Goal: Use online tool/utility: Use online tool/utility

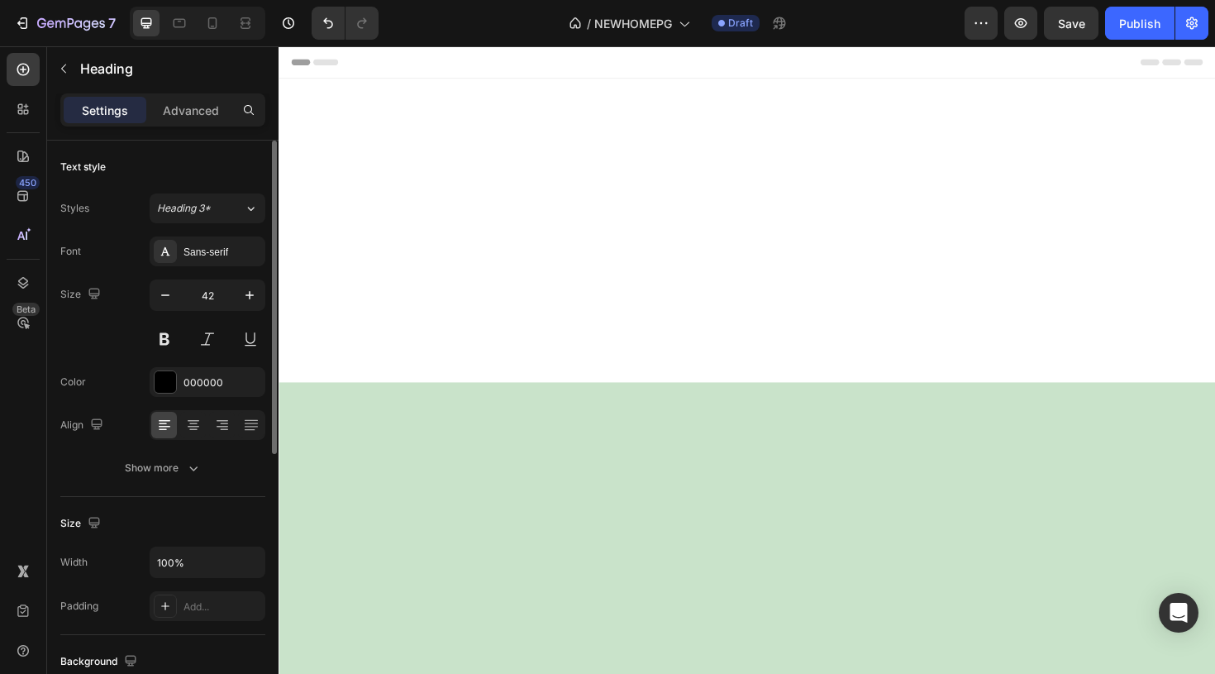
scroll to position [4558, 0]
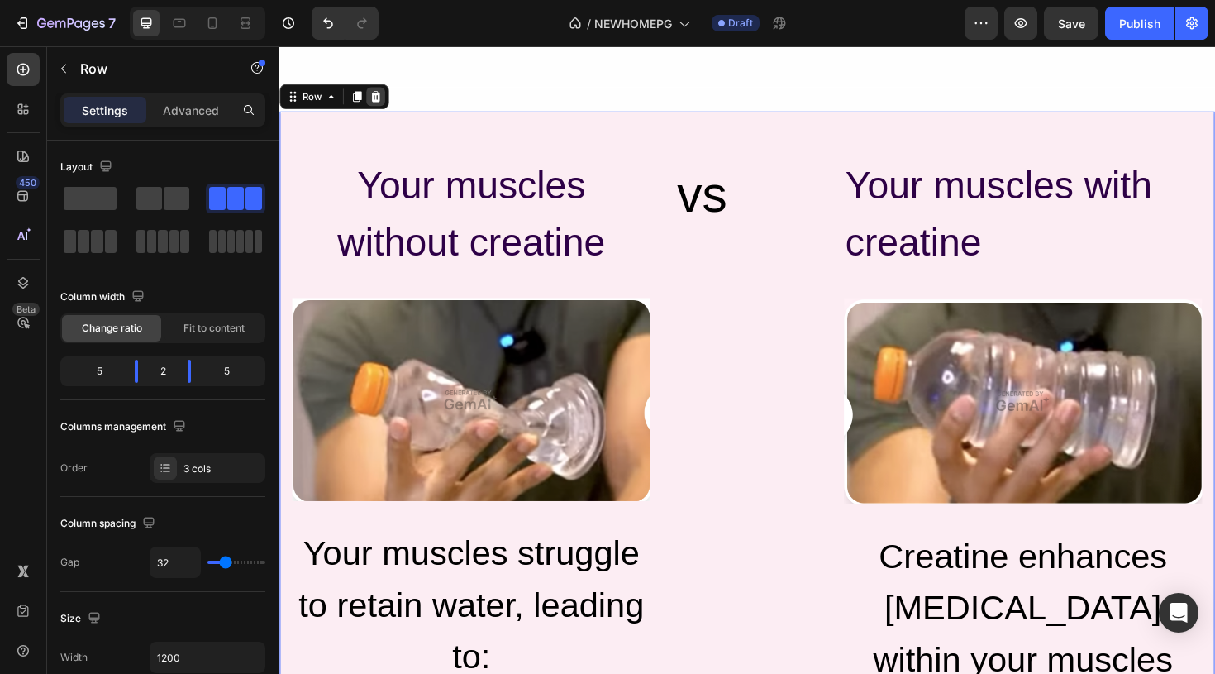
click at [382, 98] on icon at bounding box center [380, 99] width 13 height 13
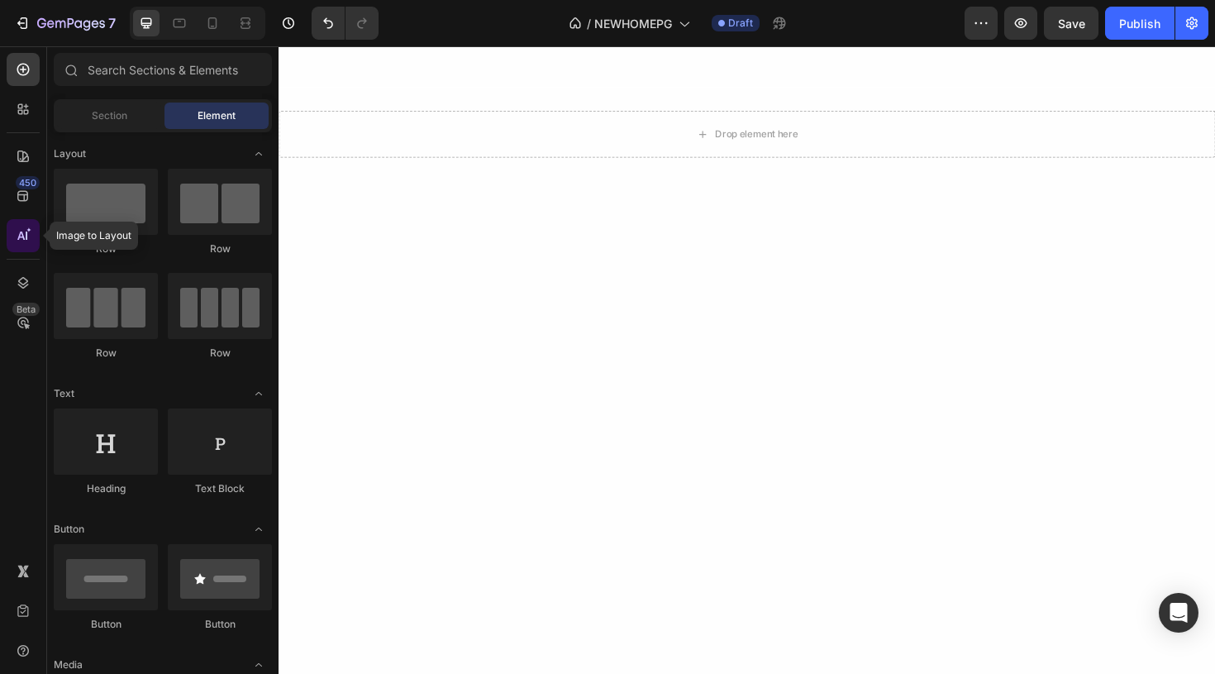
click at [26, 236] on icon at bounding box center [27, 235] width 2 height 8
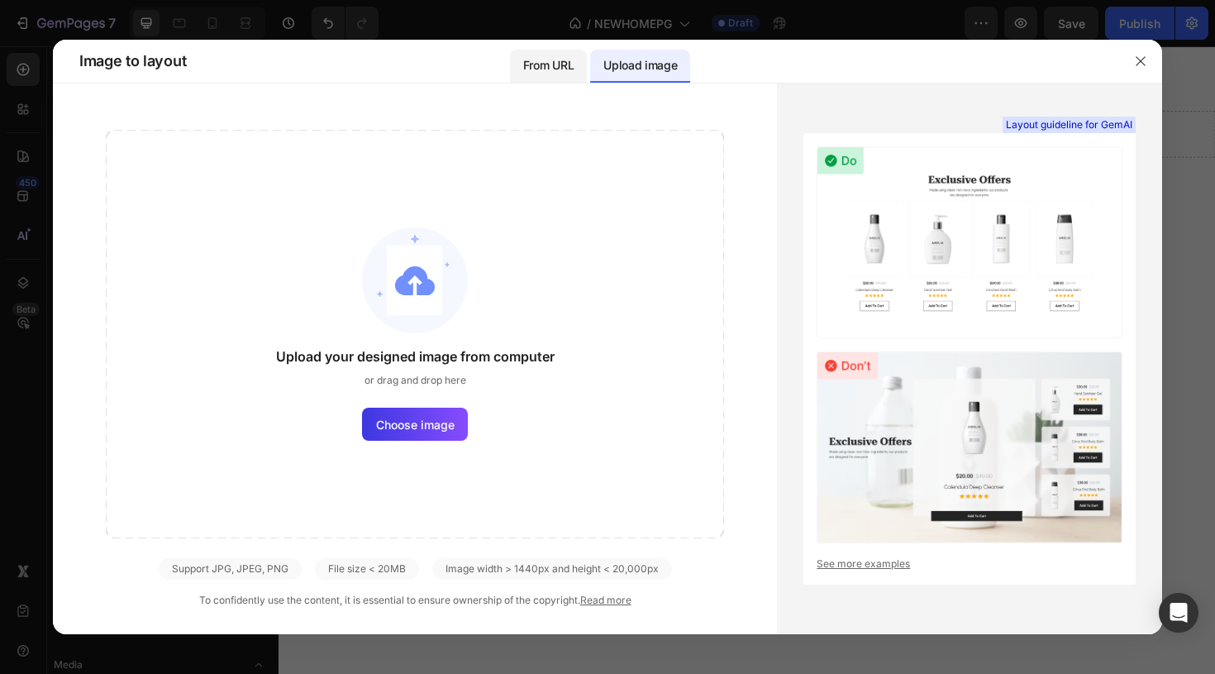
click at [562, 71] on p "From URL" at bounding box center [548, 65] width 50 height 20
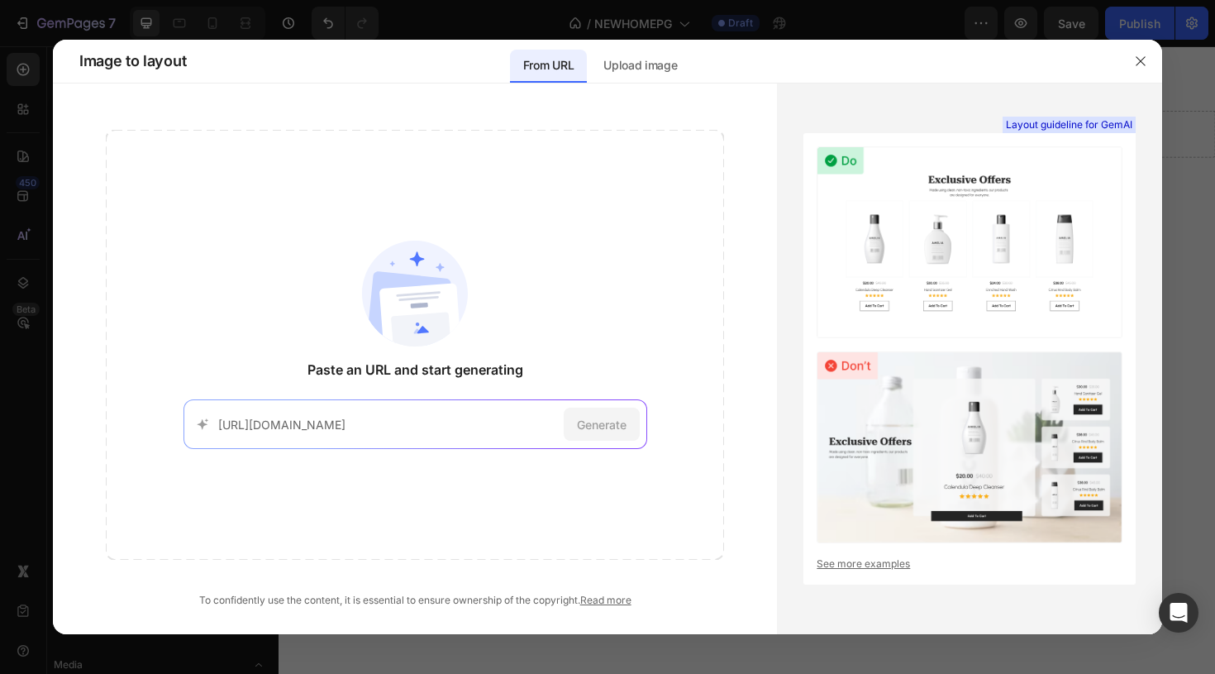
scroll to position [0, 160]
type input "https://primalqueen.com/pages/goddess#:~:text=Here%27s%20How%20It%20works%3A"
click at [628, 423] on div "Generate" at bounding box center [602, 423] width 76 height 33
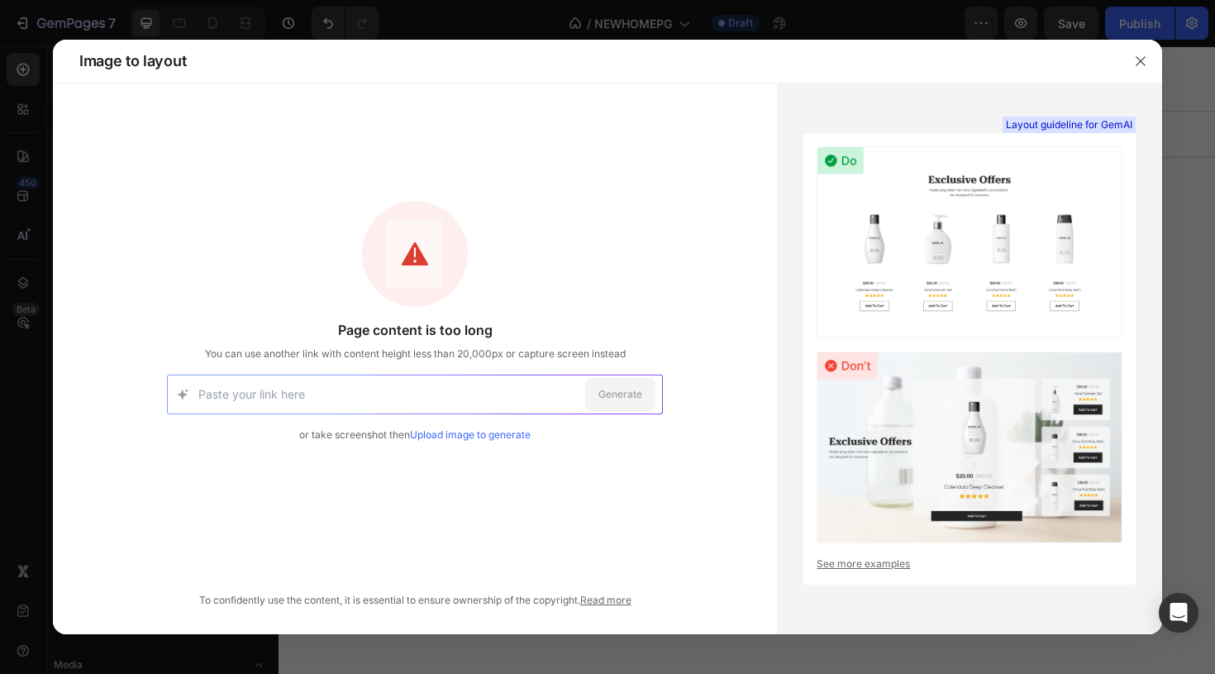
click at [340, 403] on input at bounding box center [388, 394] width 380 height 38
paste input "https://primalqueen.com/pages/goddess#:~:text=Thousands%20Of%20Studies,And%20MU…"
type input "https://primalqueen.com/pages/goddess#:~:text=Thousands%20Of%20Studies,And%20MU…"
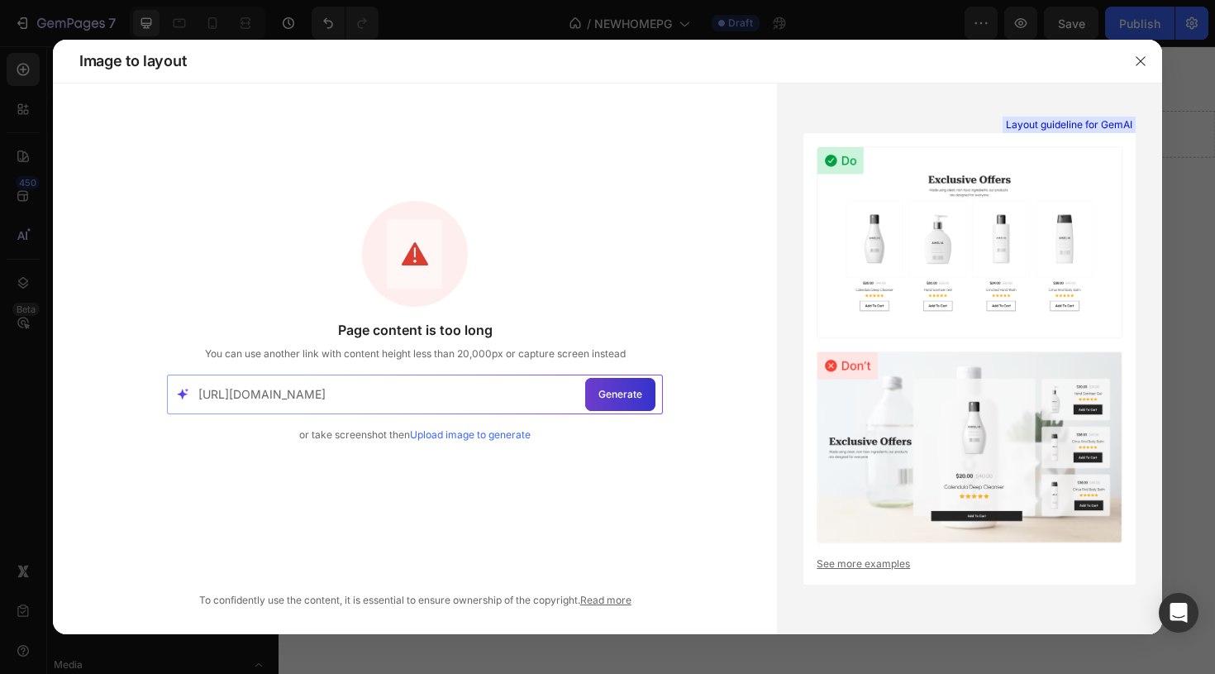
click at [639, 399] on span "Generate" at bounding box center [620, 394] width 44 height 15
paste input "https://primalqueen.com/pages/goddess#:~:text=Here%27s%20What%20You%27ll,sharpe…"
type input "https://primalqueen.com/pages/goddess#:~:text=Here%27s%20What%20You%27ll,sharpe…"
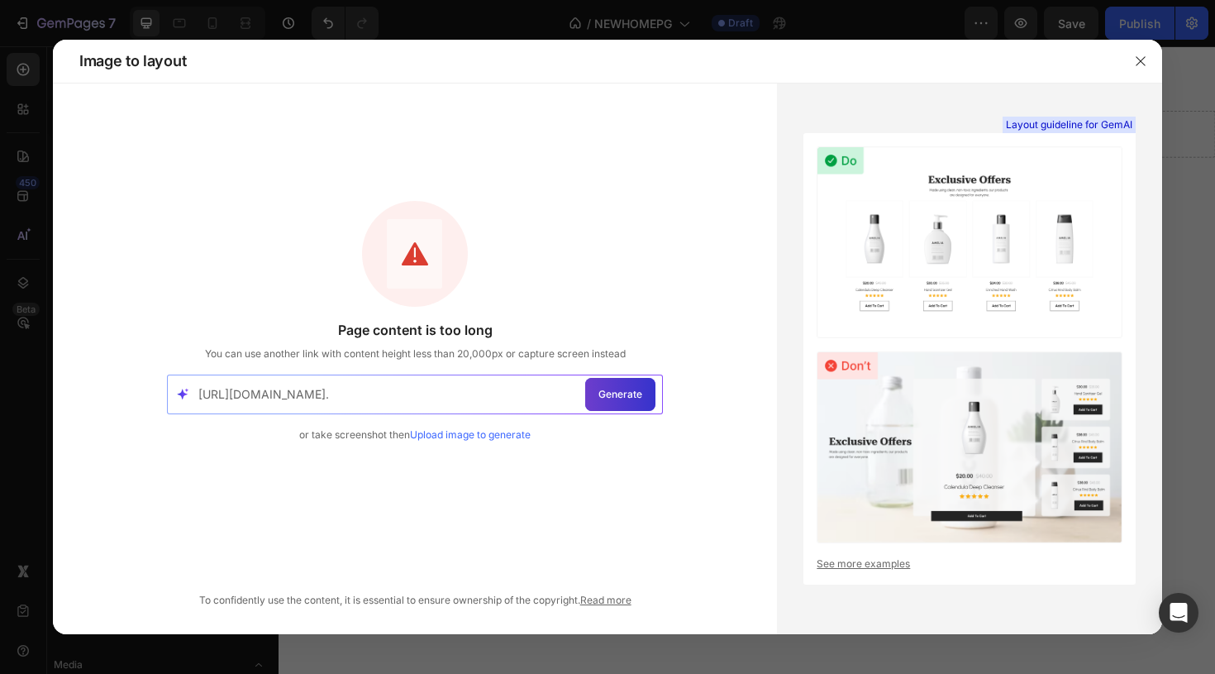
click at [636, 396] on span "Generate" at bounding box center [620, 394] width 44 height 15
click at [21, 134] on div at bounding box center [607, 337] width 1215 height 674
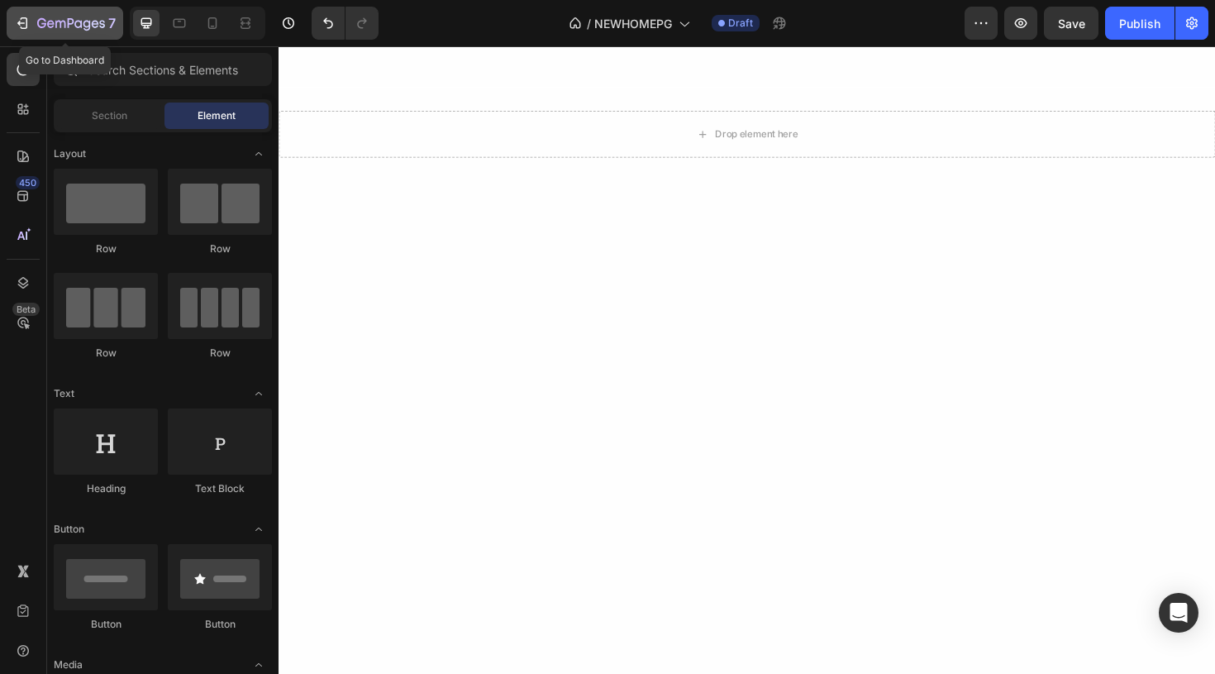
click at [16, 17] on icon "button" at bounding box center [22, 23] width 17 height 17
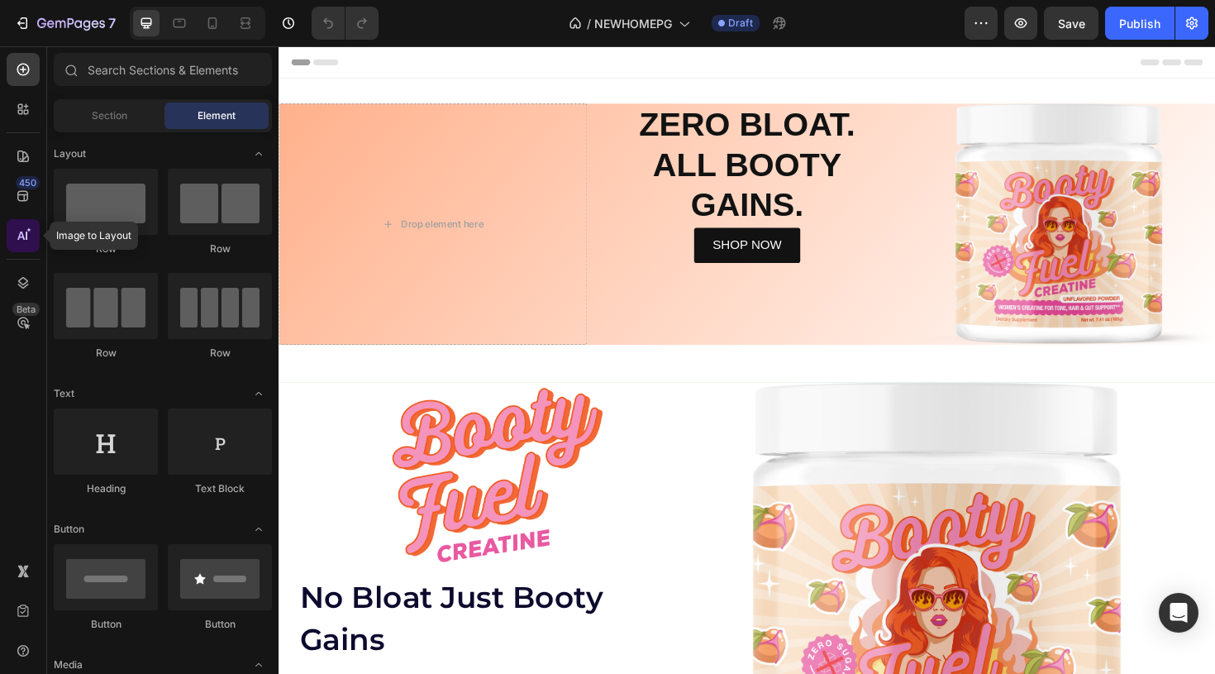
click at [21, 238] on icon at bounding box center [23, 235] width 17 height 17
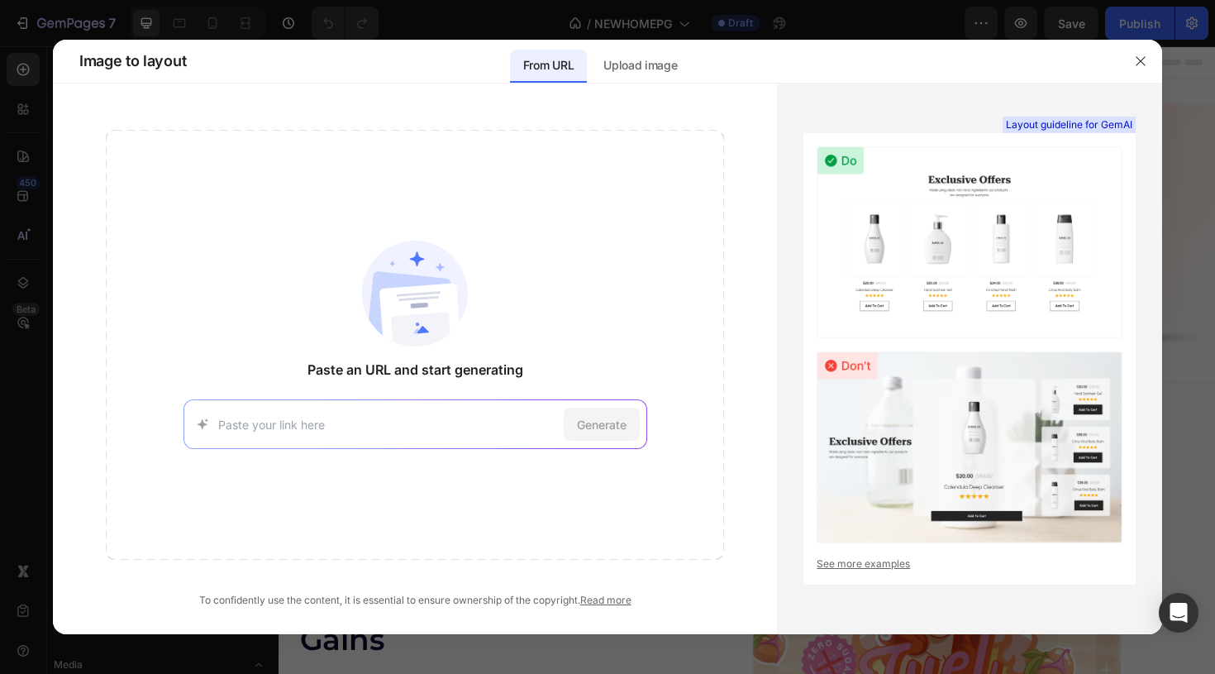
click at [407, 414] on div "Generate" at bounding box center [415, 424] width 464 height 50
click at [378, 426] on input at bounding box center [387, 424] width 339 height 17
paste input "[URL][DOMAIN_NAME]"
type input "[URL][DOMAIN_NAME]"
click at [624, 426] on span "Generate" at bounding box center [602, 424] width 50 height 17
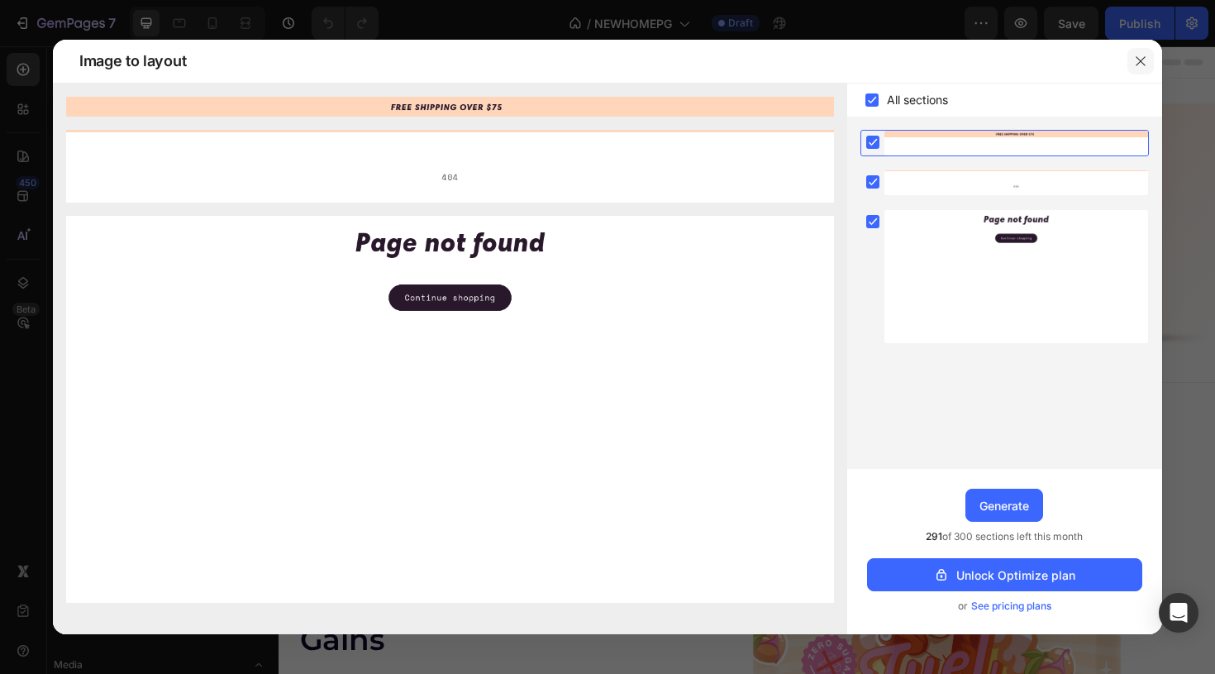
click at [1141, 63] on icon "button" at bounding box center [1140, 61] width 13 height 13
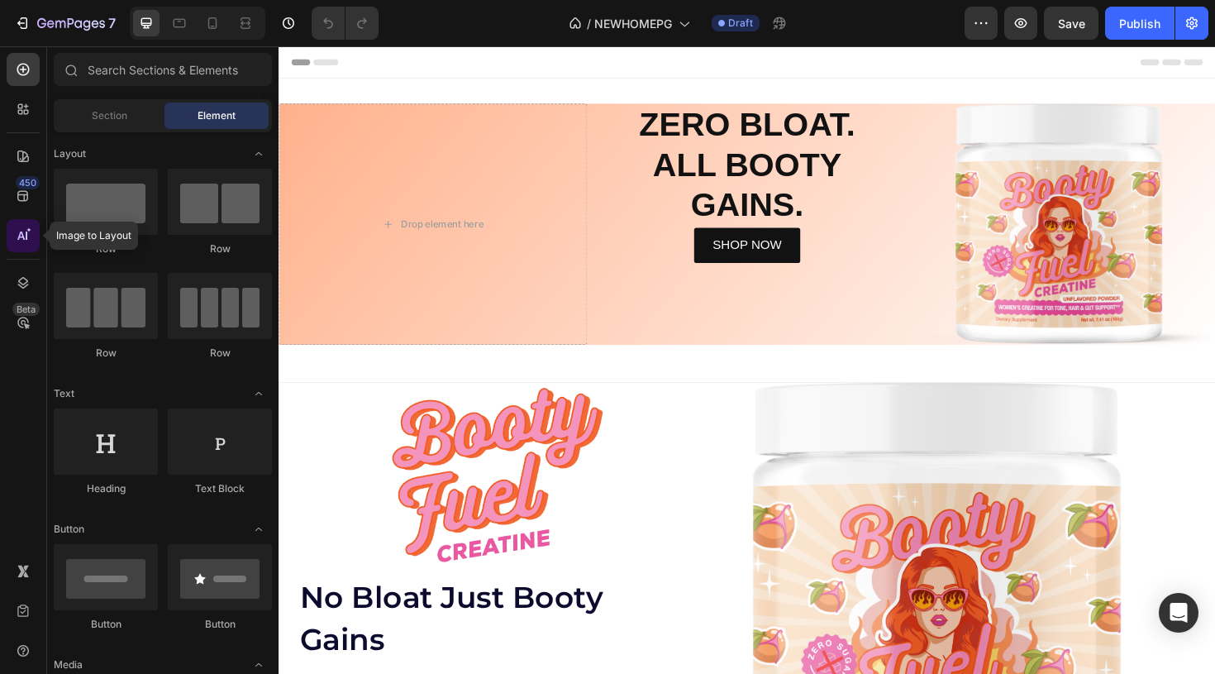
click at [17, 245] on div at bounding box center [23, 235] width 33 height 33
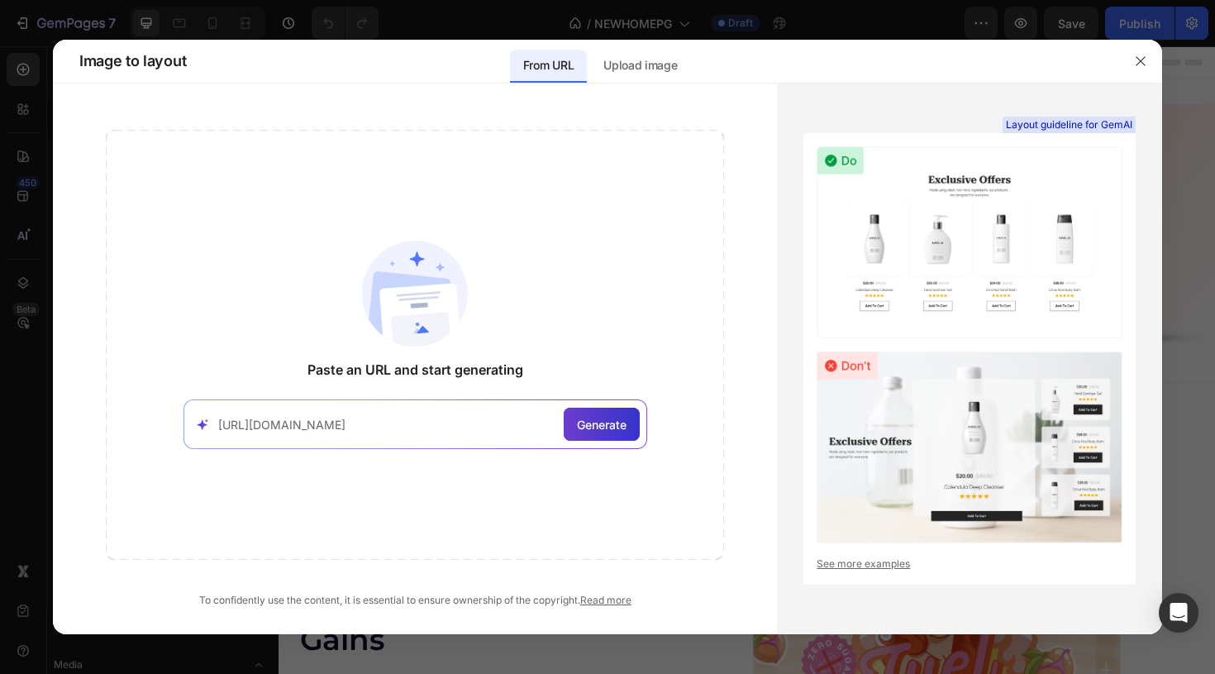
type input "[URL][DOMAIN_NAME]"
click at [612, 430] on span "Generate" at bounding box center [602, 424] width 50 height 17
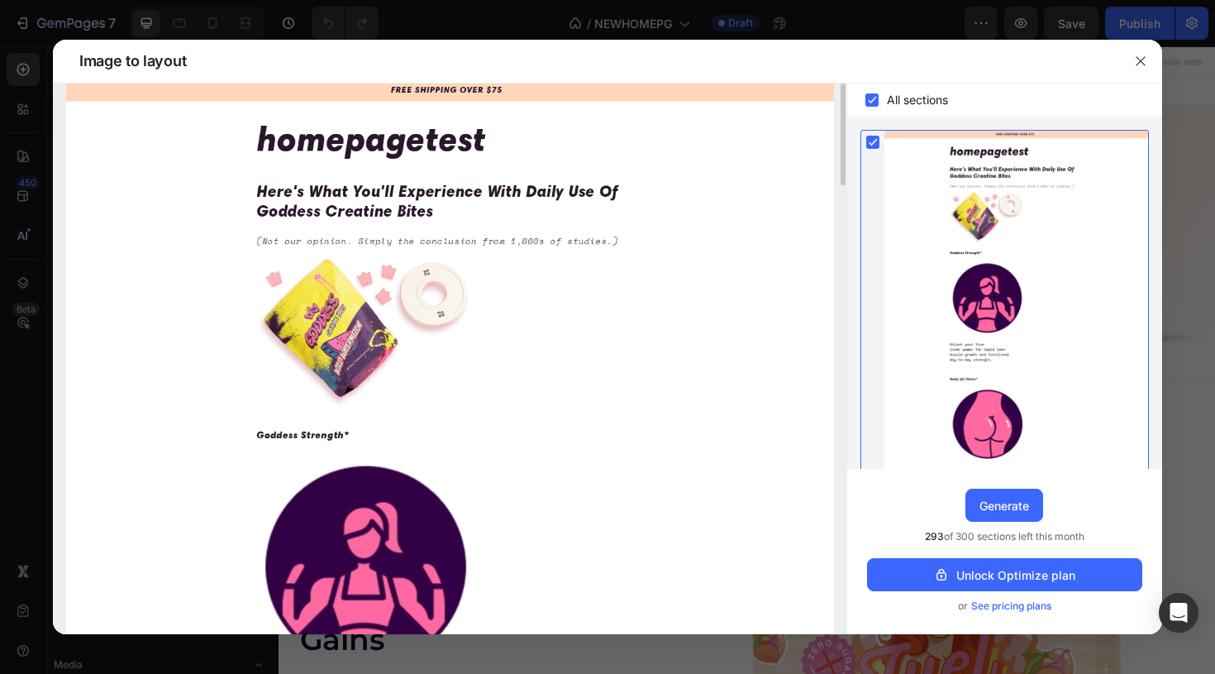
scroll to position [23, 0]
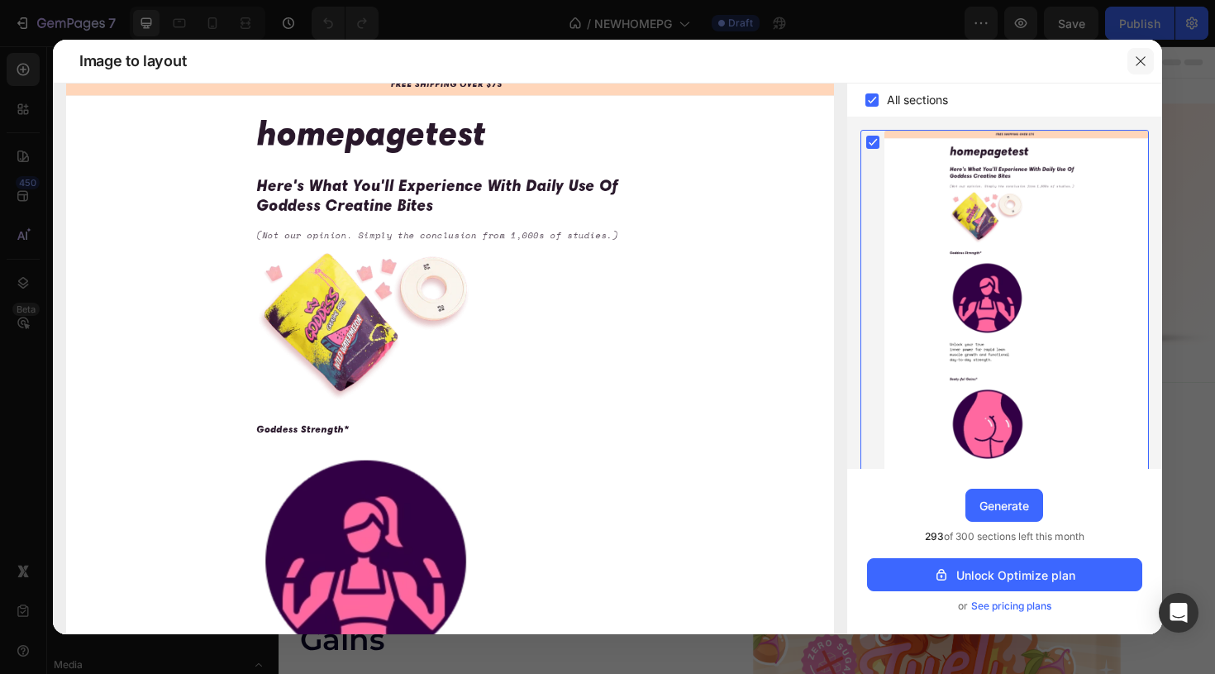
click at [1138, 64] on icon "button" at bounding box center [1140, 60] width 9 height 9
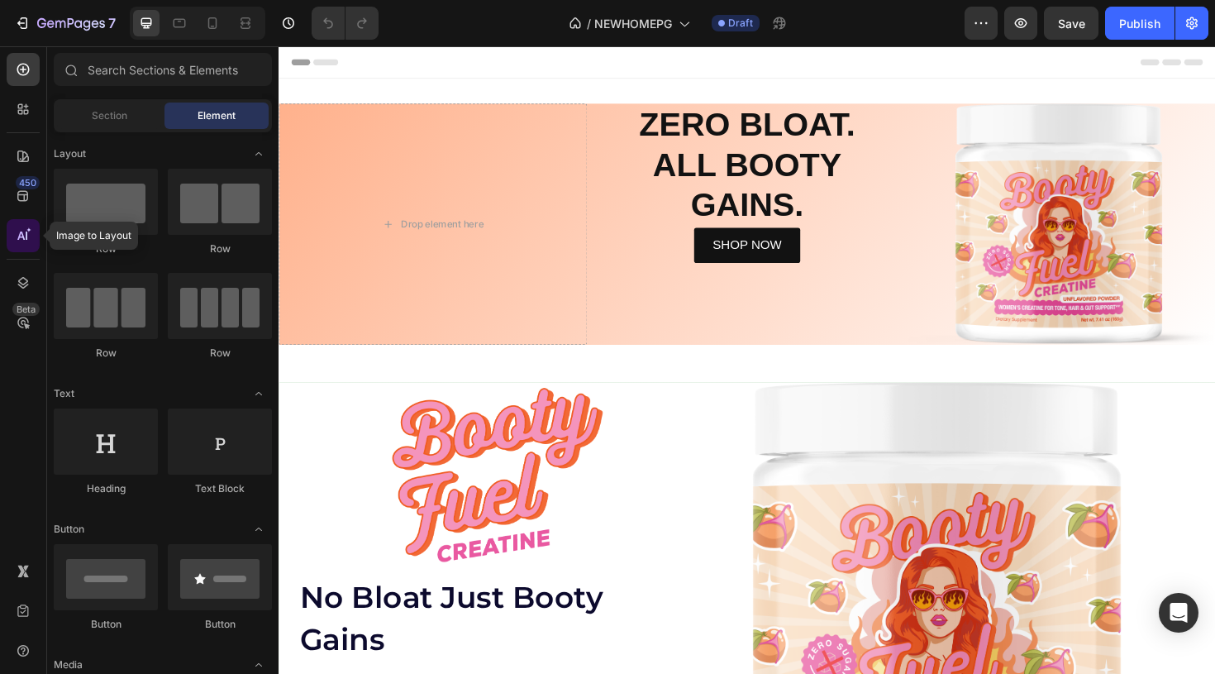
click at [15, 241] on icon at bounding box center [23, 235] width 17 height 17
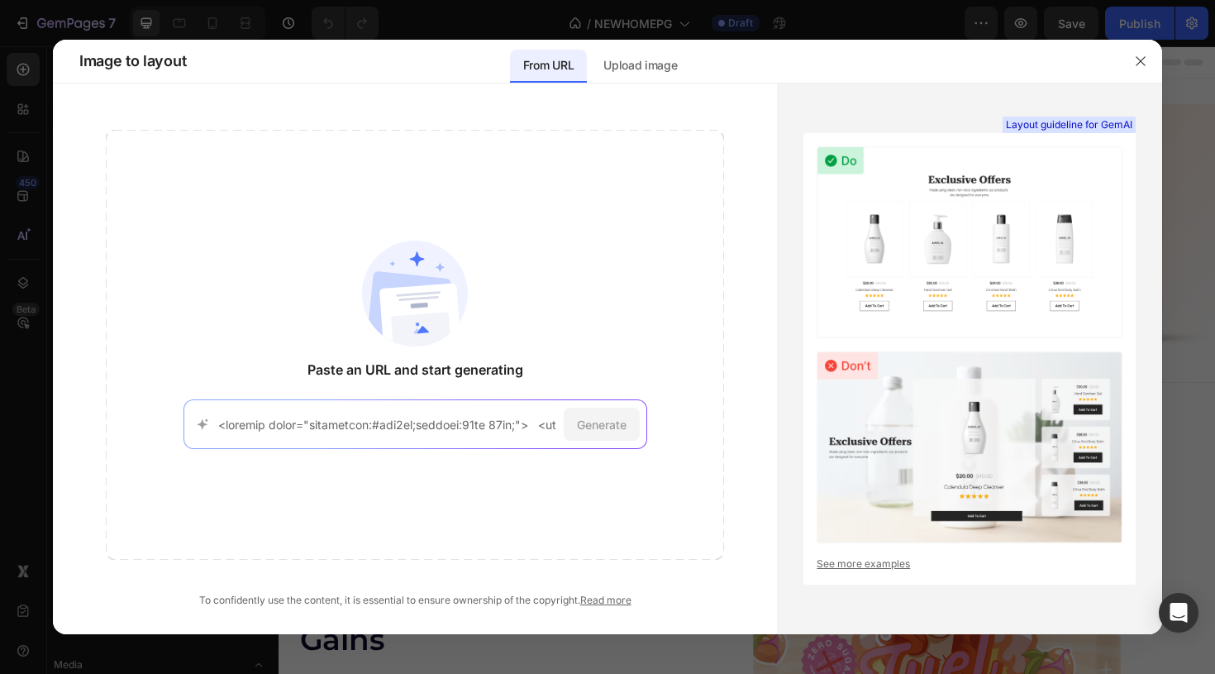
scroll to position [0, 21307]
type input "<loremip dolor="sitametcon:#adi3el;seddoei:83te 19in;"> <utl etdol="mag-aliqu:7…"
click at [340, 434] on div "Generate" at bounding box center [415, 424] width 464 height 50
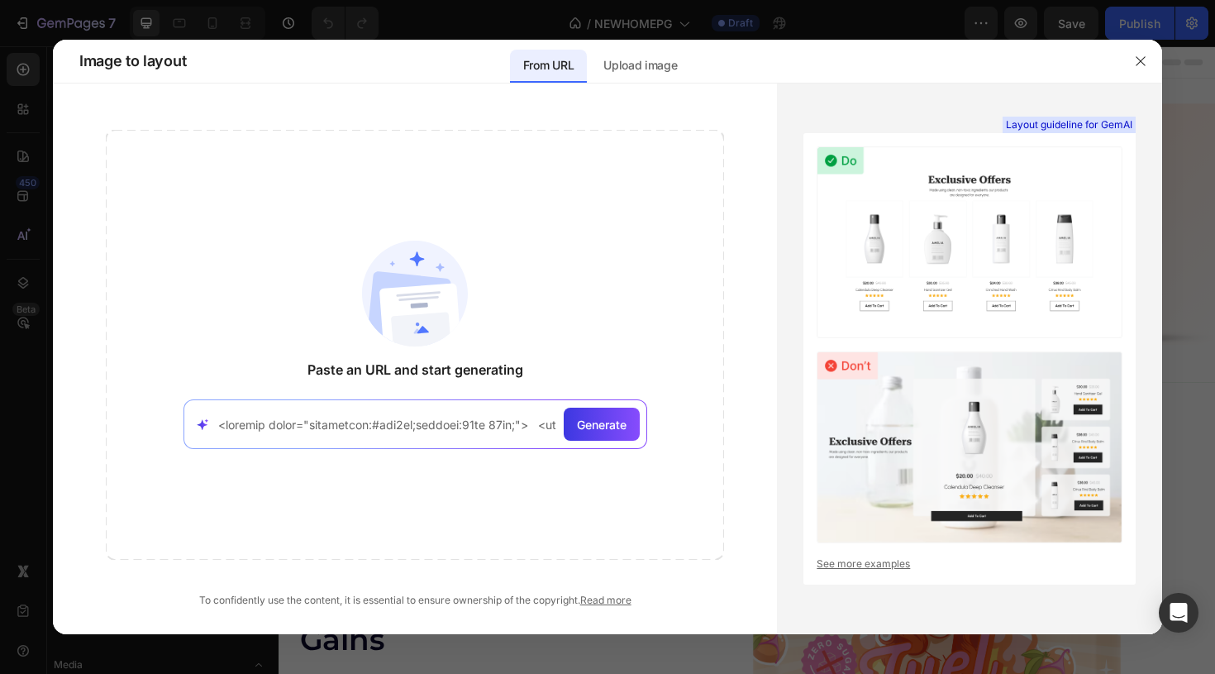
click at [340, 431] on input at bounding box center [387, 424] width 339 height 17
paste input "[URL][DOMAIN_NAME]"
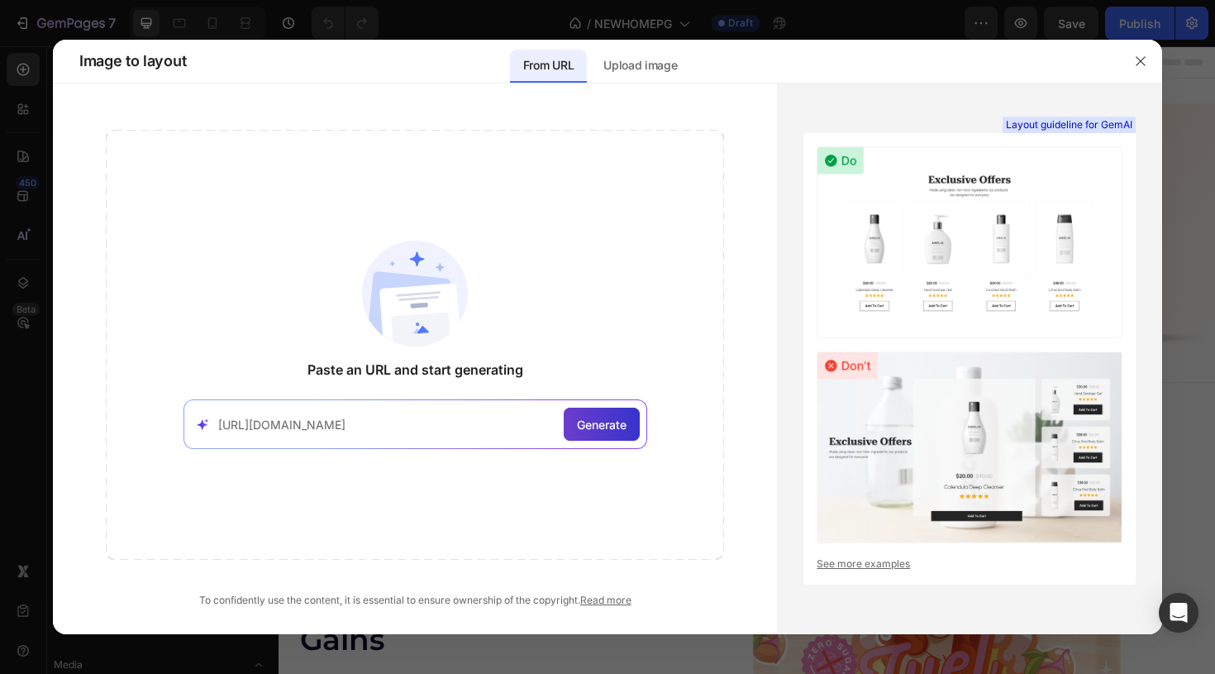
type input "[URL][DOMAIN_NAME]"
click at [588, 436] on div "Generate" at bounding box center [602, 423] width 76 height 33
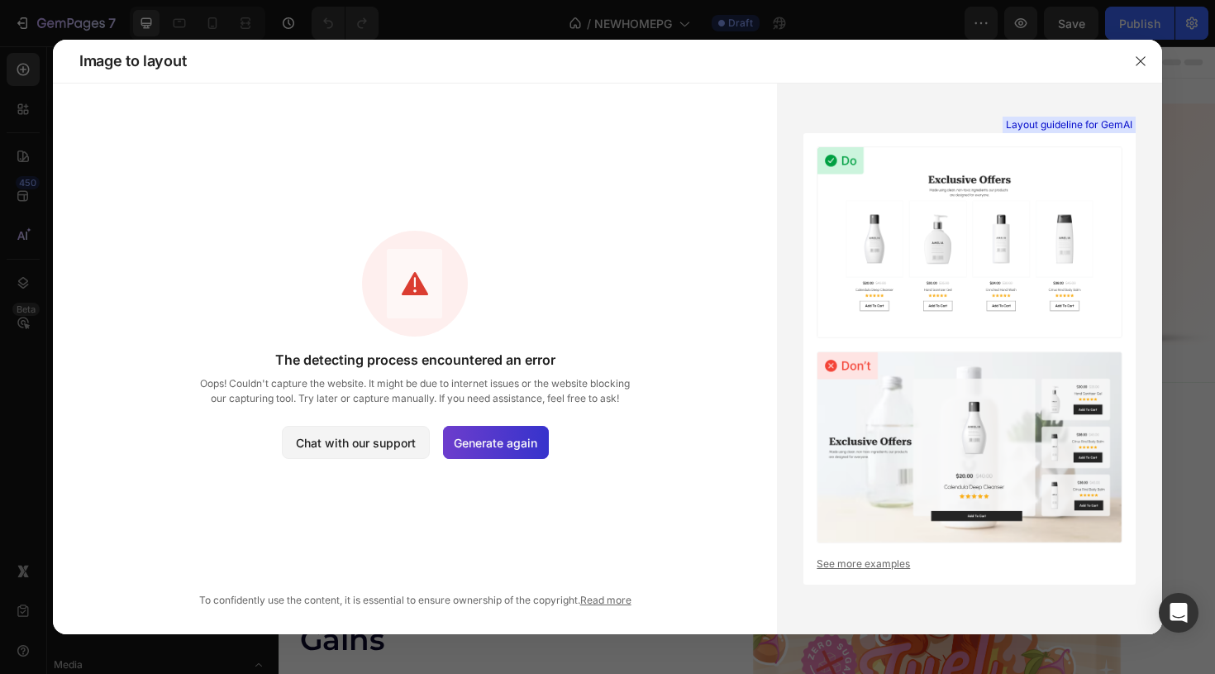
click at [507, 441] on span "Generate again" at bounding box center [495, 442] width 83 height 17
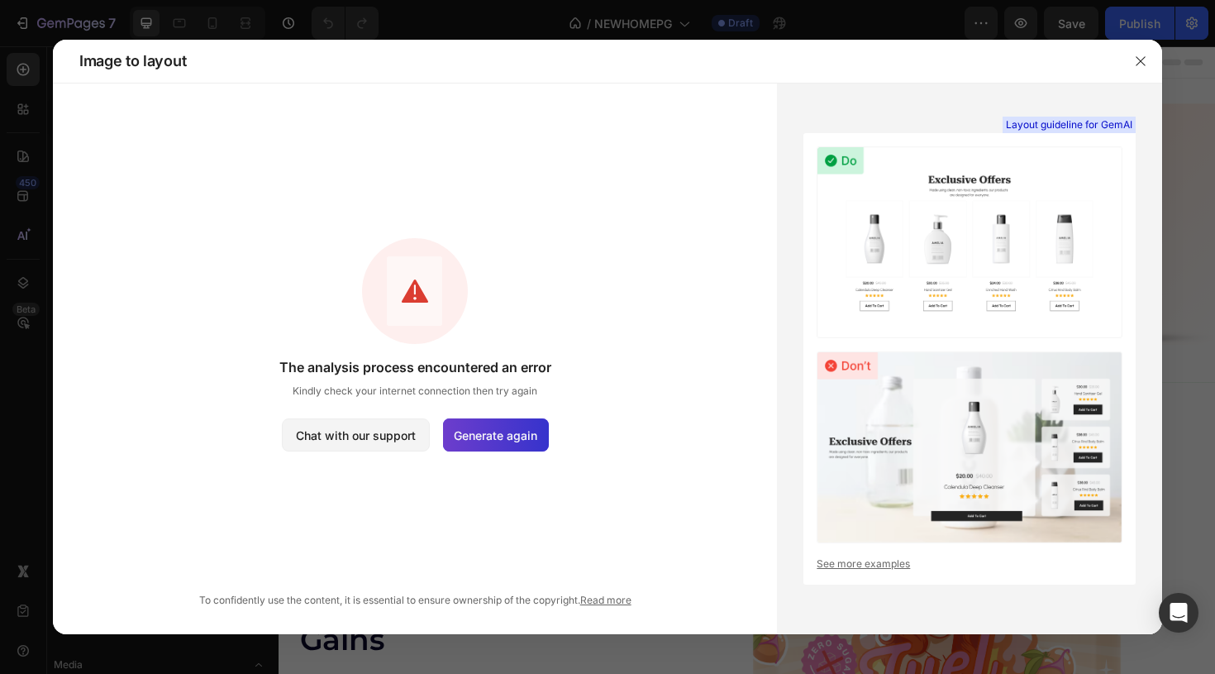
click at [476, 426] on span "Generate again" at bounding box center [495, 434] width 83 height 17
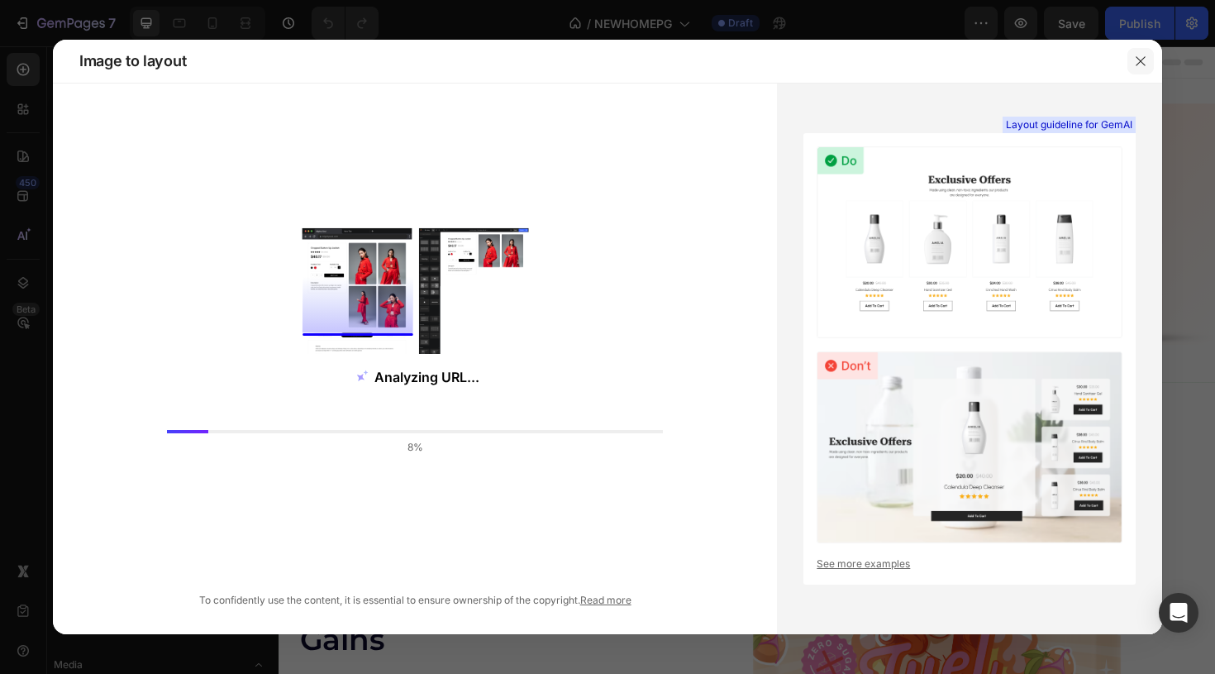
click at [1133, 71] on button "button" at bounding box center [1140, 61] width 26 height 26
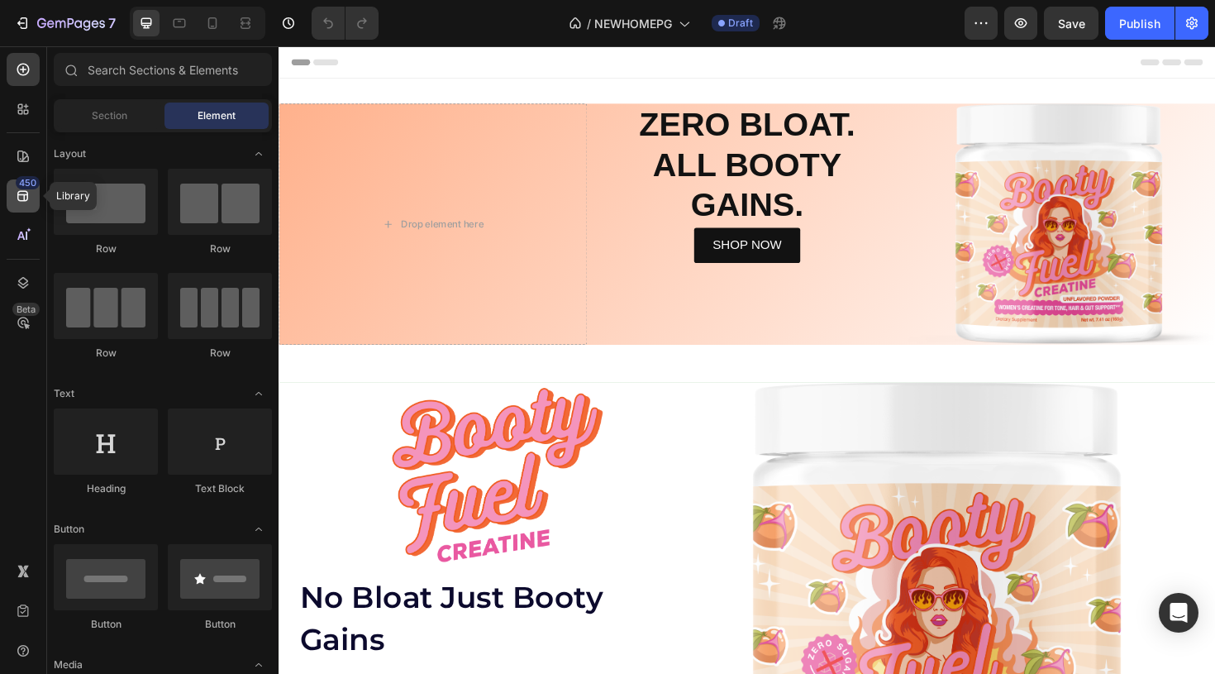
click at [30, 197] on icon at bounding box center [23, 196] width 17 height 17
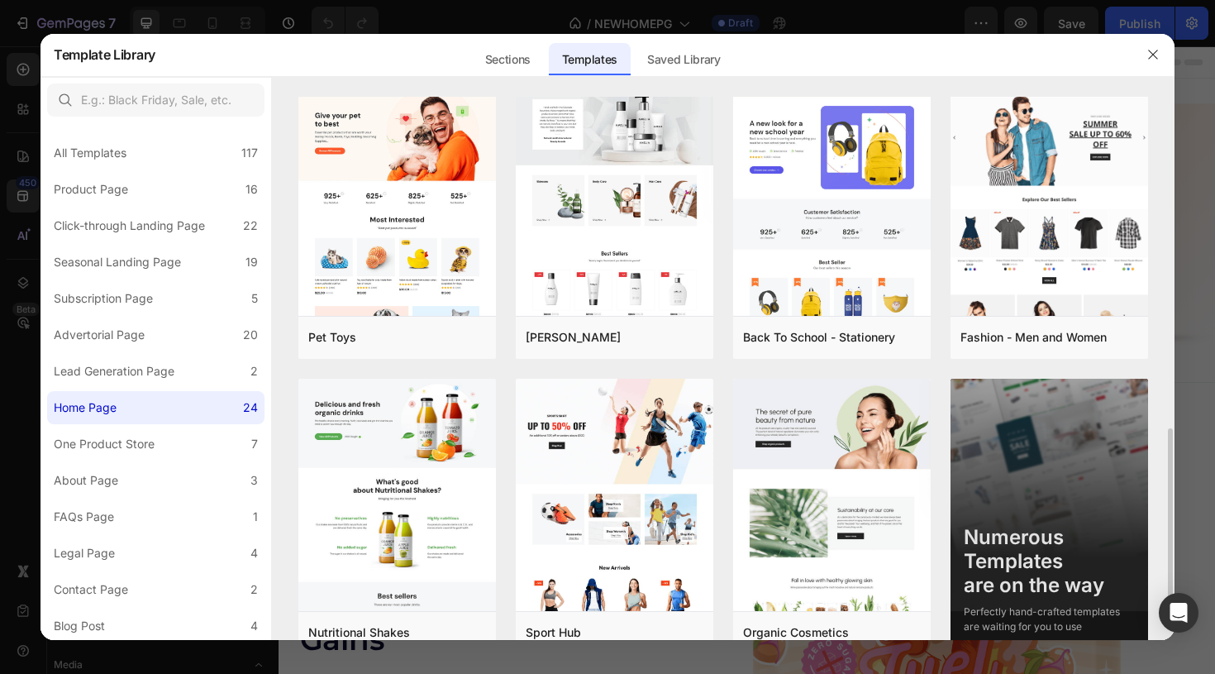
scroll to position [931, 0]
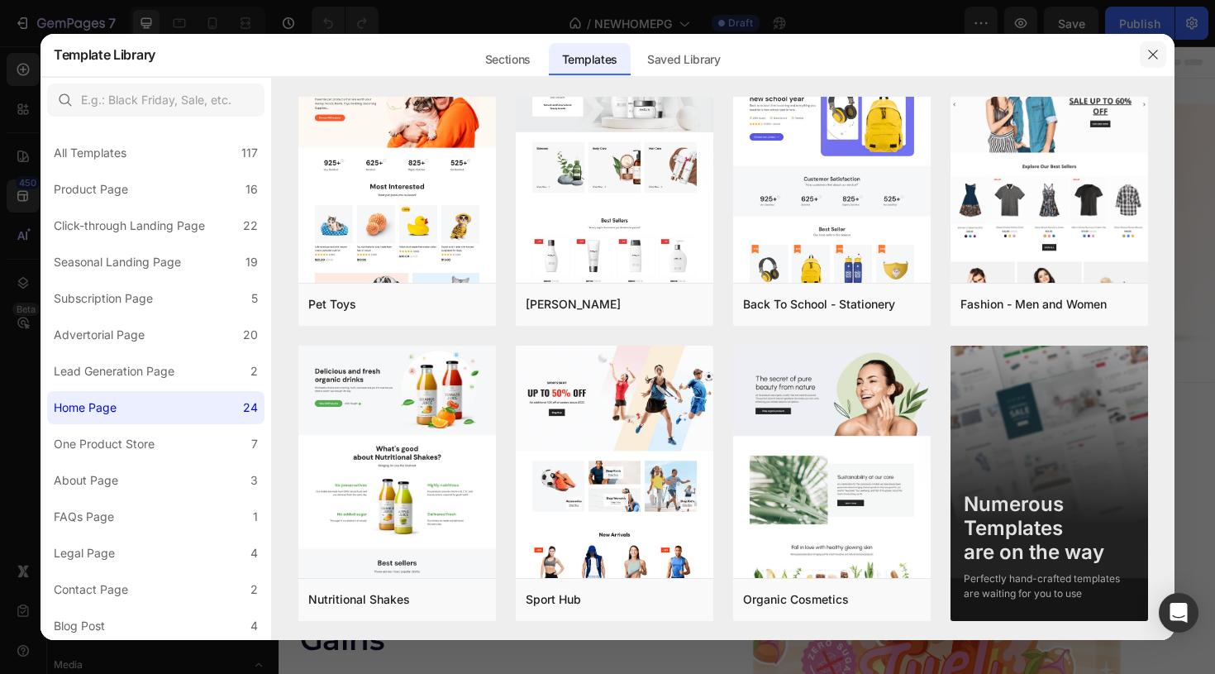
click at [1154, 57] on icon "button" at bounding box center [1152, 54] width 13 height 13
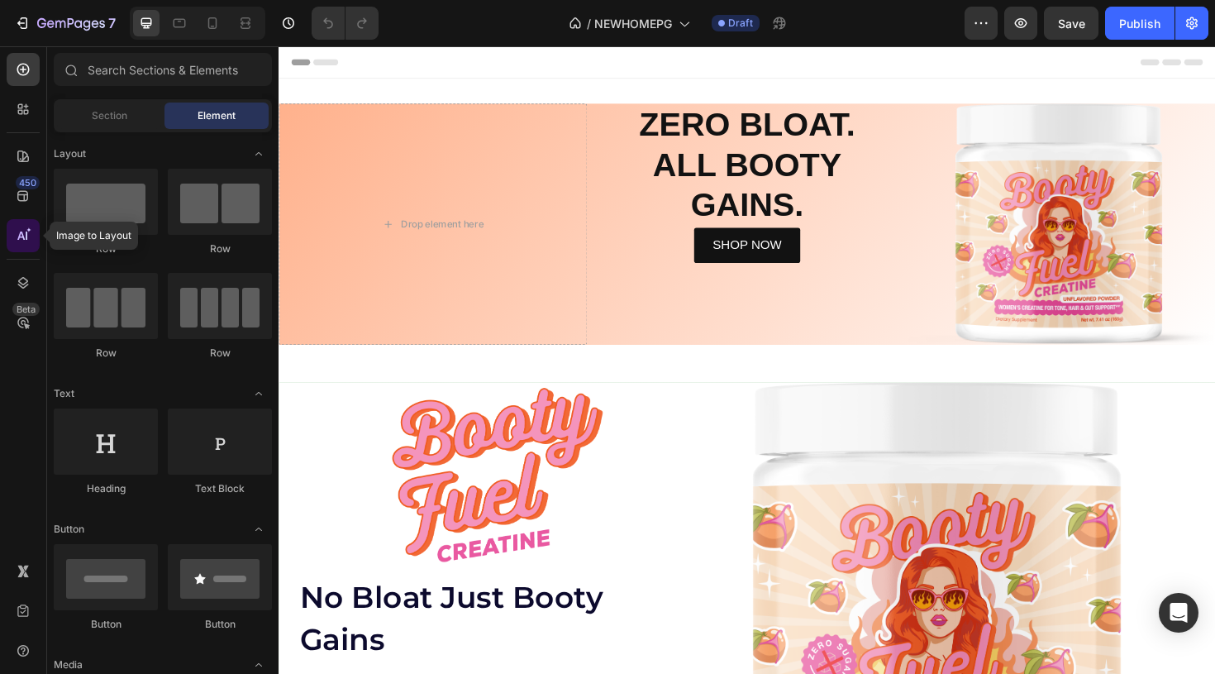
click at [28, 244] on div at bounding box center [23, 235] width 33 height 33
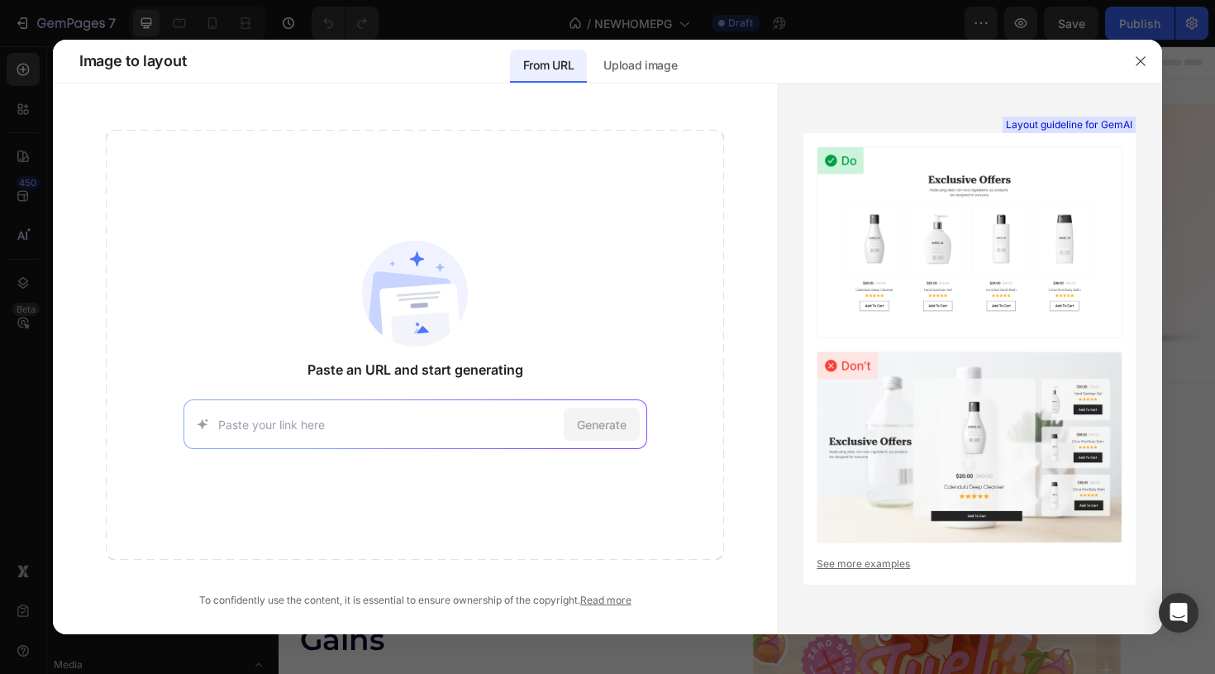
type input "[URL][DOMAIN_NAME]"
click at [612, 426] on span "Generate" at bounding box center [602, 424] width 50 height 17
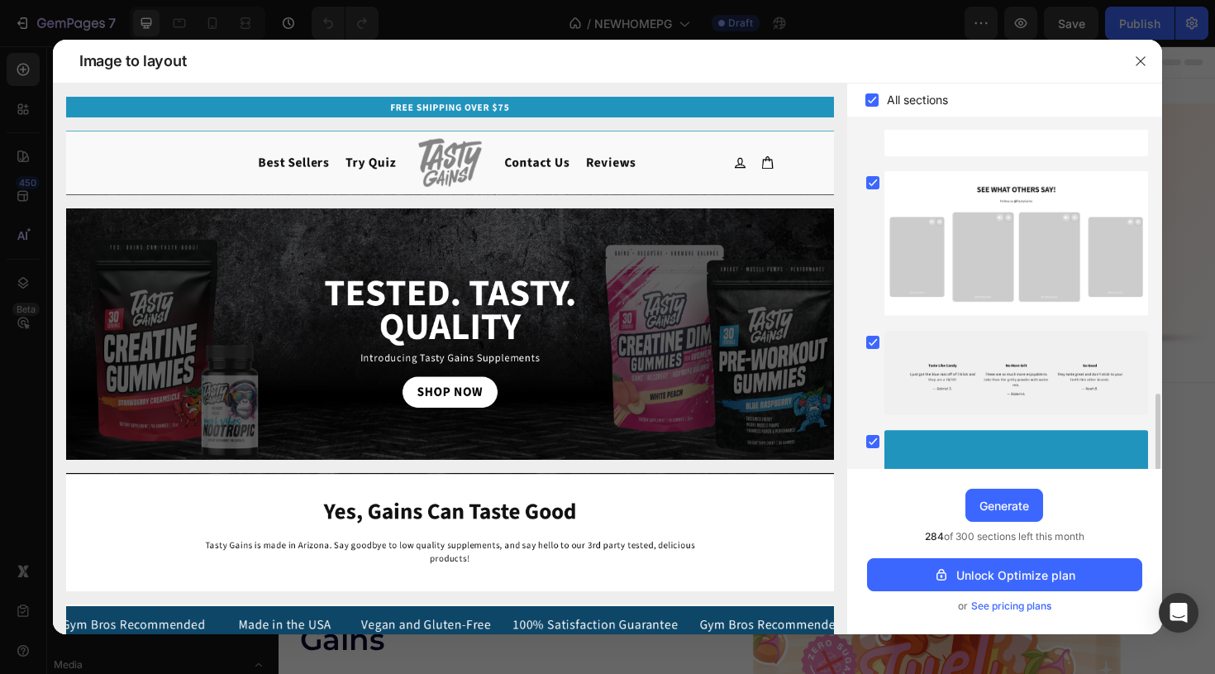
scroll to position [632, 0]
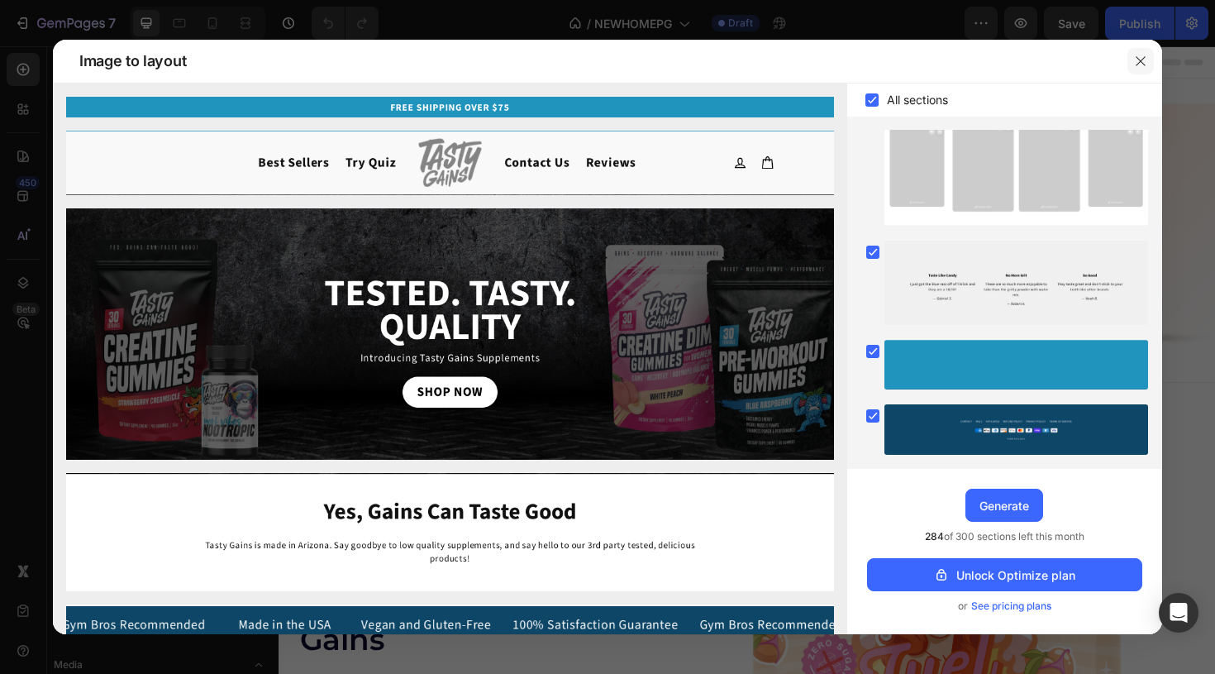
click at [1145, 64] on icon "button" at bounding box center [1140, 61] width 13 height 13
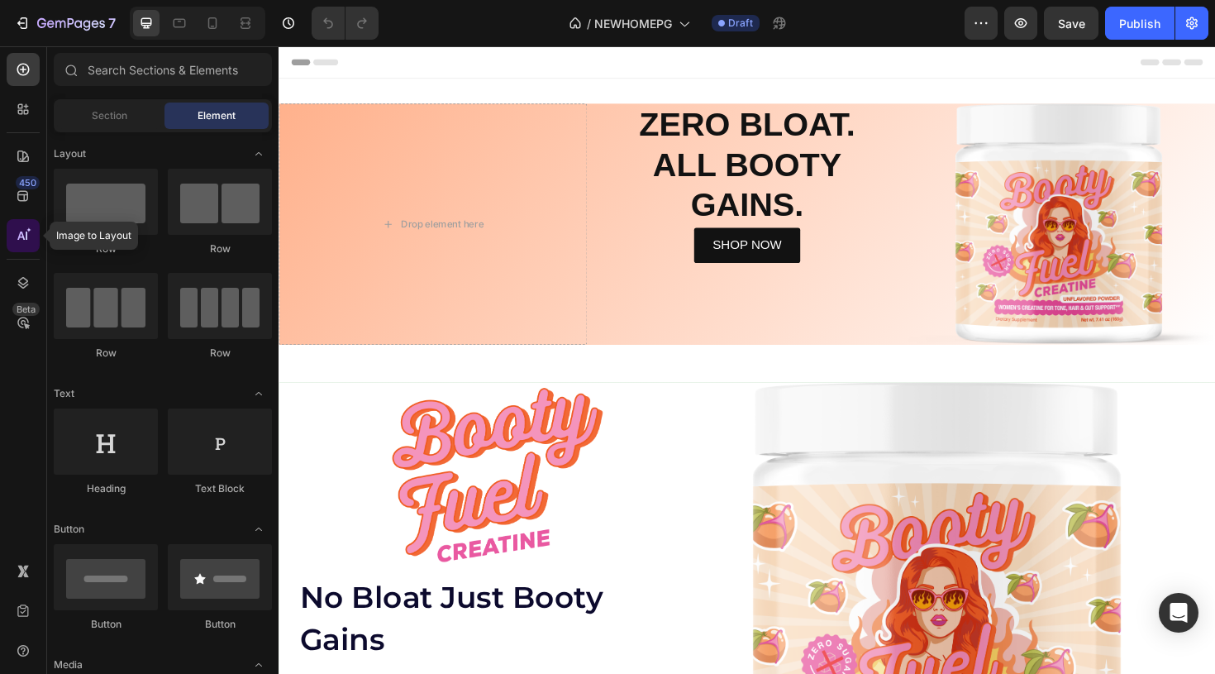
click at [22, 231] on icon at bounding box center [23, 235] width 17 height 17
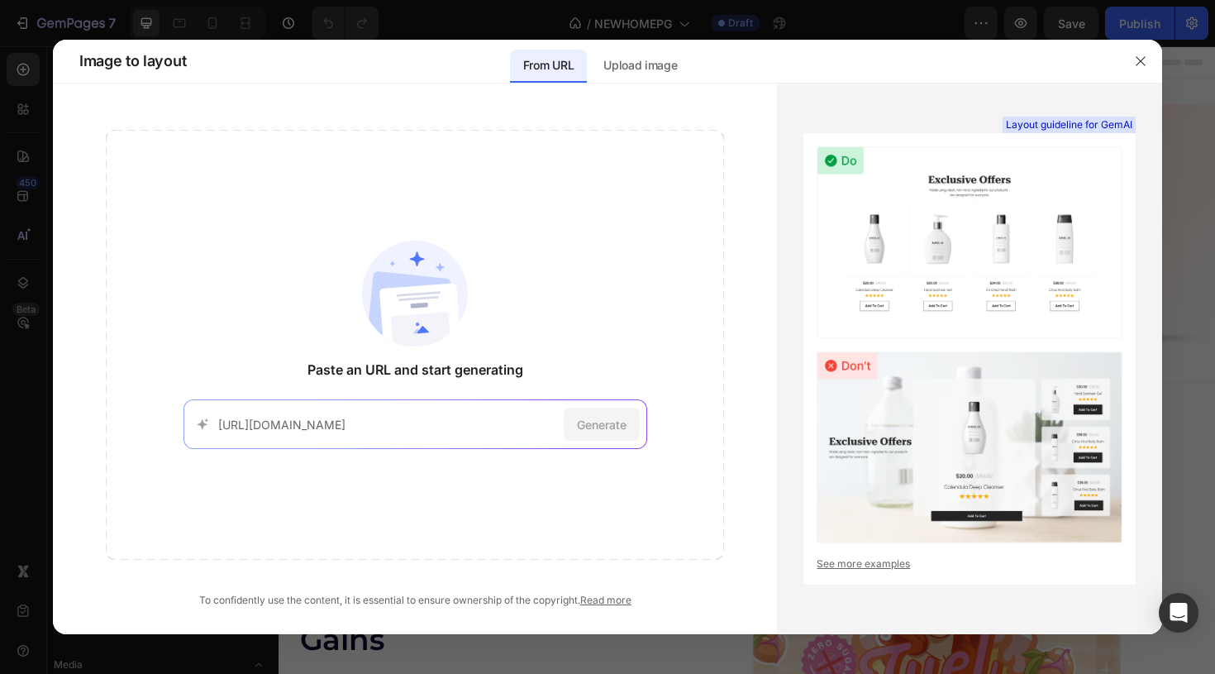
scroll to position [0, 328]
type input "[URL][DOMAIN_NAME]"
click at [596, 426] on span "Generate" at bounding box center [602, 424] width 50 height 17
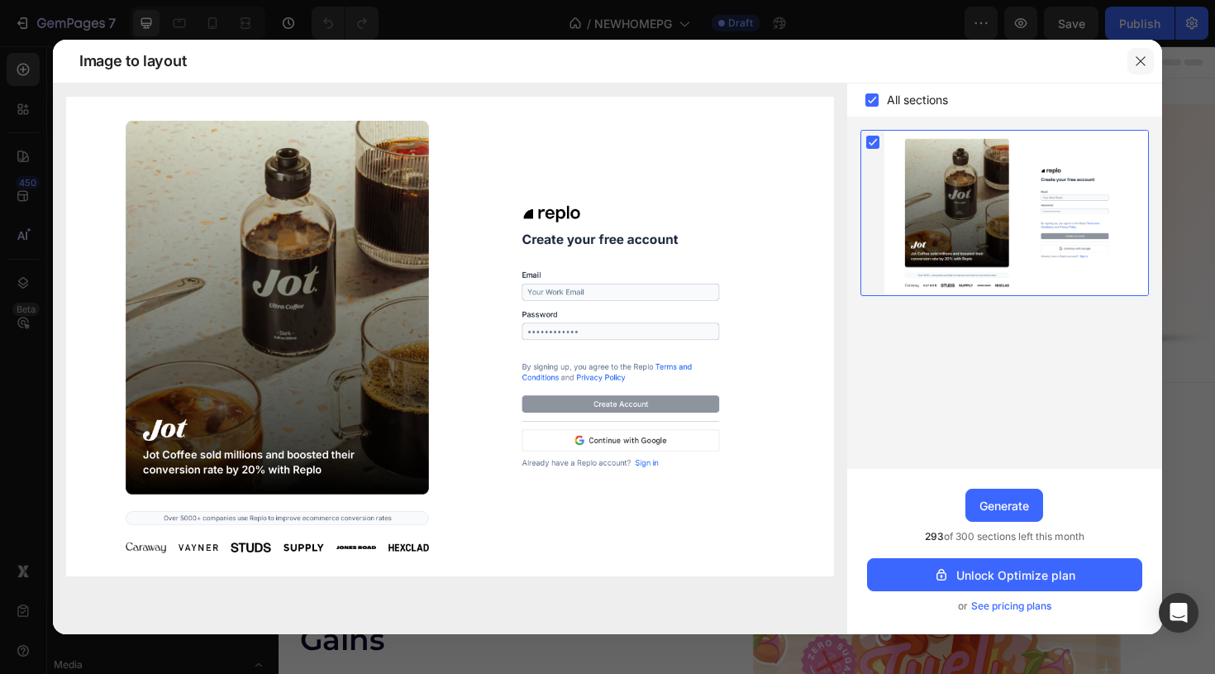
click at [1139, 62] on icon "button" at bounding box center [1140, 60] width 9 height 9
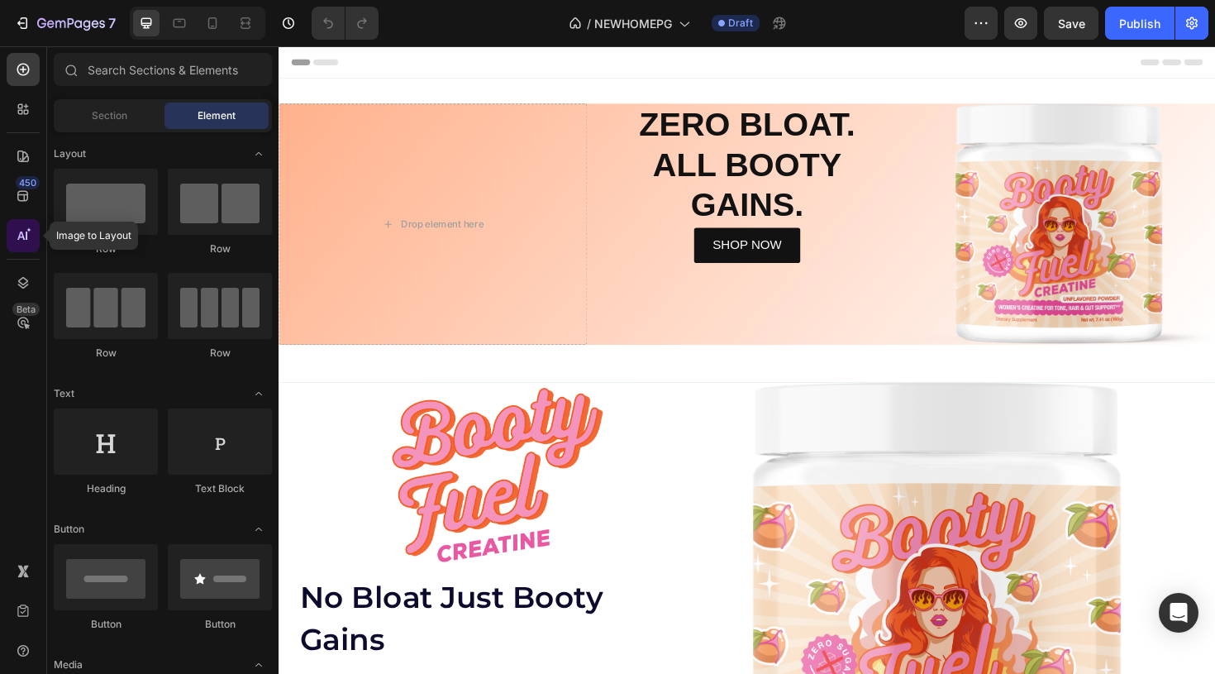
click at [13, 233] on div at bounding box center [23, 235] width 33 height 33
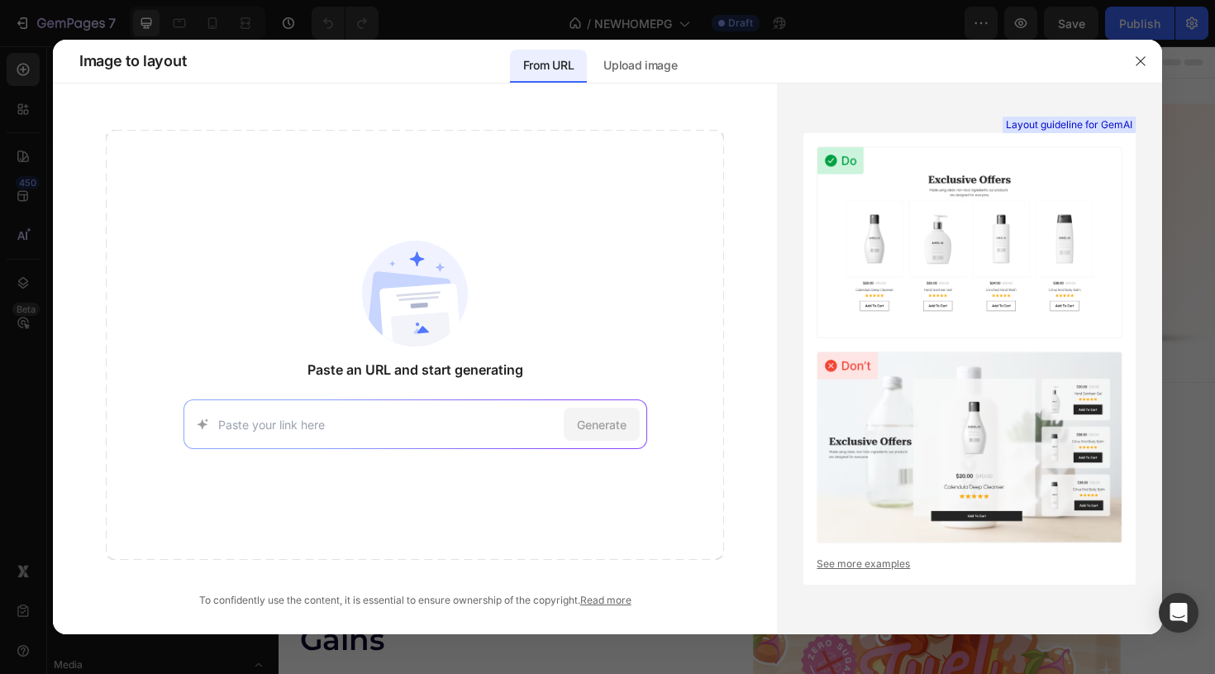
type input "[URL][DOMAIN_NAME]"
click at [584, 426] on span "Generate" at bounding box center [602, 424] width 50 height 17
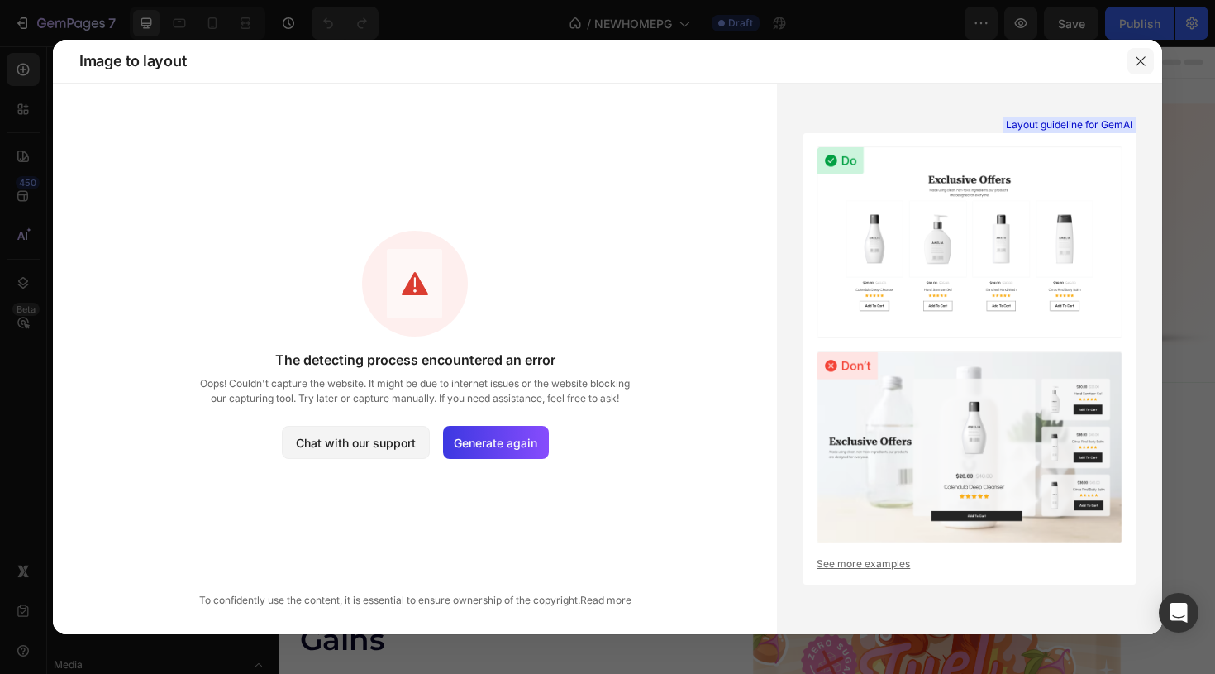
click at [1141, 58] on icon "button" at bounding box center [1140, 61] width 13 height 13
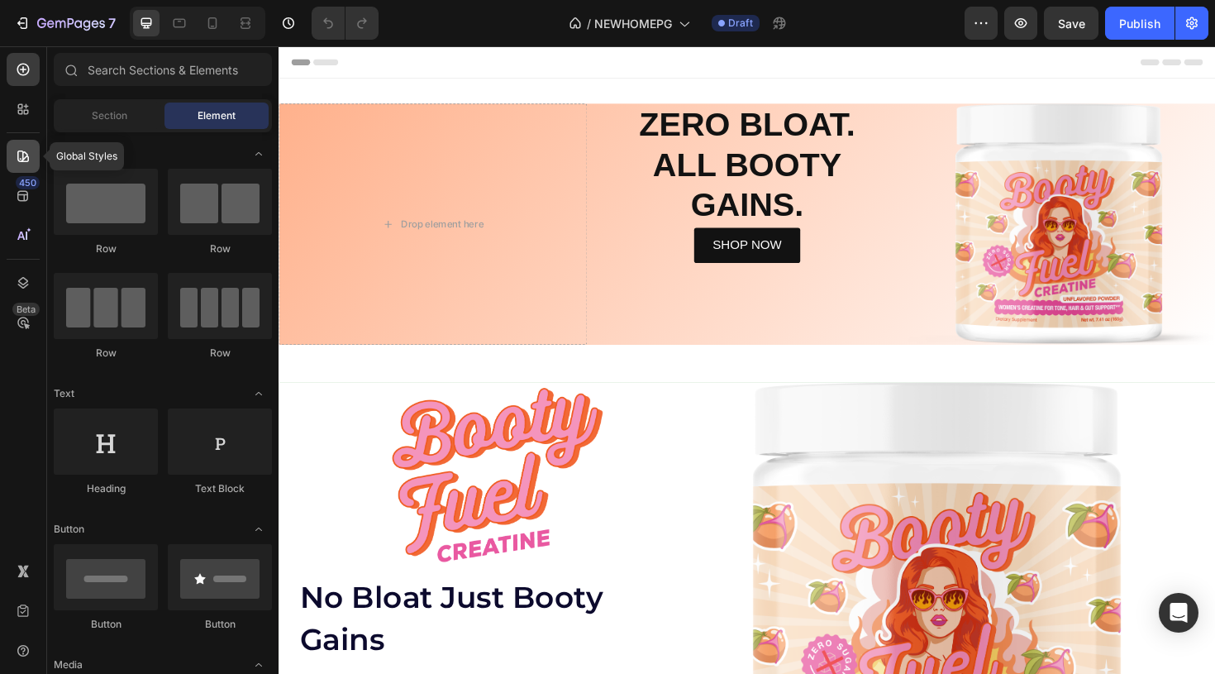
click at [15, 150] on icon at bounding box center [23, 156] width 17 height 17
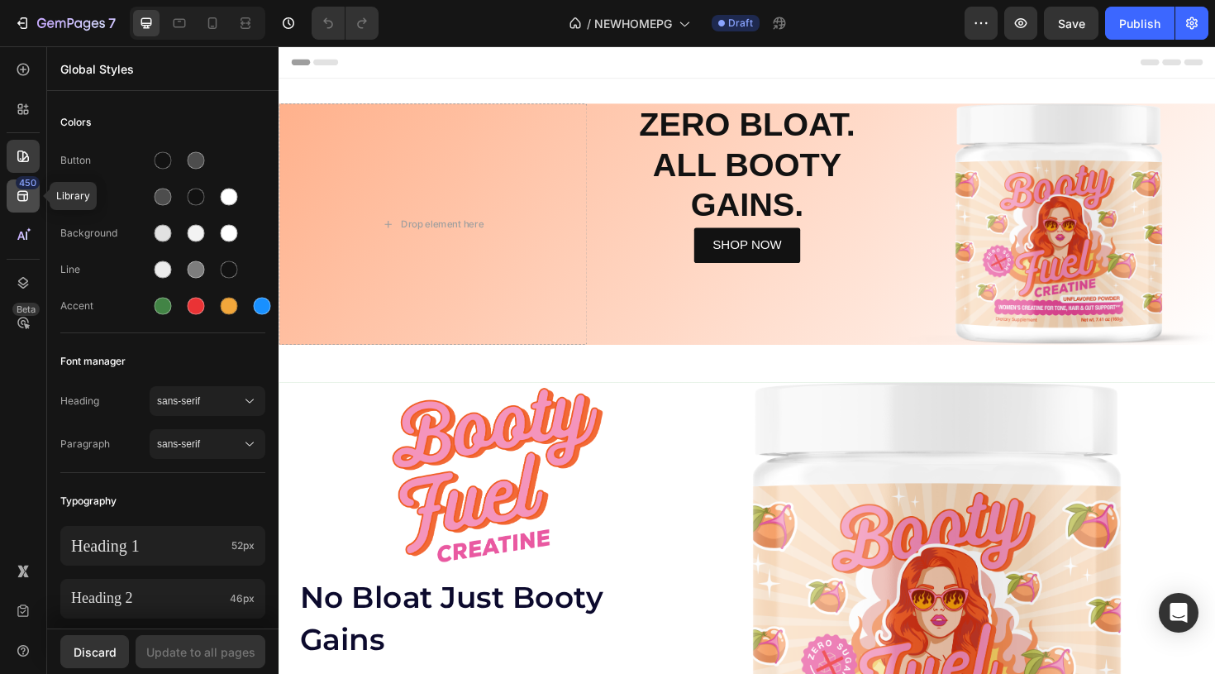
click at [21, 209] on div "450" at bounding box center [23, 195] width 33 height 33
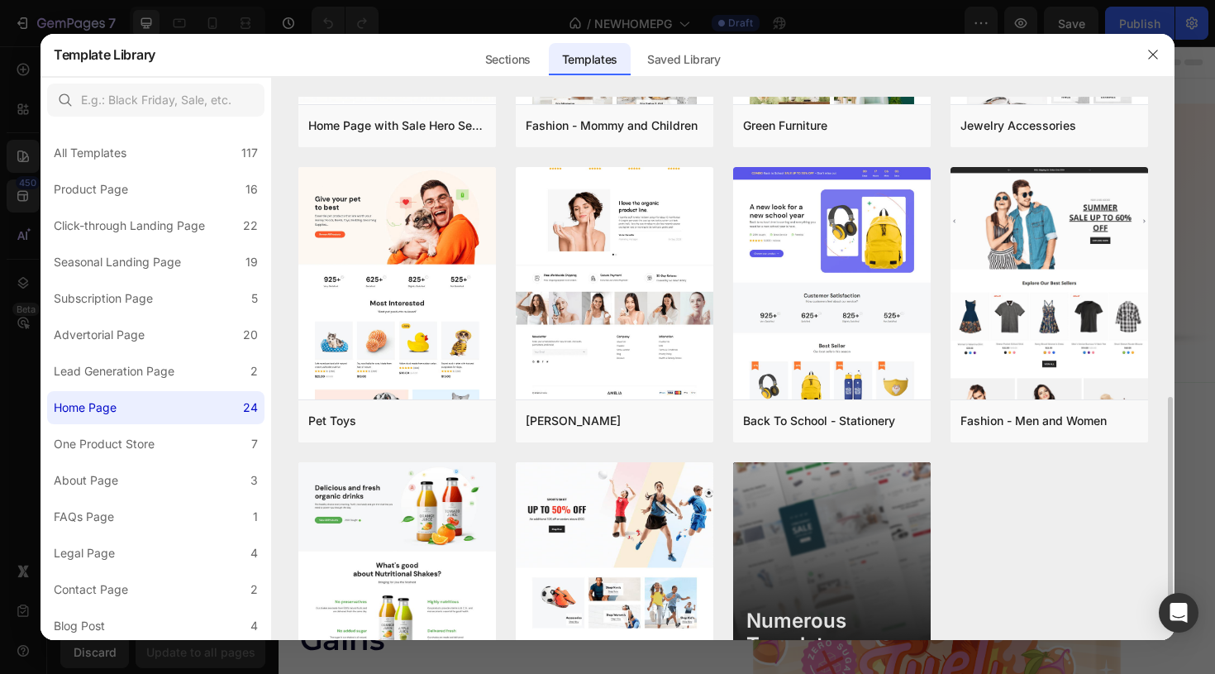
scroll to position [931, 0]
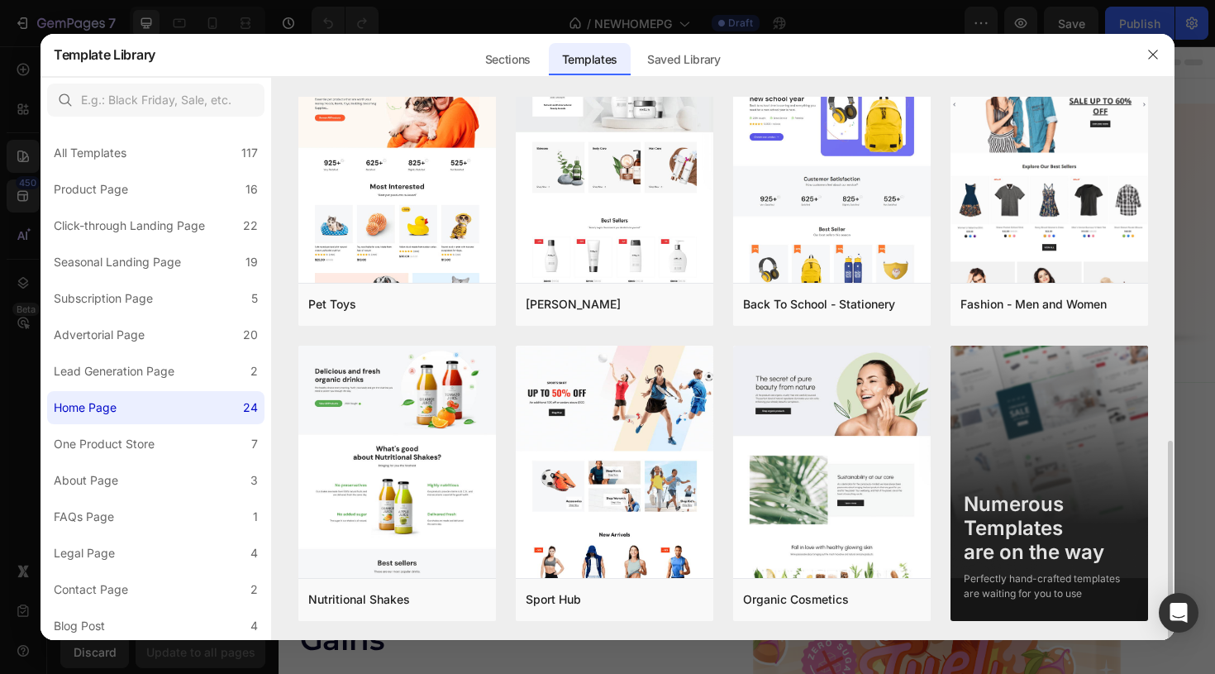
click at [1072, 487] on div "Numerous Templates are on the way Perfectly hand-crafted templates are waiting …" at bounding box center [1049, 539] width 198 height 121
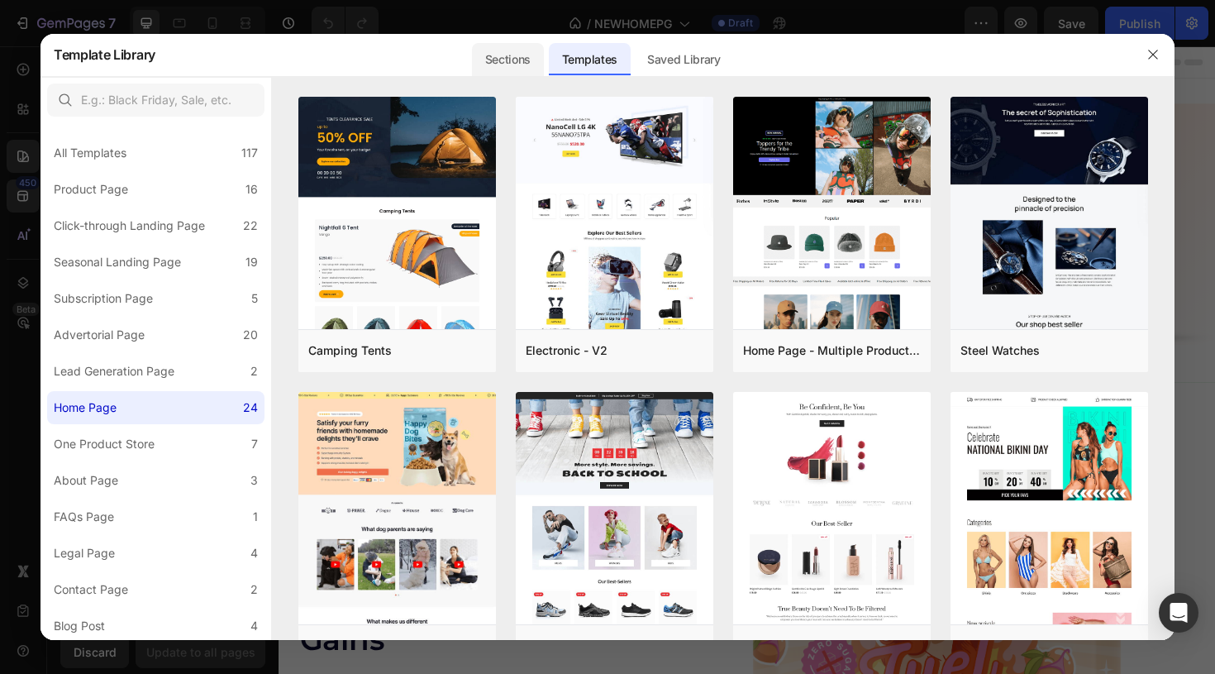
click at [507, 58] on div "Sections" at bounding box center [508, 59] width 72 height 33
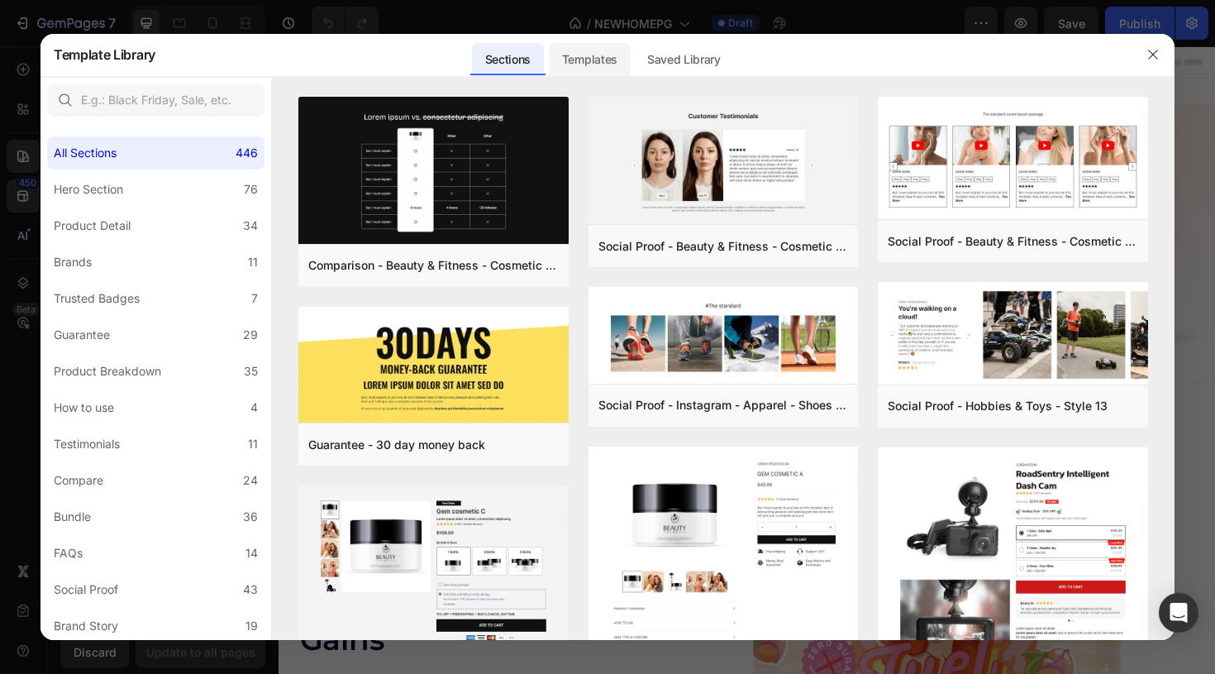
click at [586, 53] on div "Templates" at bounding box center [590, 59] width 82 height 33
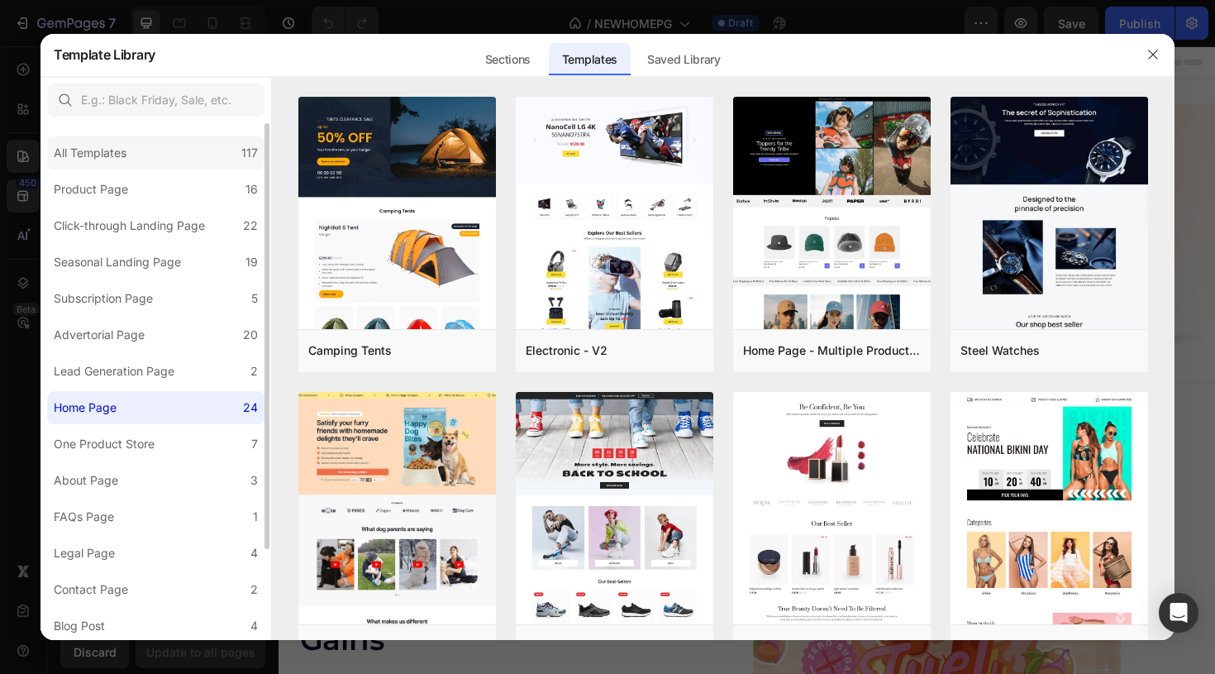
click at [141, 150] on div "All Templates 117" at bounding box center [155, 152] width 217 height 33
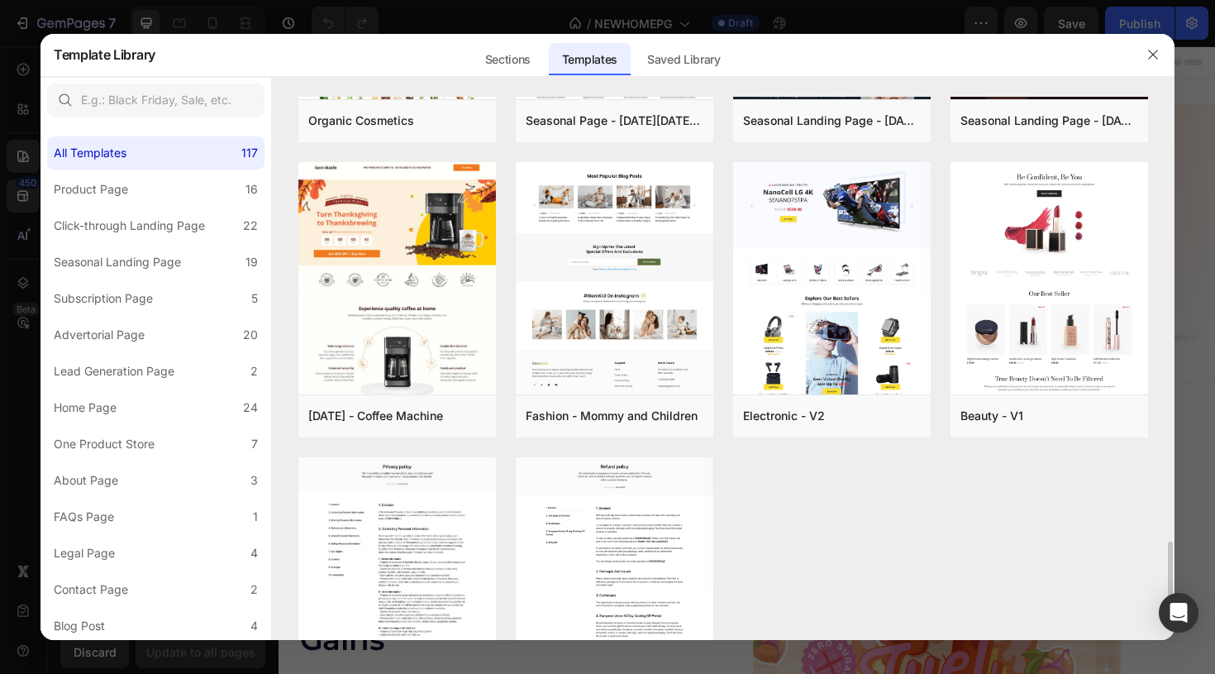
scroll to position [3477, 0]
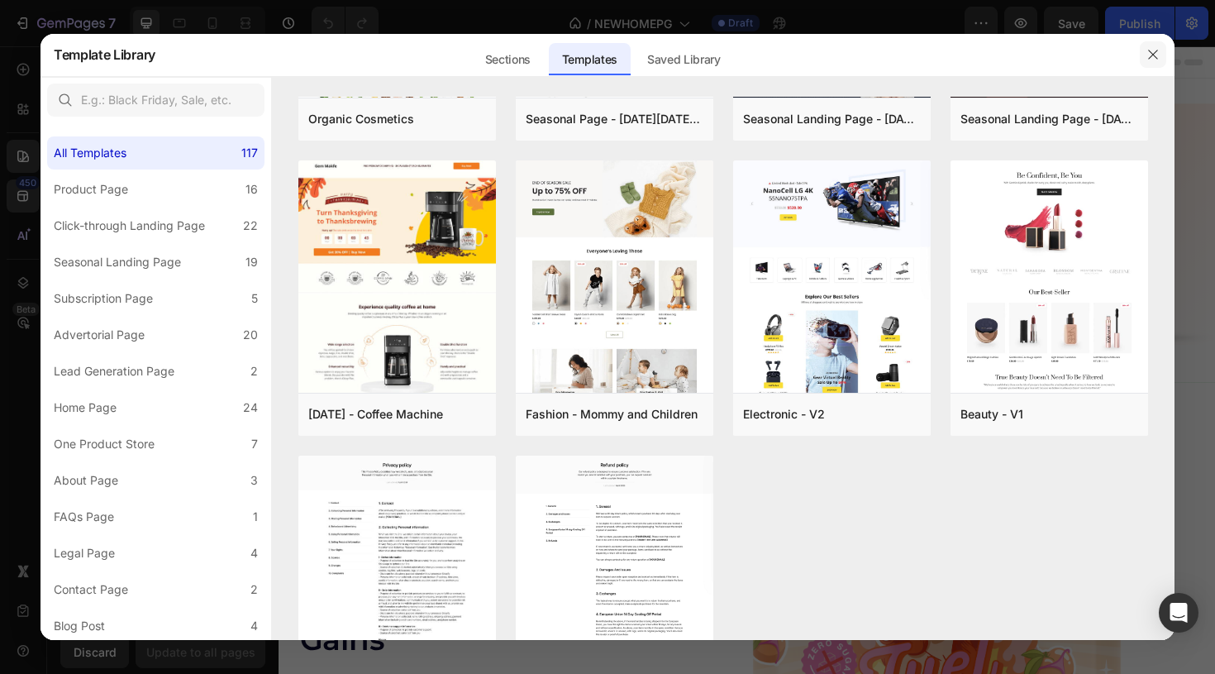
click at [1159, 59] on icon "button" at bounding box center [1152, 54] width 13 height 13
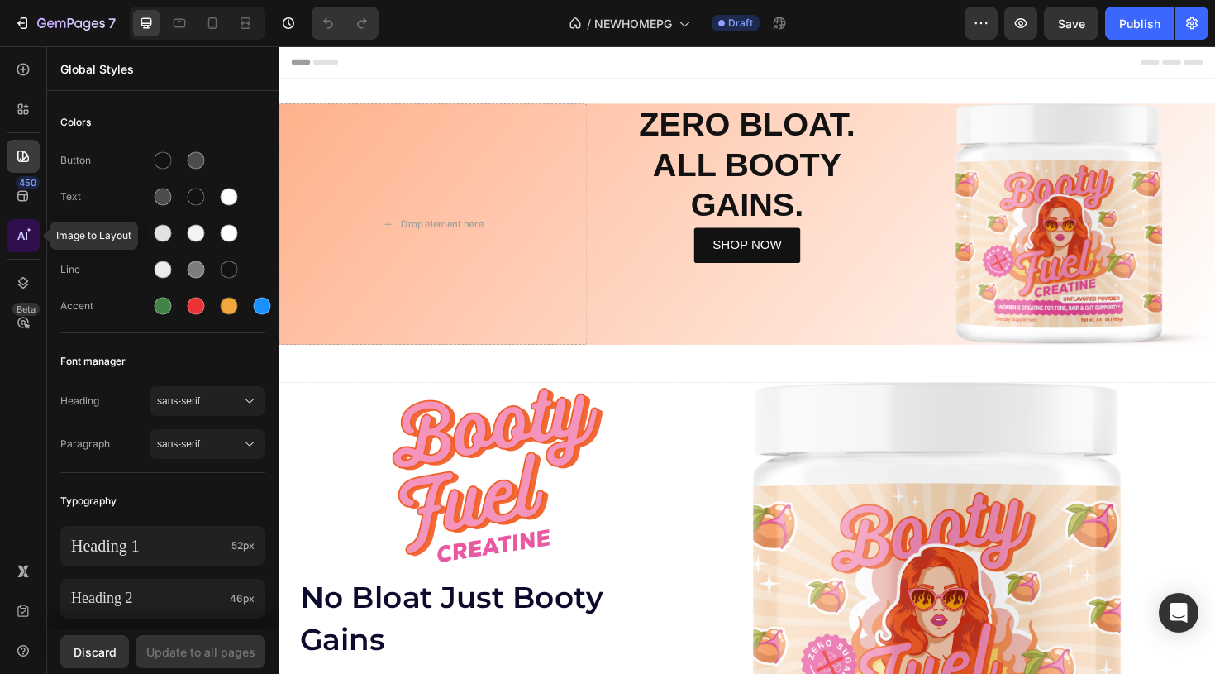
click at [18, 228] on icon at bounding box center [23, 235] width 17 height 17
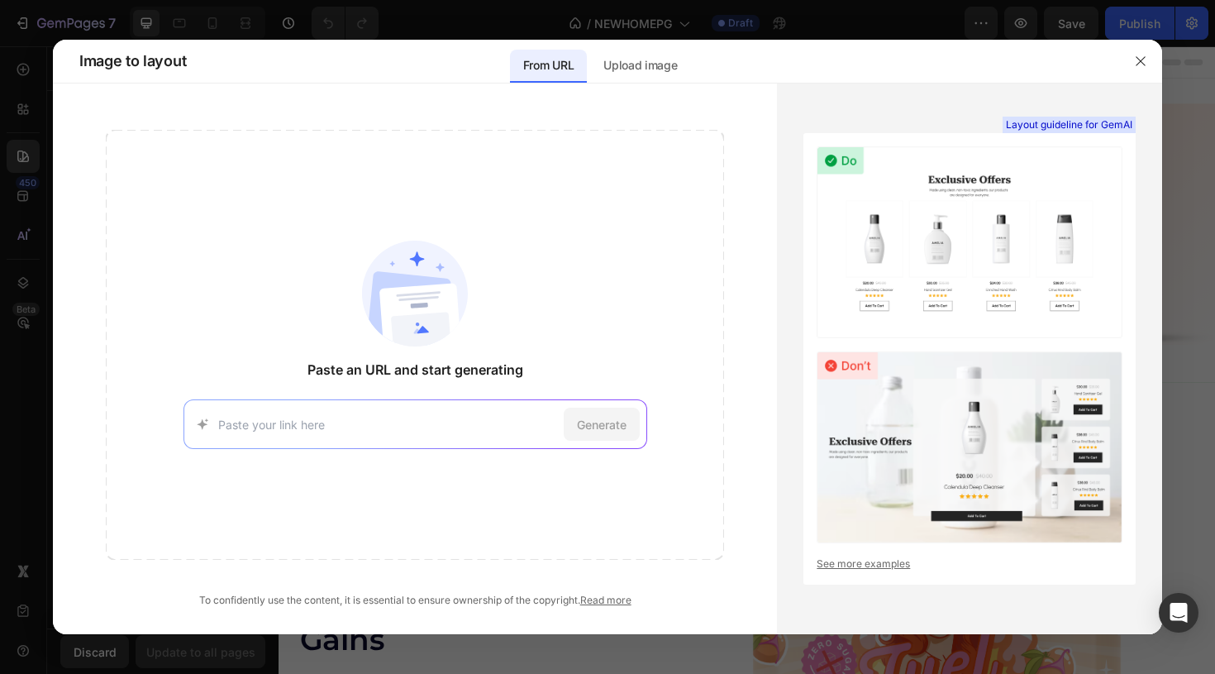
click at [384, 427] on input at bounding box center [387, 424] width 339 height 17
type input "[URL][DOMAIN_NAME]"
click at [612, 433] on div "Generate" at bounding box center [602, 423] width 76 height 33
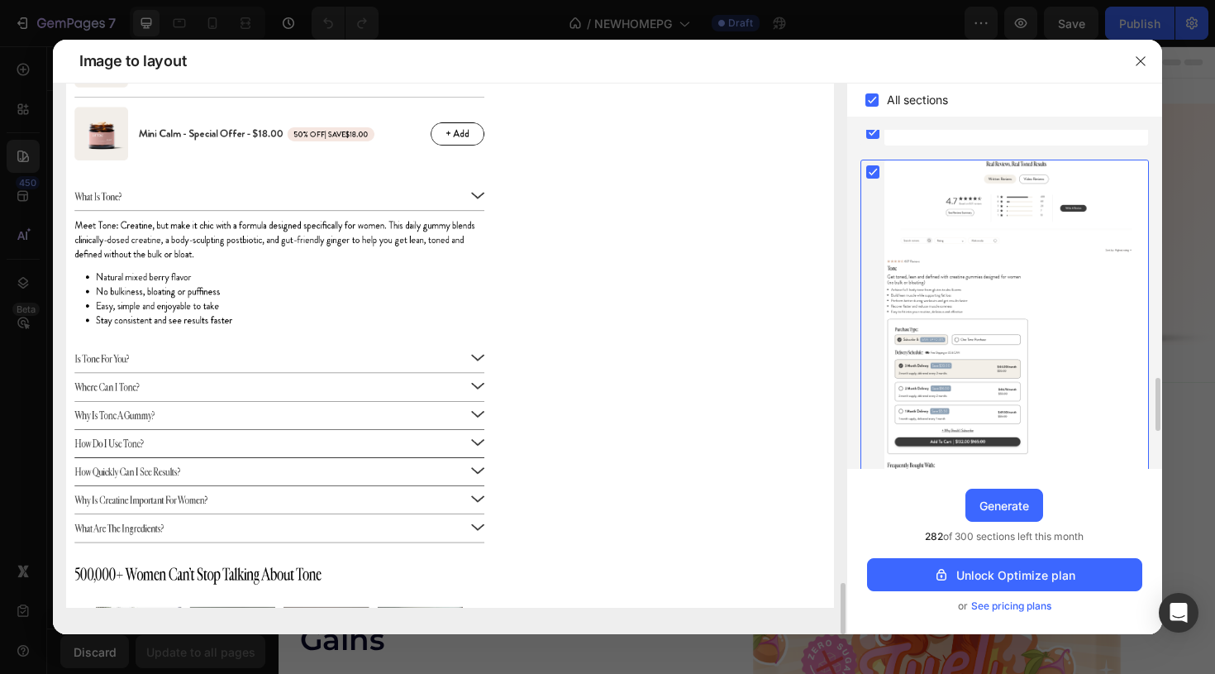
scroll to position [1563, 0]
click at [875, 172] on rect at bounding box center [872, 169] width 13 height 13
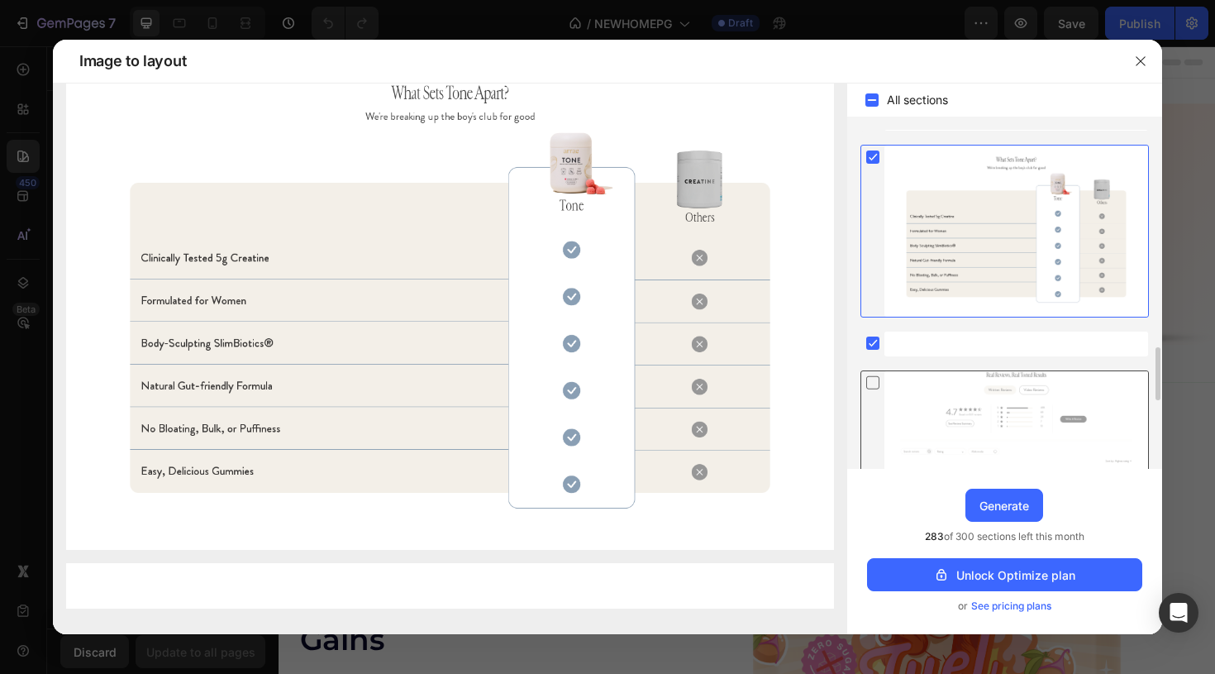
scroll to position [1323, 0]
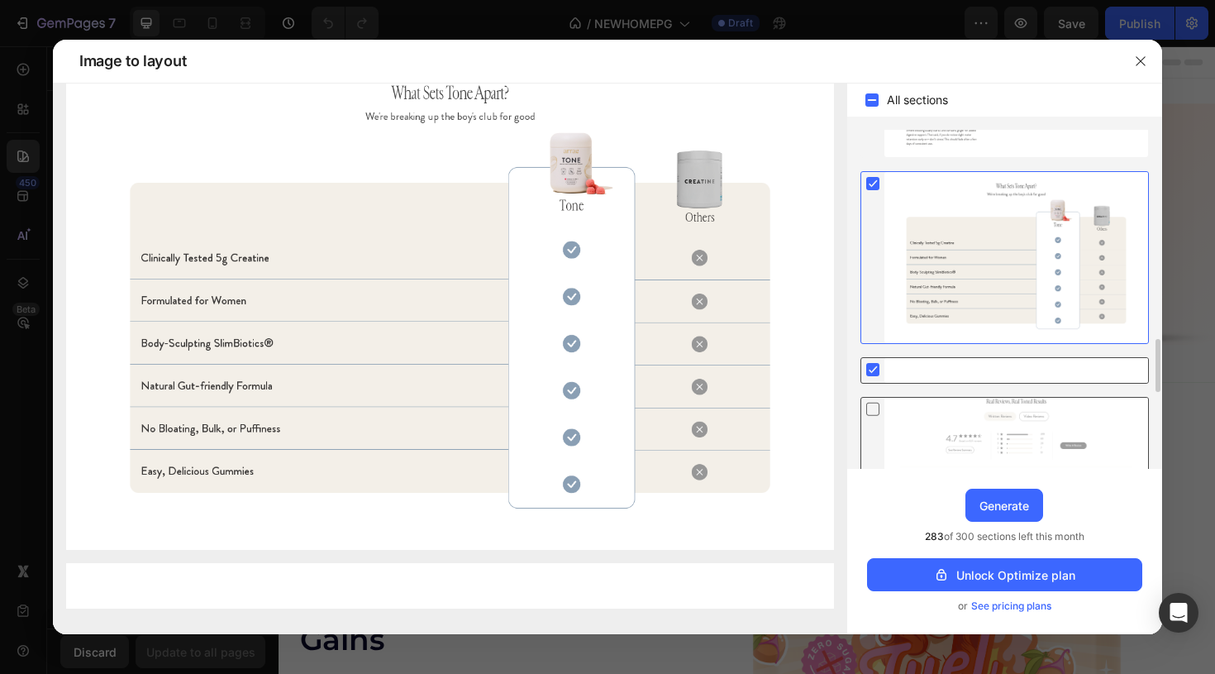
click at [874, 369] on icon at bounding box center [872, 369] width 7 height 7
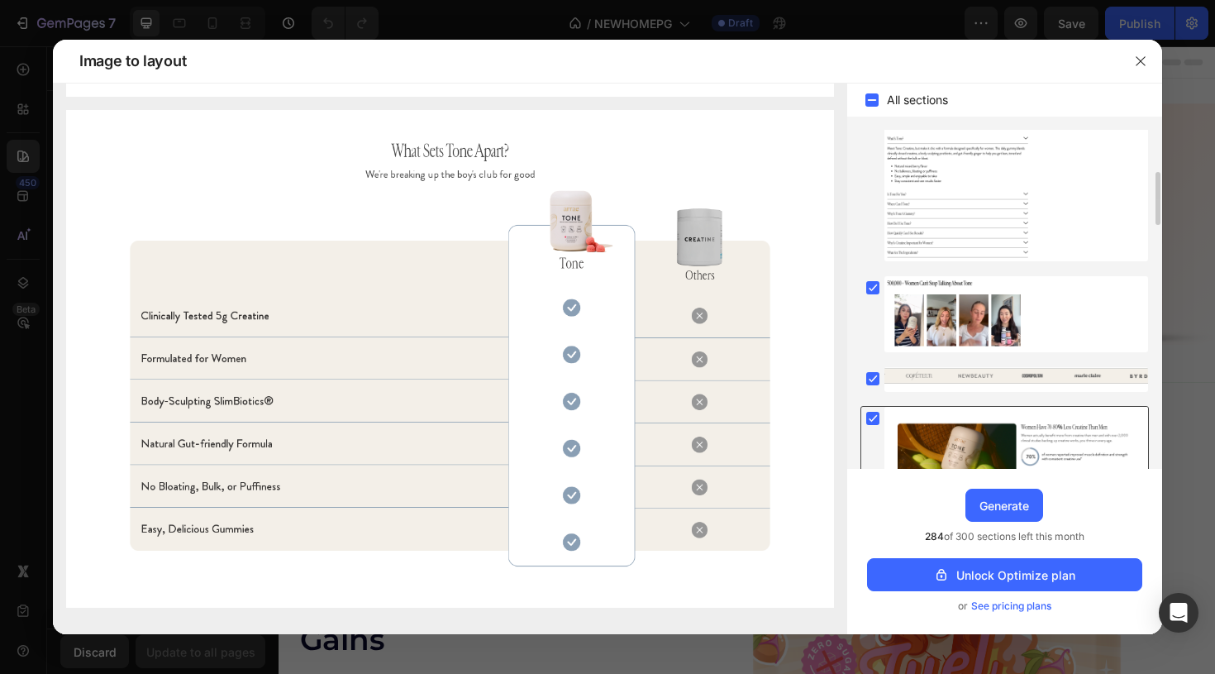
scroll to position [0, 0]
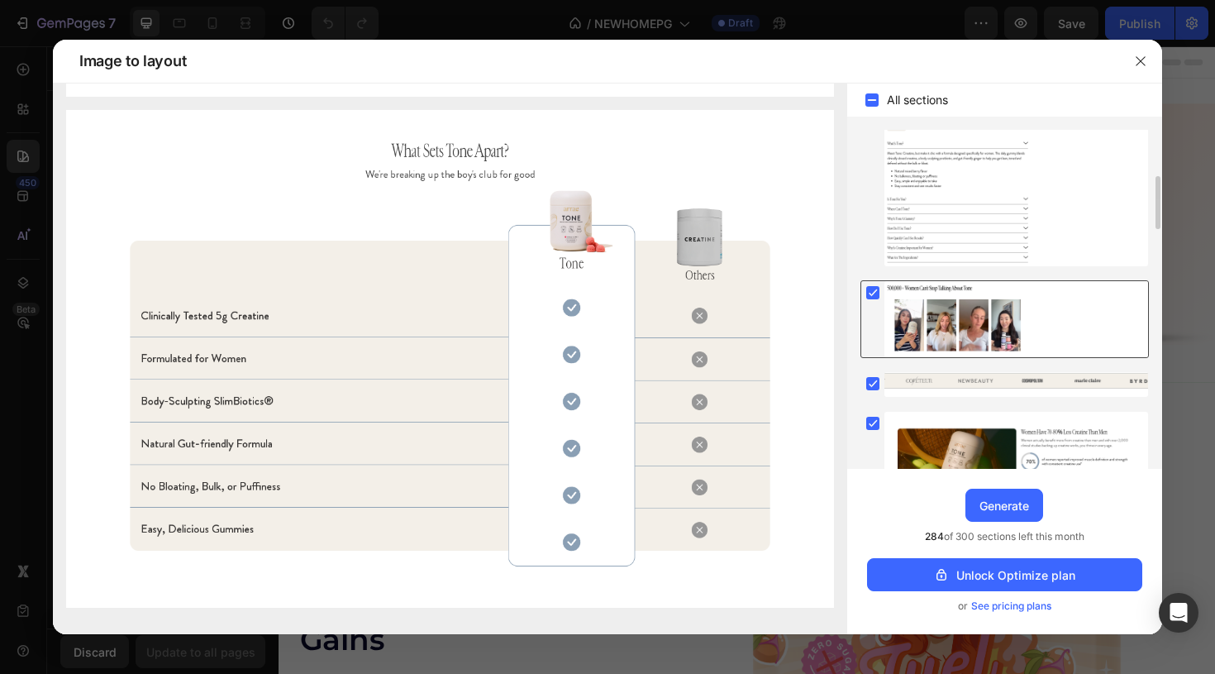
click at [872, 291] on rect at bounding box center [872, 292] width 13 height 13
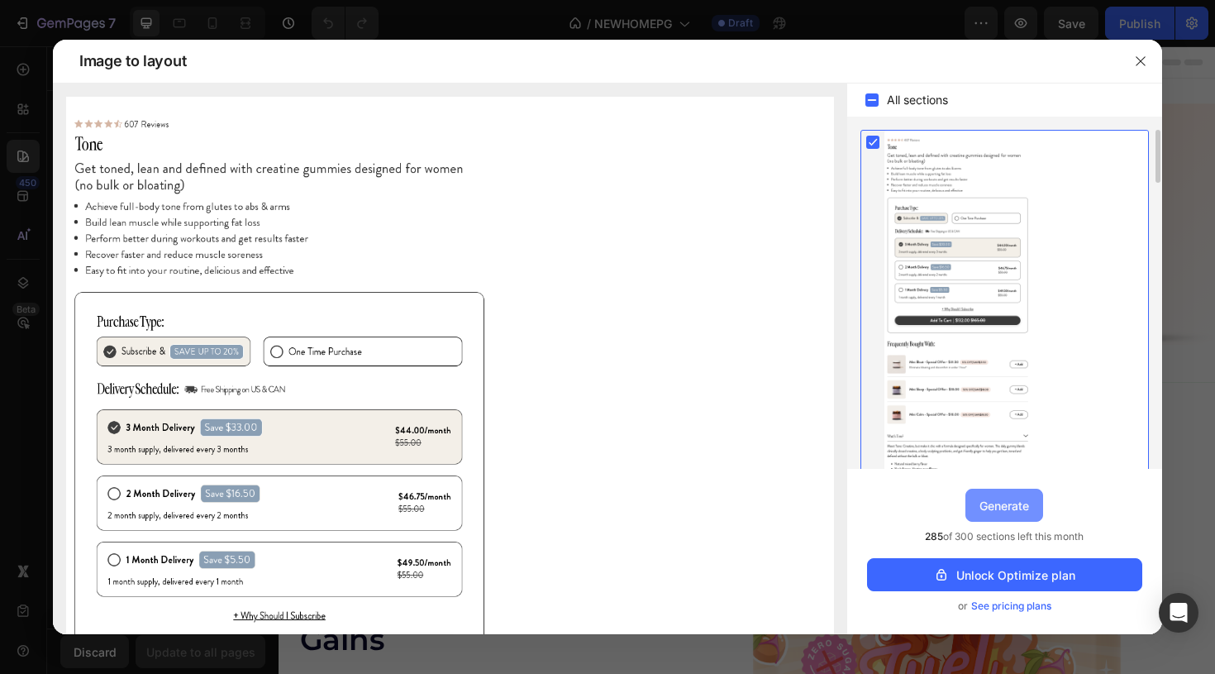
click at [1010, 506] on div "Generate" at bounding box center [1004, 505] width 50 height 17
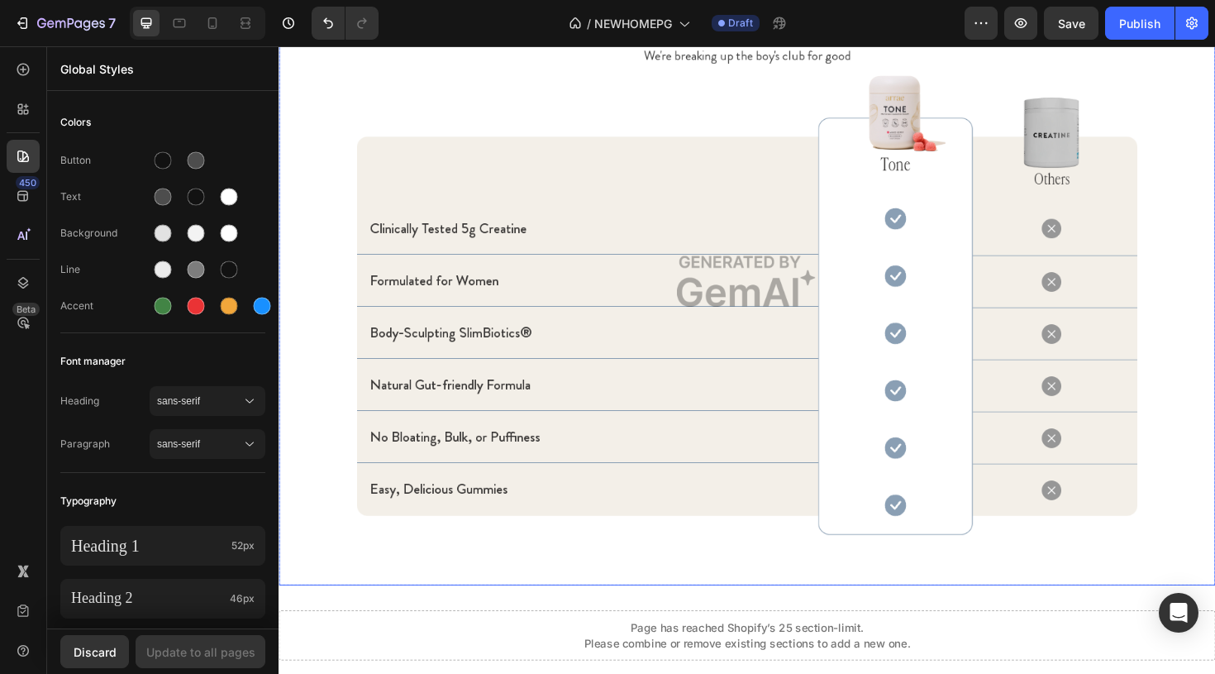
scroll to position [10328, 0]
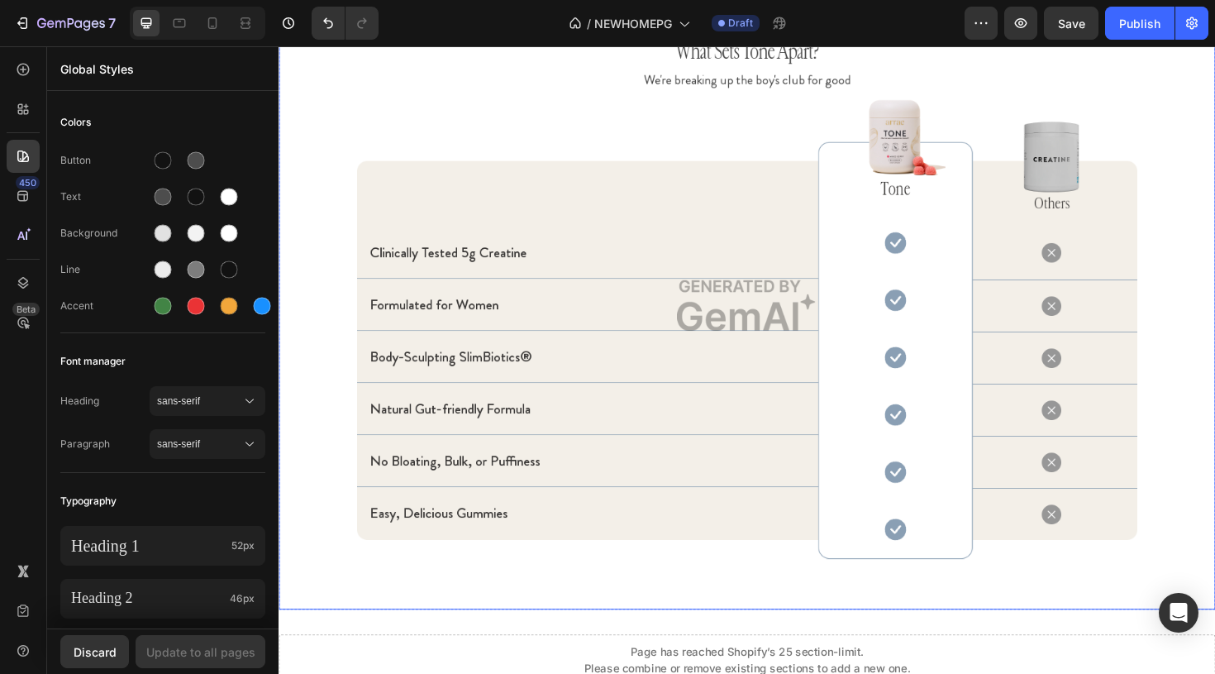
click at [920, 369] on img at bounding box center [775, 319] width 992 height 643
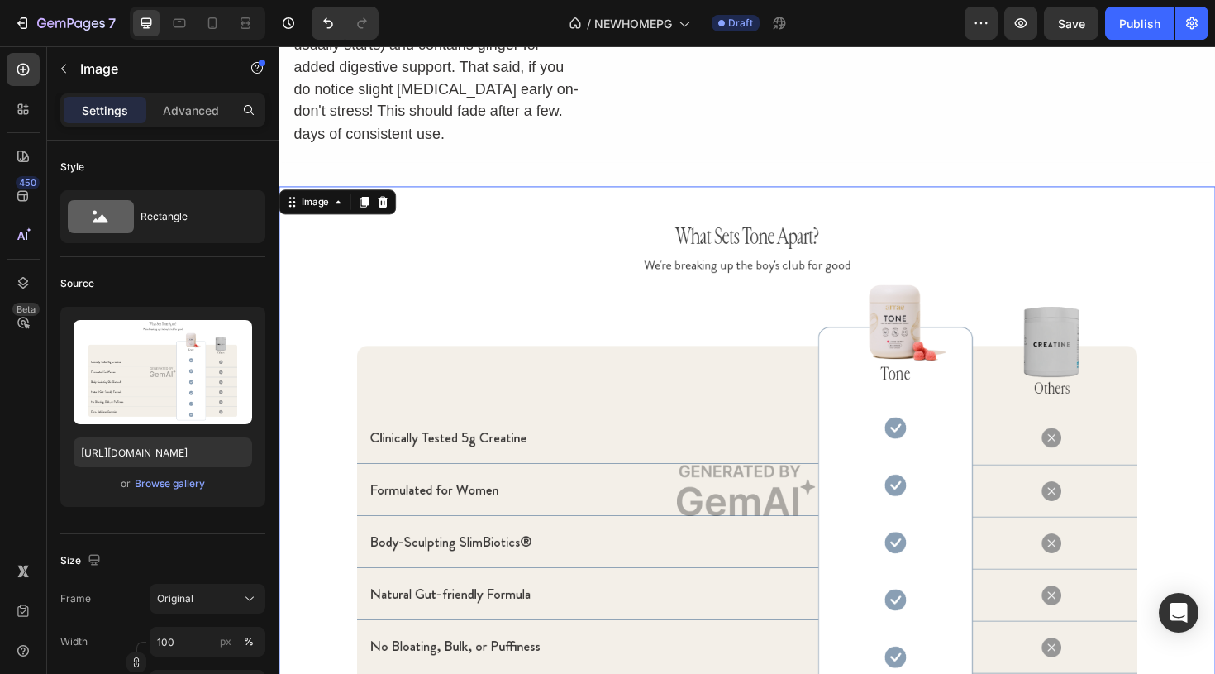
scroll to position [10118, 0]
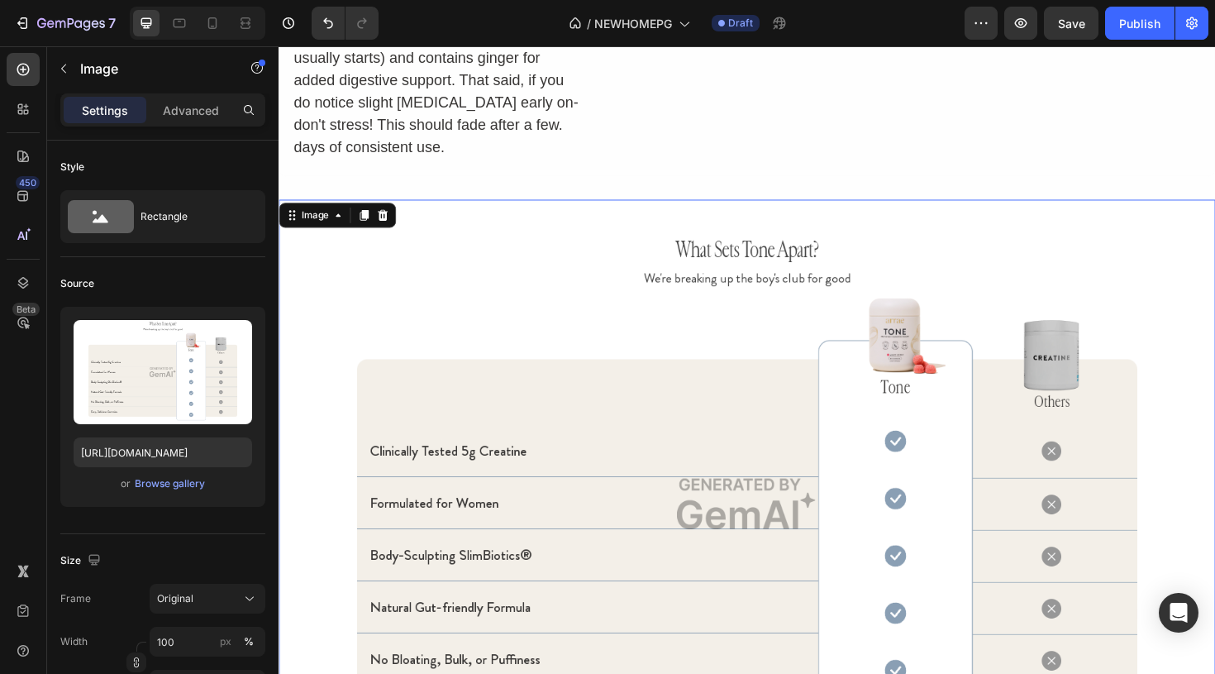
click at [788, 257] on img at bounding box center [775, 529] width 992 height 643
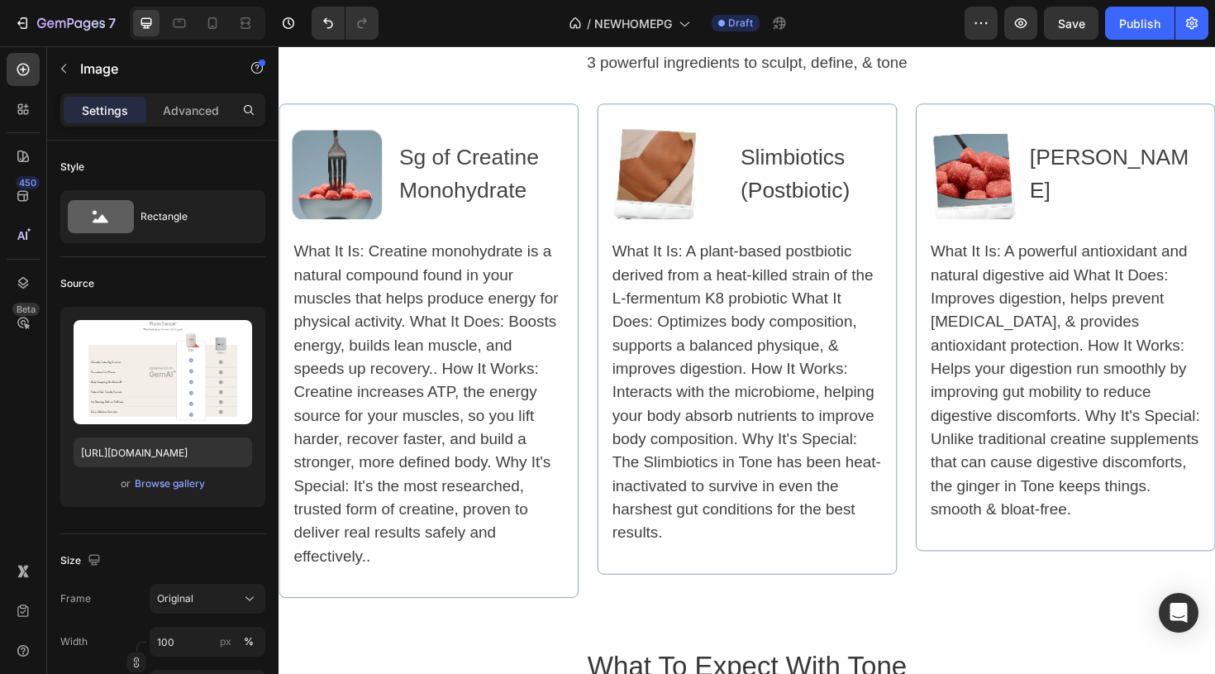
scroll to position [9090, 0]
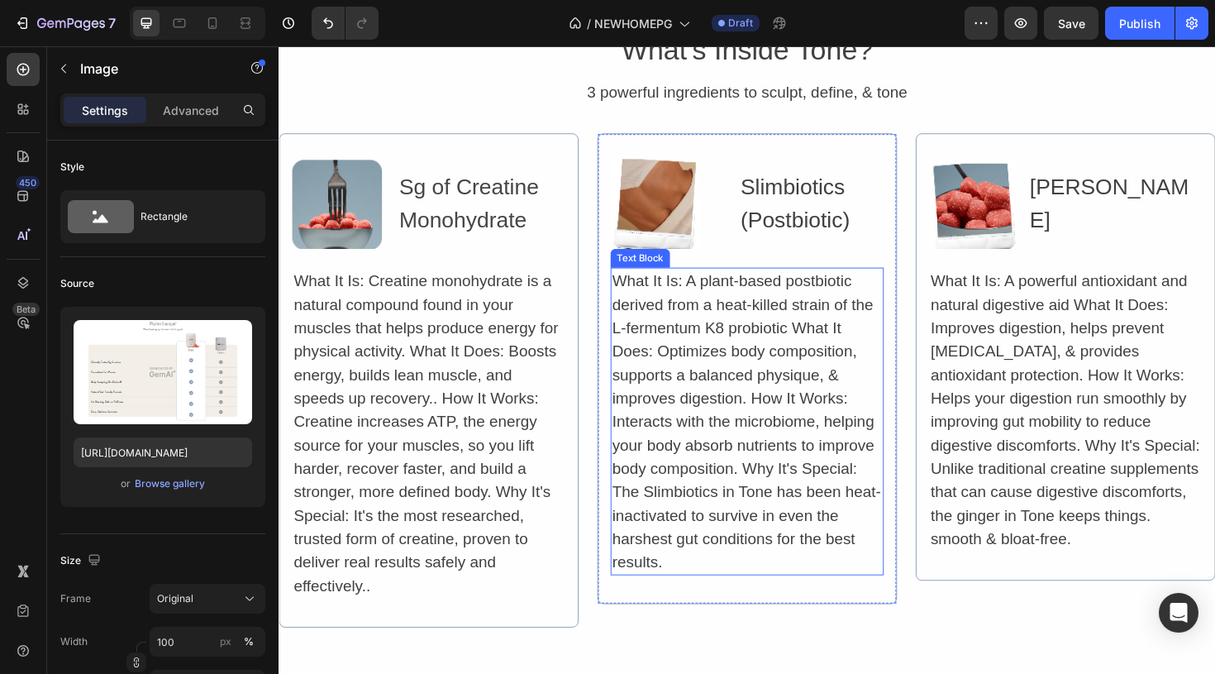
click at [805, 355] on div "What It Is: A plant-based postbiotic derived from a heat-killed strain of the L…" at bounding box center [774, 443] width 289 height 326
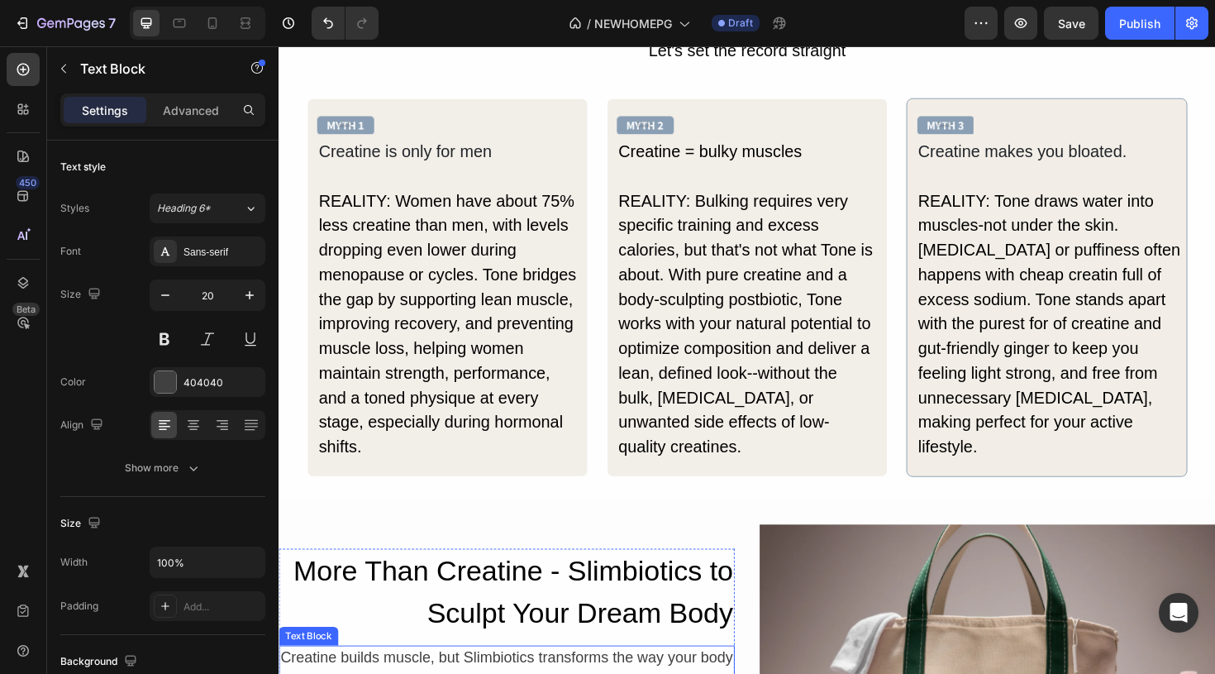
scroll to position [7492, 0]
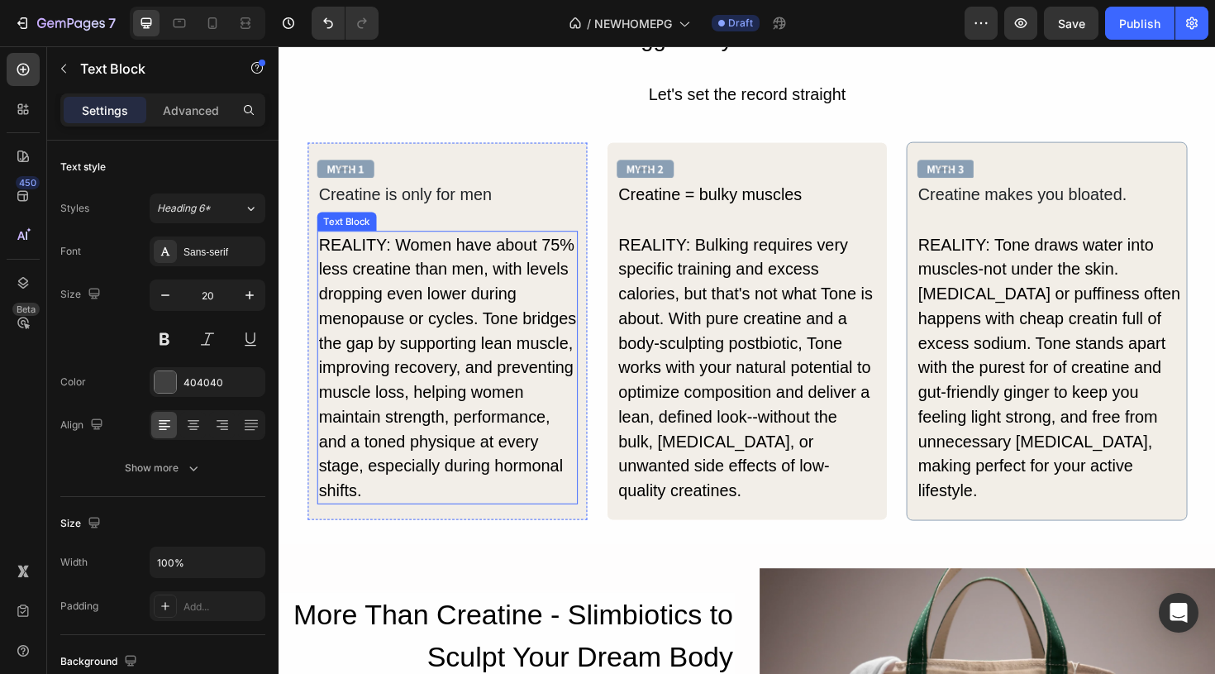
click at [560, 363] on div "REALITY: Women have about 75% less creatine than men, with levels dropping even…" at bounding box center [457, 386] width 276 height 290
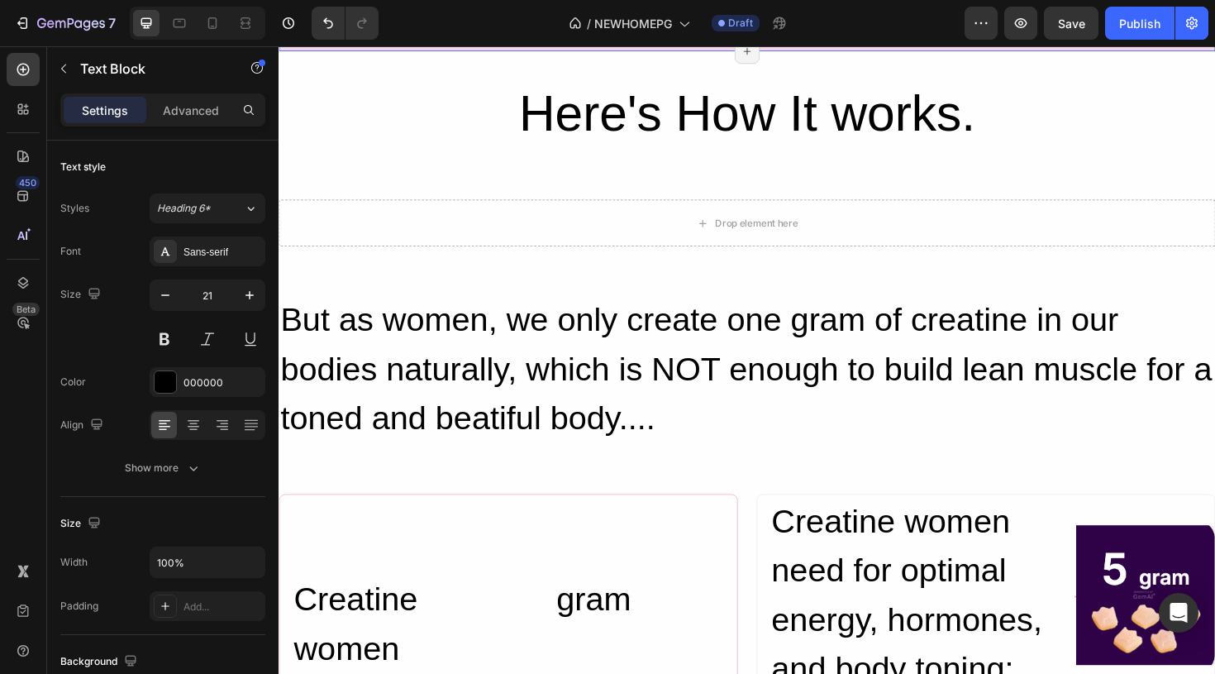
scroll to position [4347, 0]
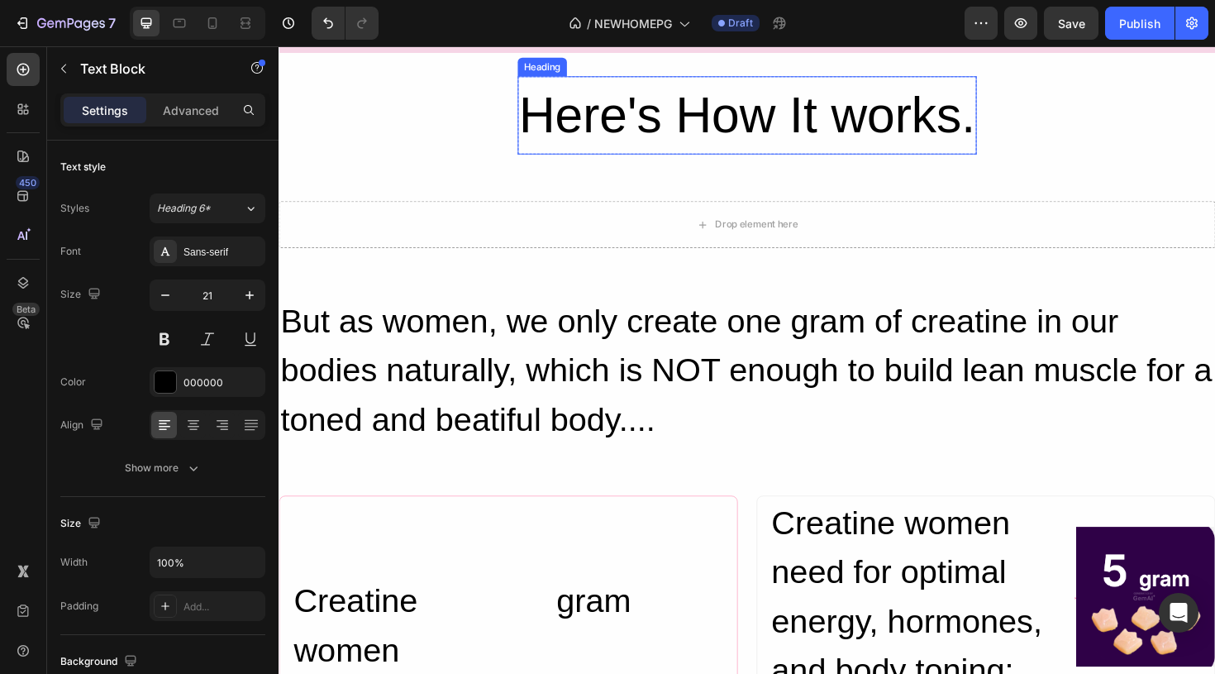
click at [860, 160] on h2 "Here's How It works." at bounding box center [774, 119] width 487 height 83
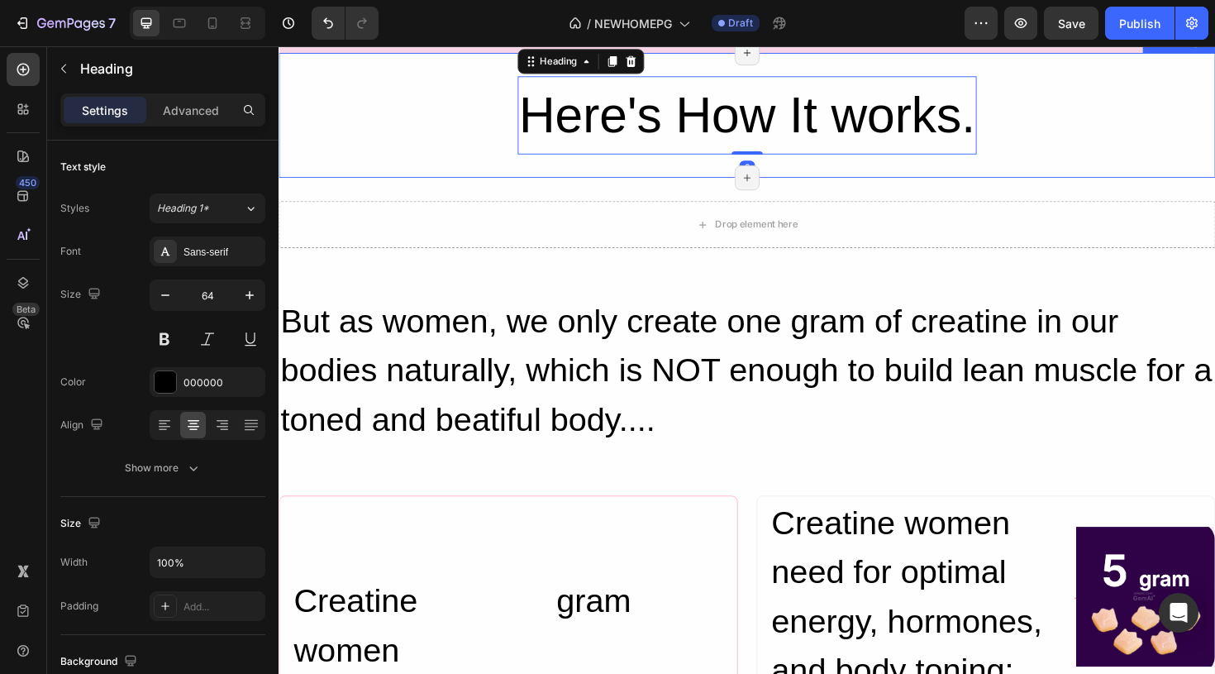
click at [482, 185] on div "Here's How It works. Heading 0 Row Section 14/25 Page has reached Shopify’s 25 …" at bounding box center [775, 119] width 992 height 132
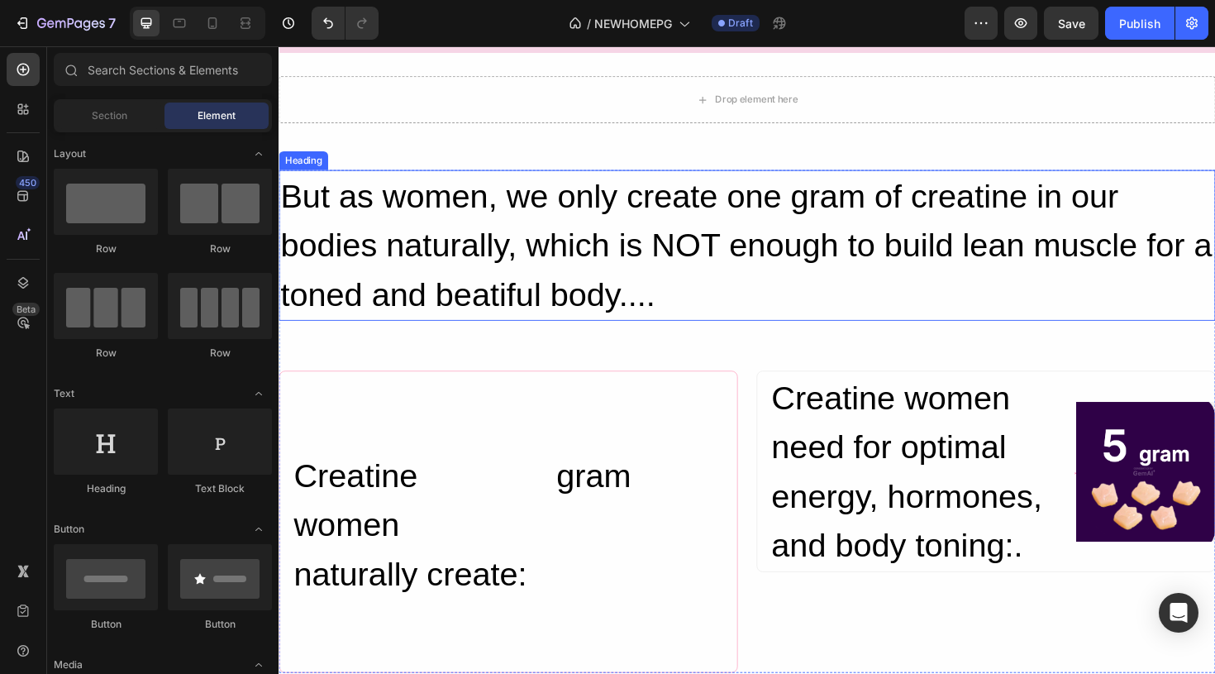
click at [1095, 316] on h2 "But as women, we only create one gram of creatine in our bodies naturally, whic…" at bounding box center [775, 257] width 992 height 160
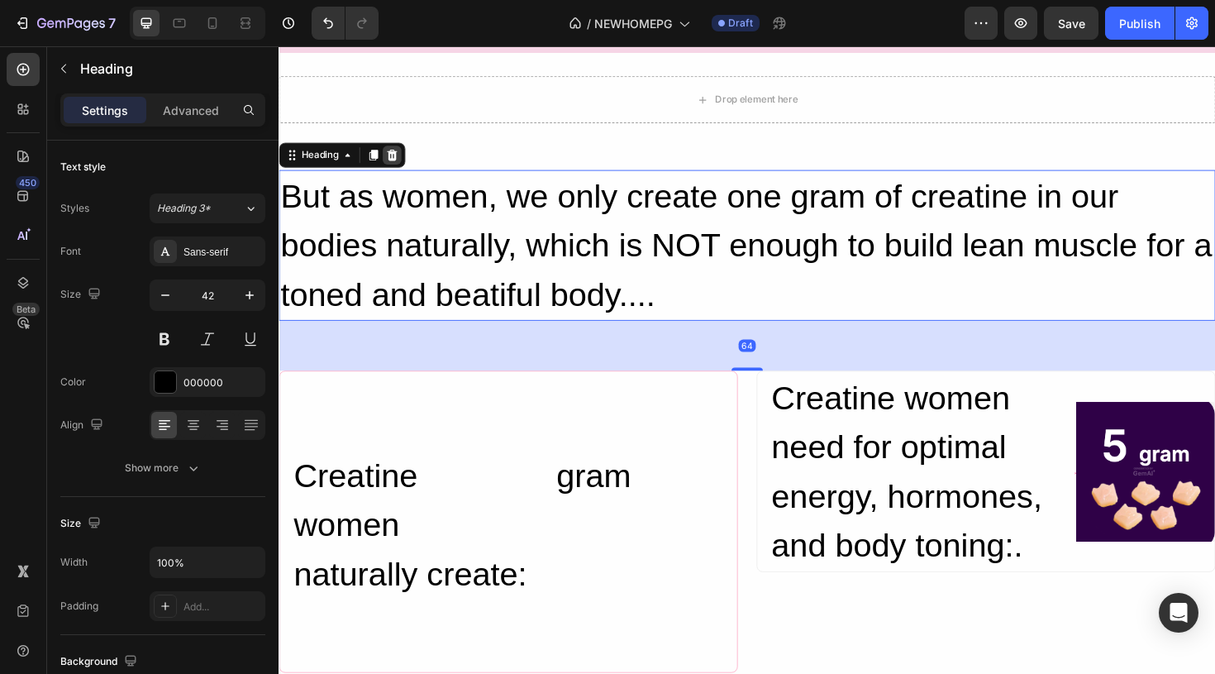
click at [394, 168] on icon at bounding box center [398, 161] width 13 height 13
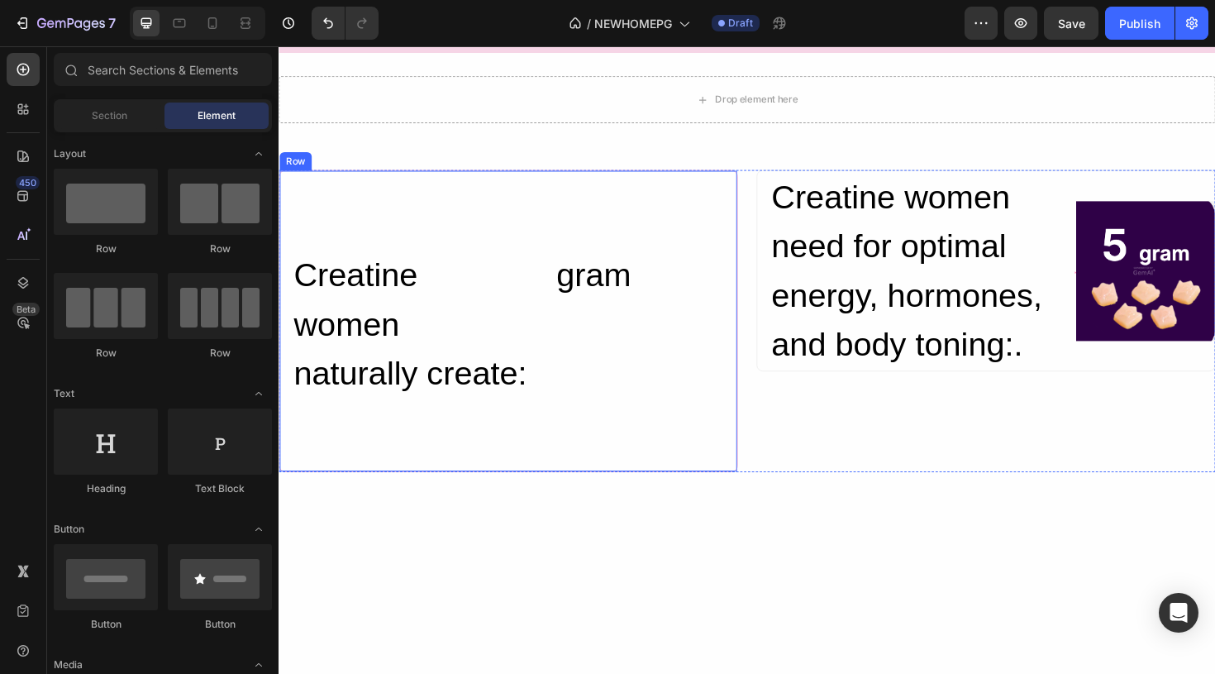
click at [549, 326] on div "Creatine women naturally create: Heading gram Heading Row" at bounding box center [522, 337] width 486 height 320
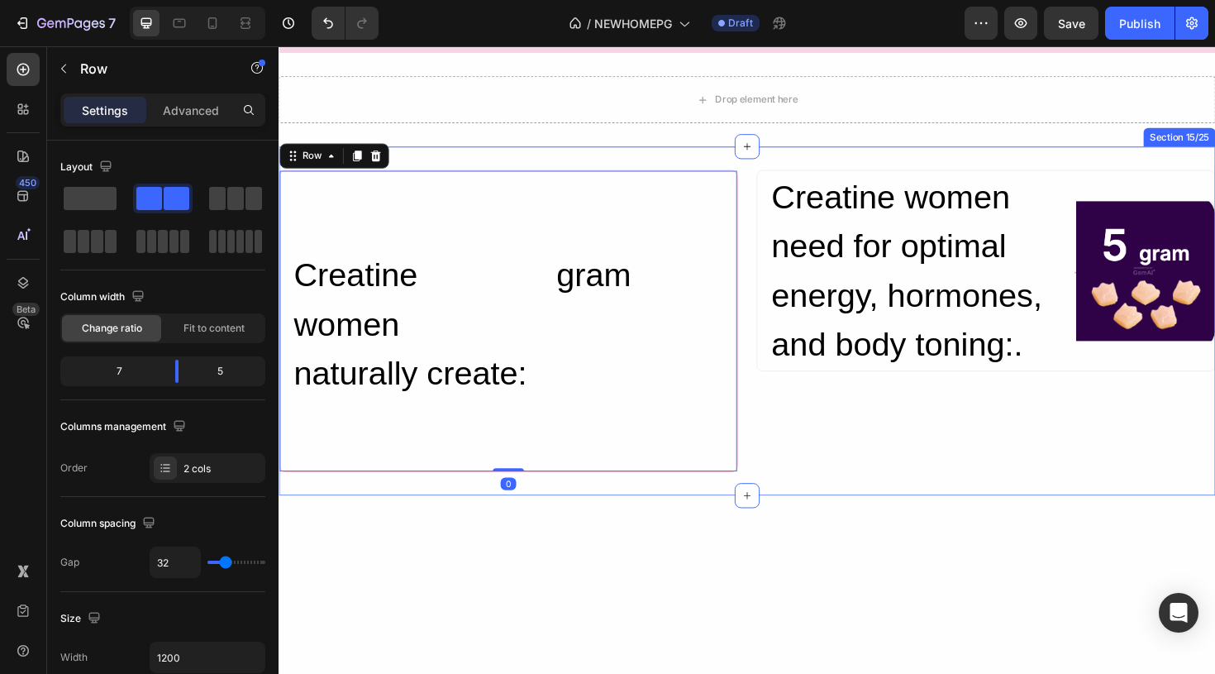
click at [497, 276] on div "Creatine women naturally create: Heading gram Heading Row 0 Creatine women need…" at bounding box center [775, 336] width 992 height 369
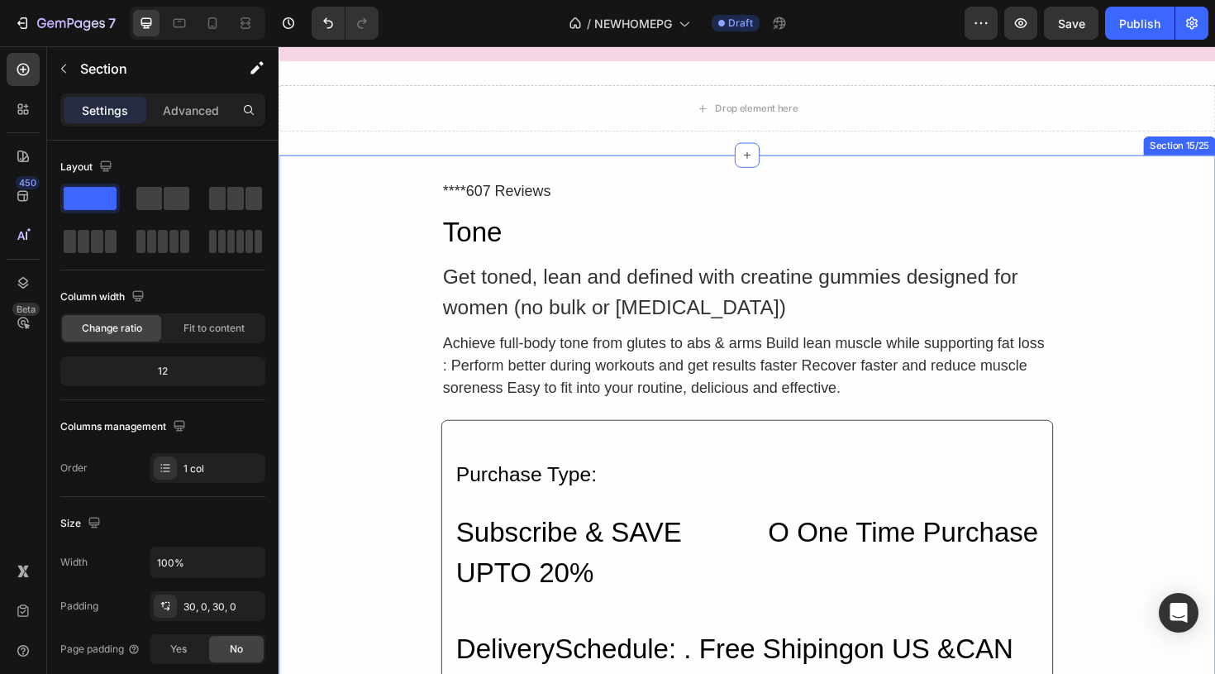
scroll to position [4440, 0]
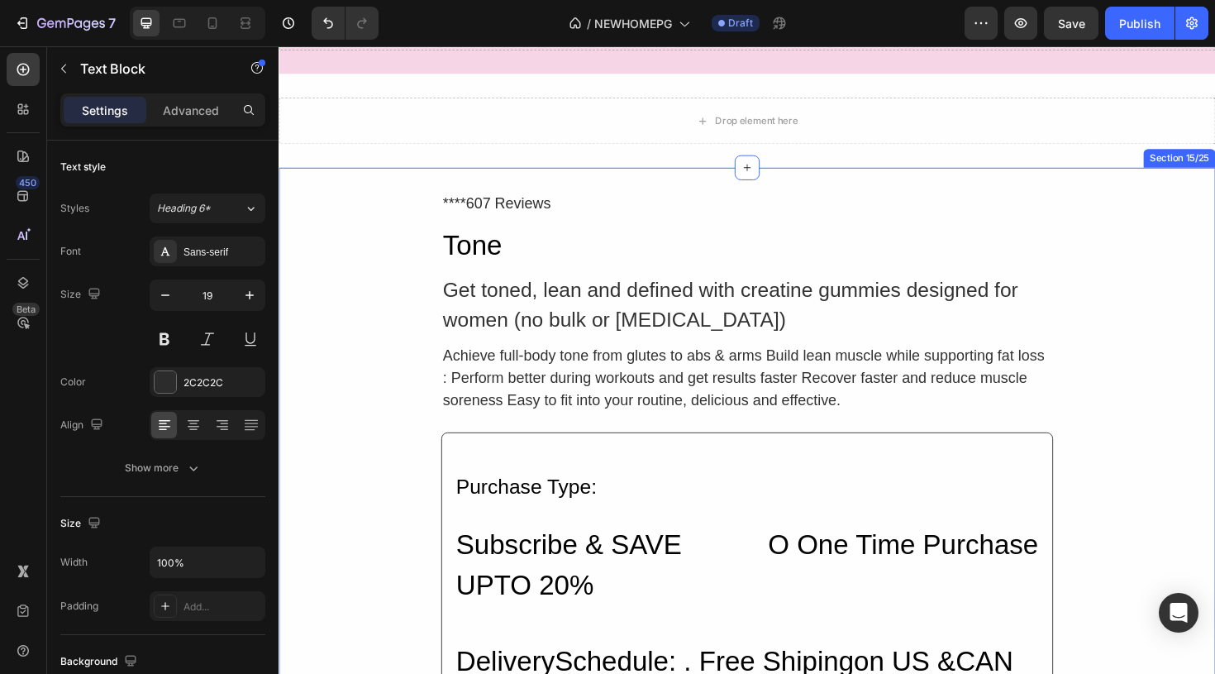
click at [984, 199] on div "****607 Reviews" at bounding box center [774, 212] width 648 height 27
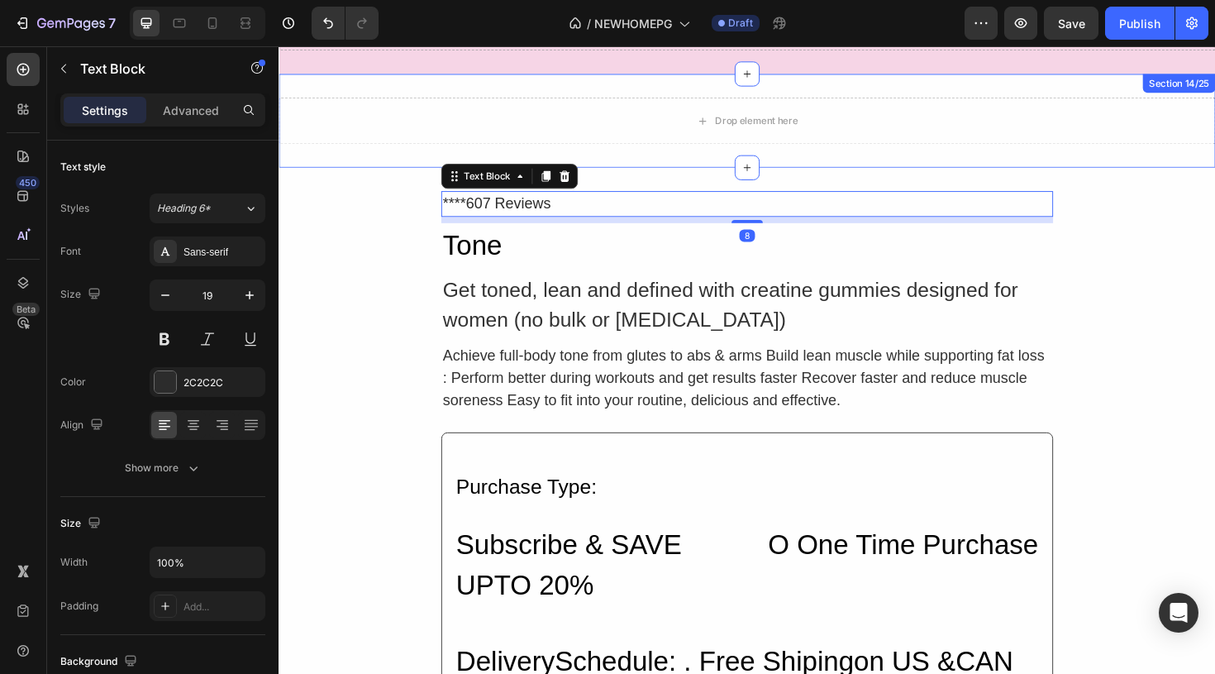
click at [1101, 164] on div "Drop element here Section 14/25" at bounding box center [775, 124] width 992 height 99
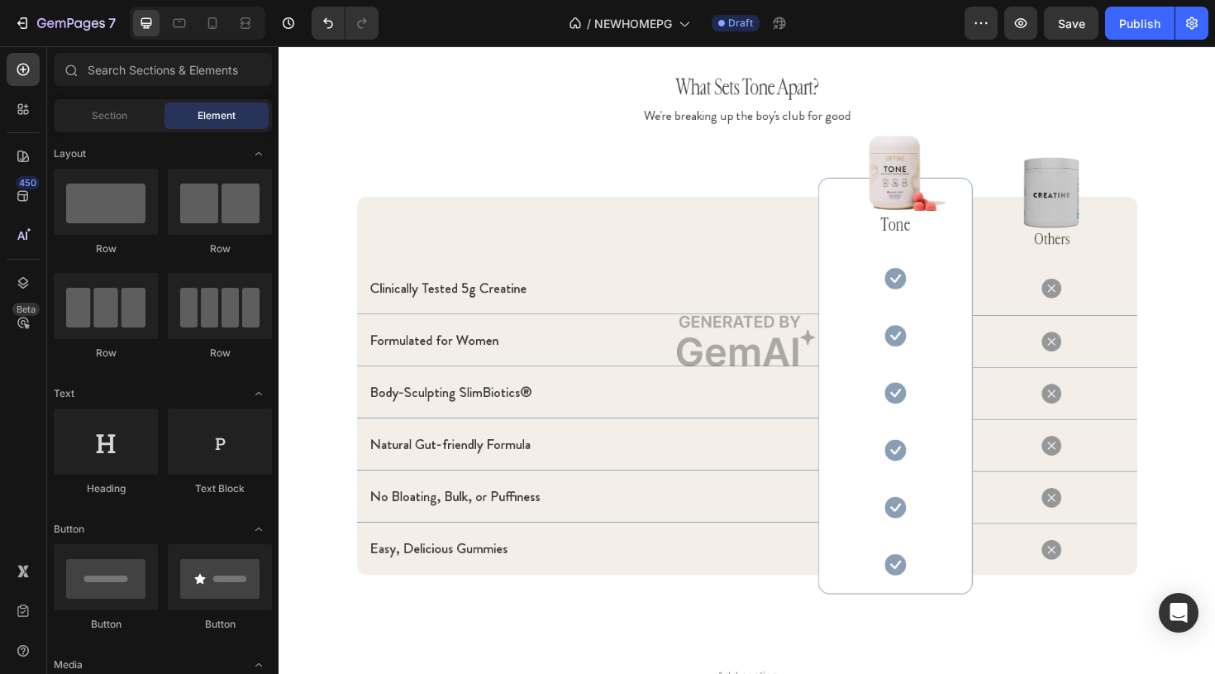
scroll to position [7906, 0]
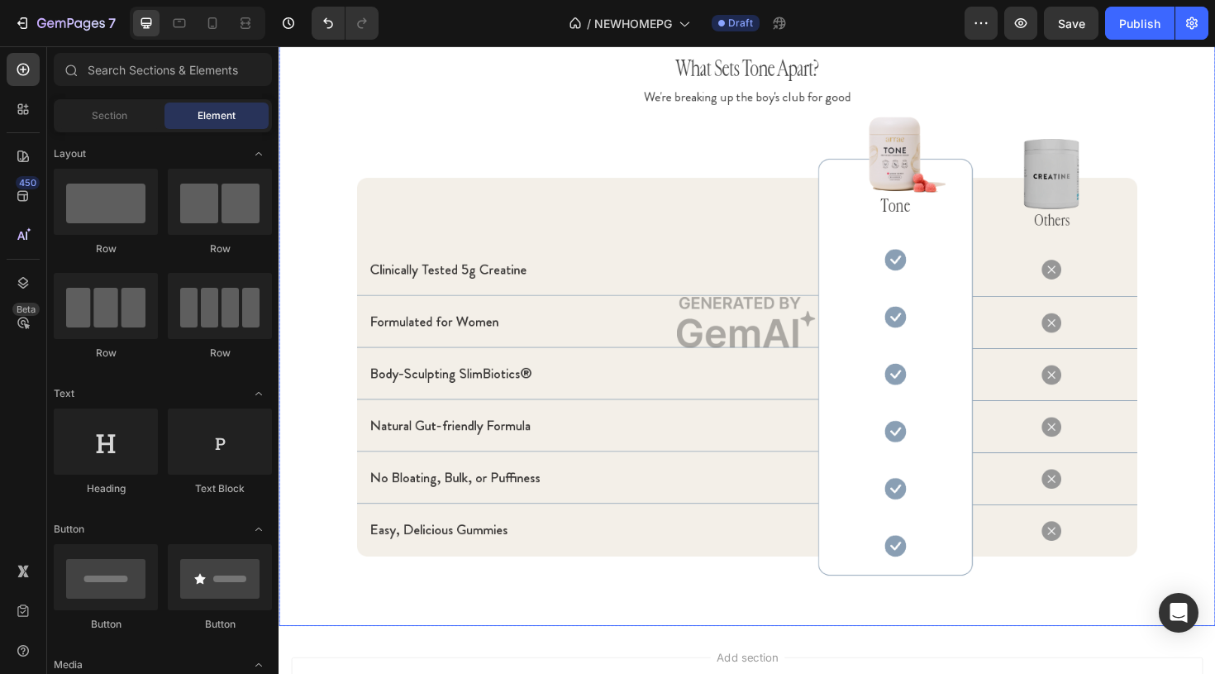
click at [827, 353] on img at bounding box center [775, 338] width 992 height 643
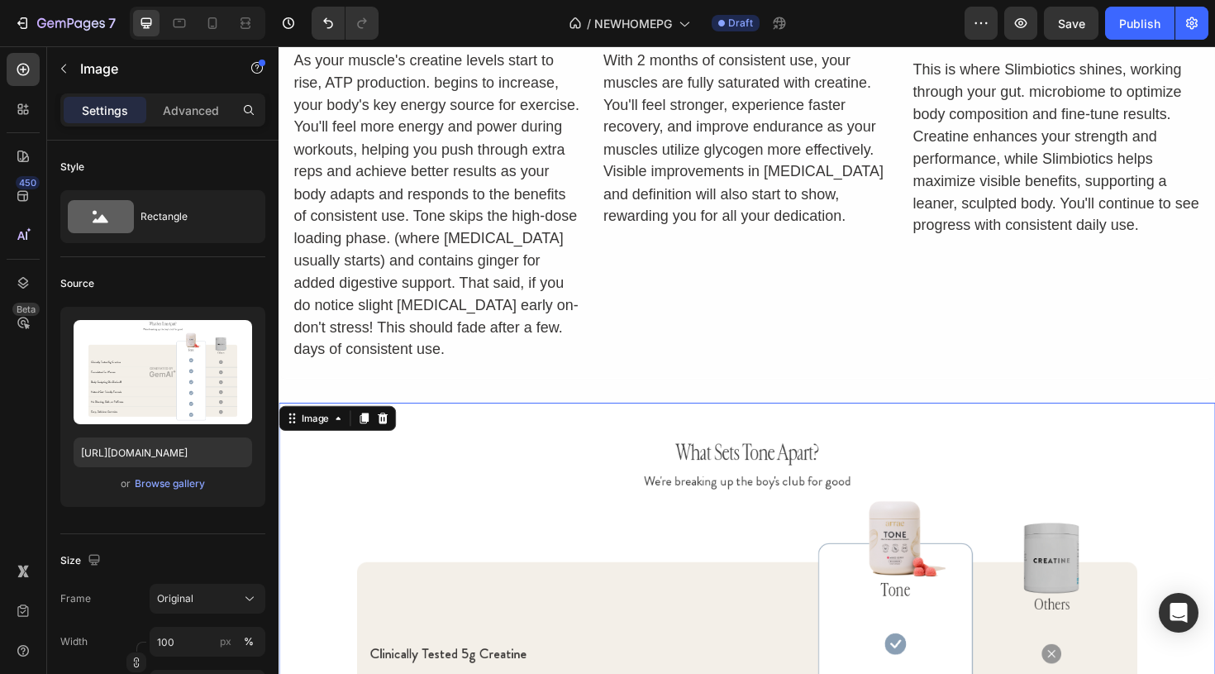
scroll to position [7487, 0]
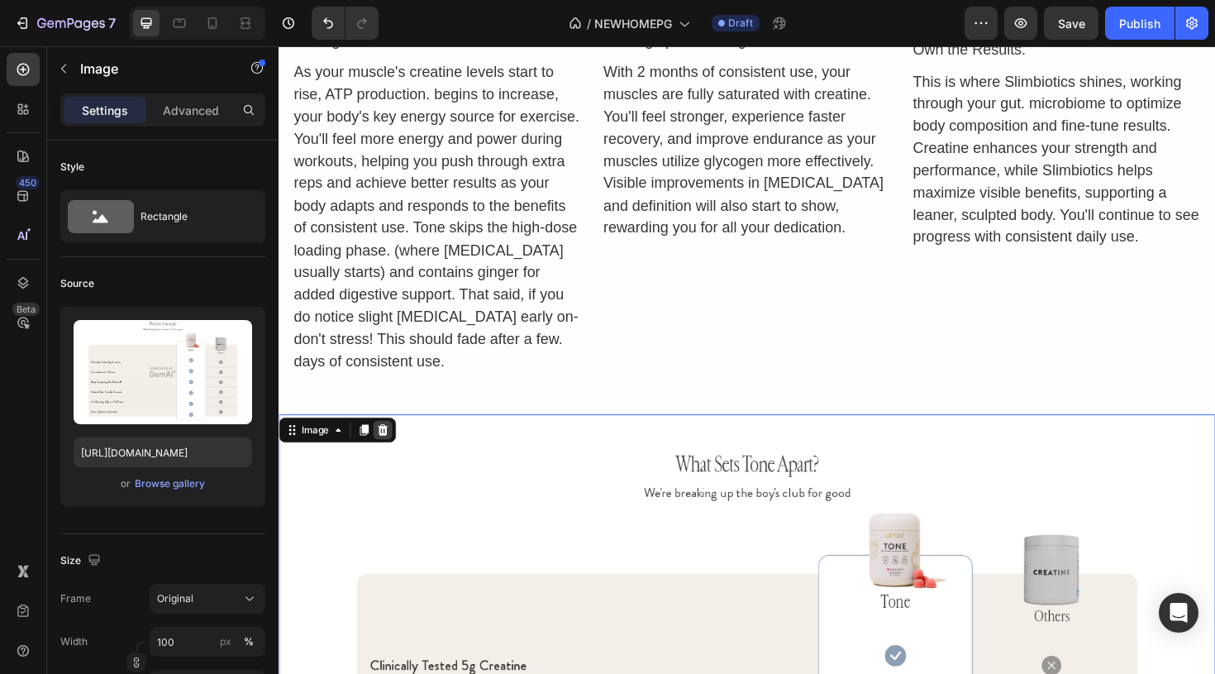
click at [392, 450] on icon at bounding box center [389, 452] width 11 height 12
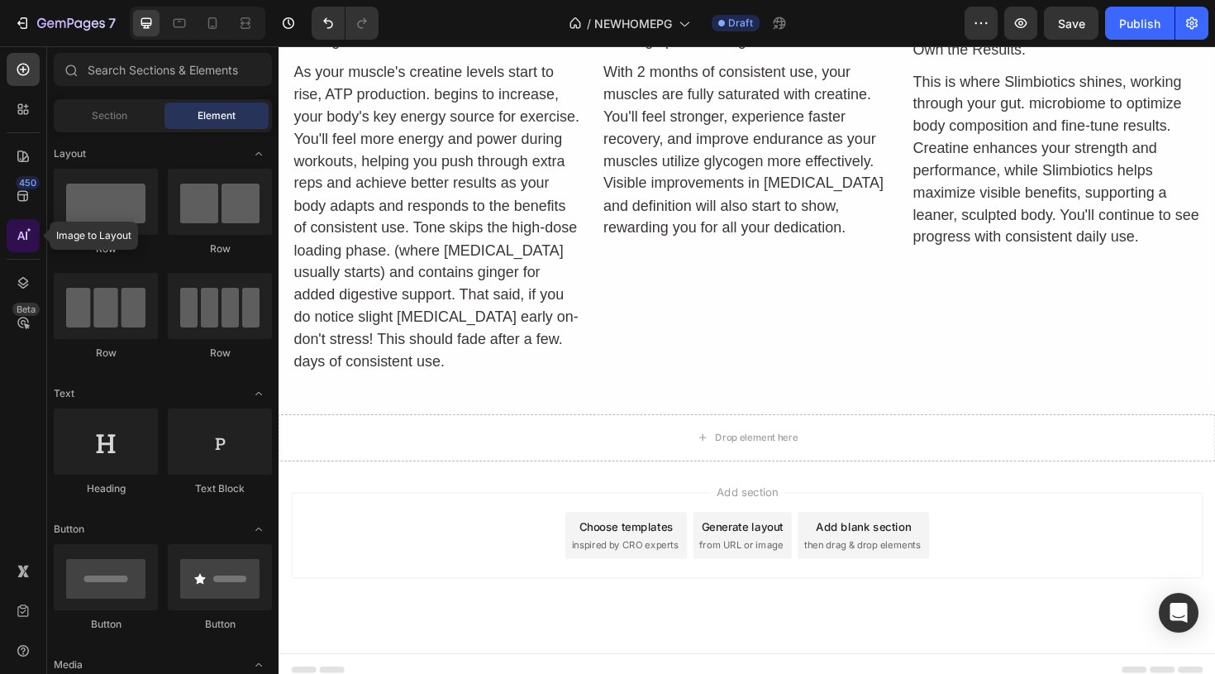
click at [16, 239] on icon at bounding box center [23, 235] width 17 height 17
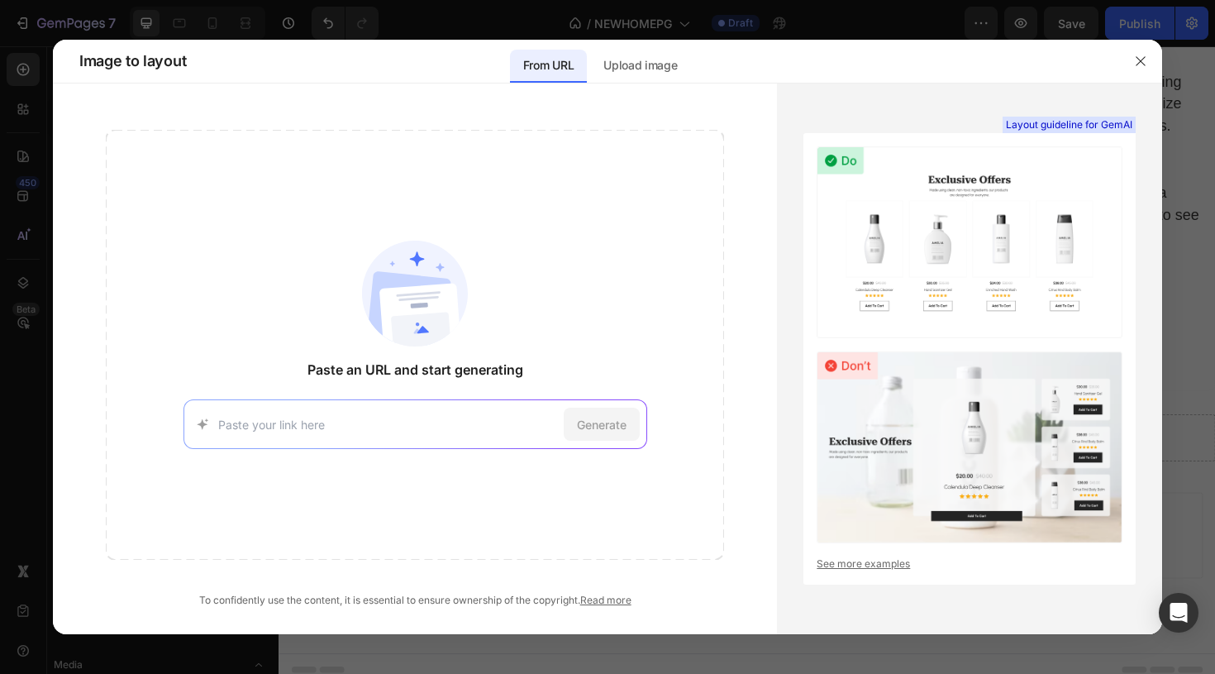
type input "[URL][DOMAIN_NAME]"
click at [597, 425] on span "Generate" at bounding box center [602, 424] width 50 height 17
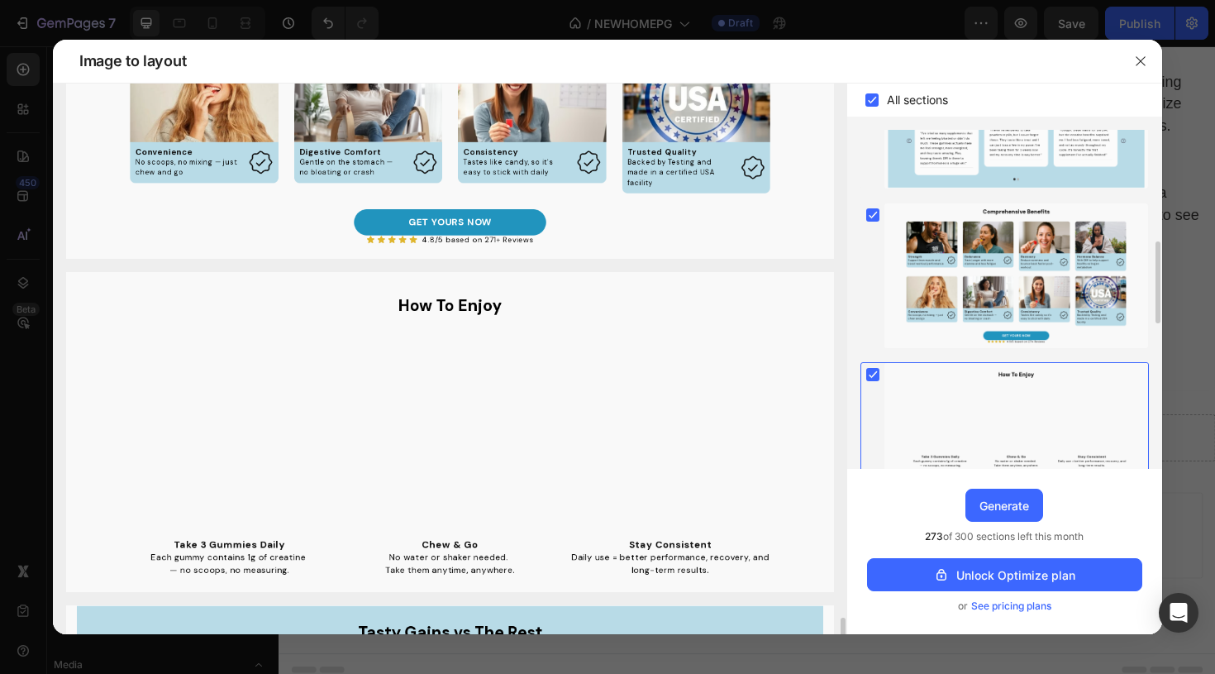
scroll to position [202, 0]
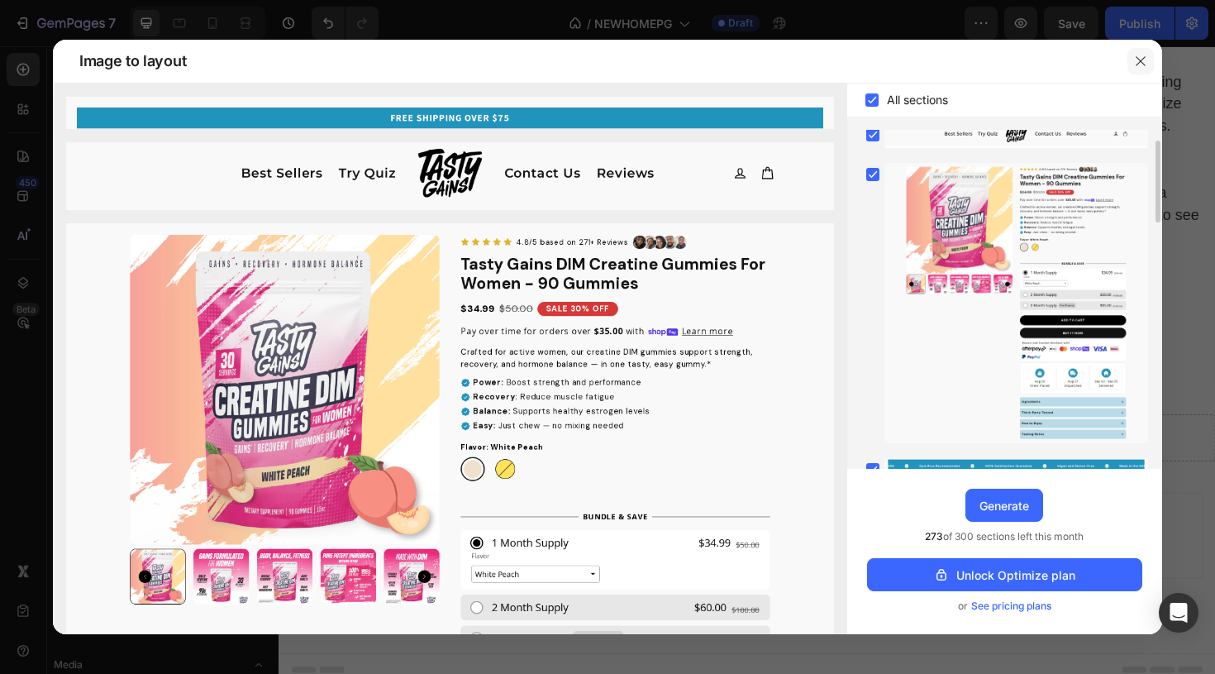
click at [1142, 59] on icon "button" at bounding box center [1140, 61] width 13 height 13
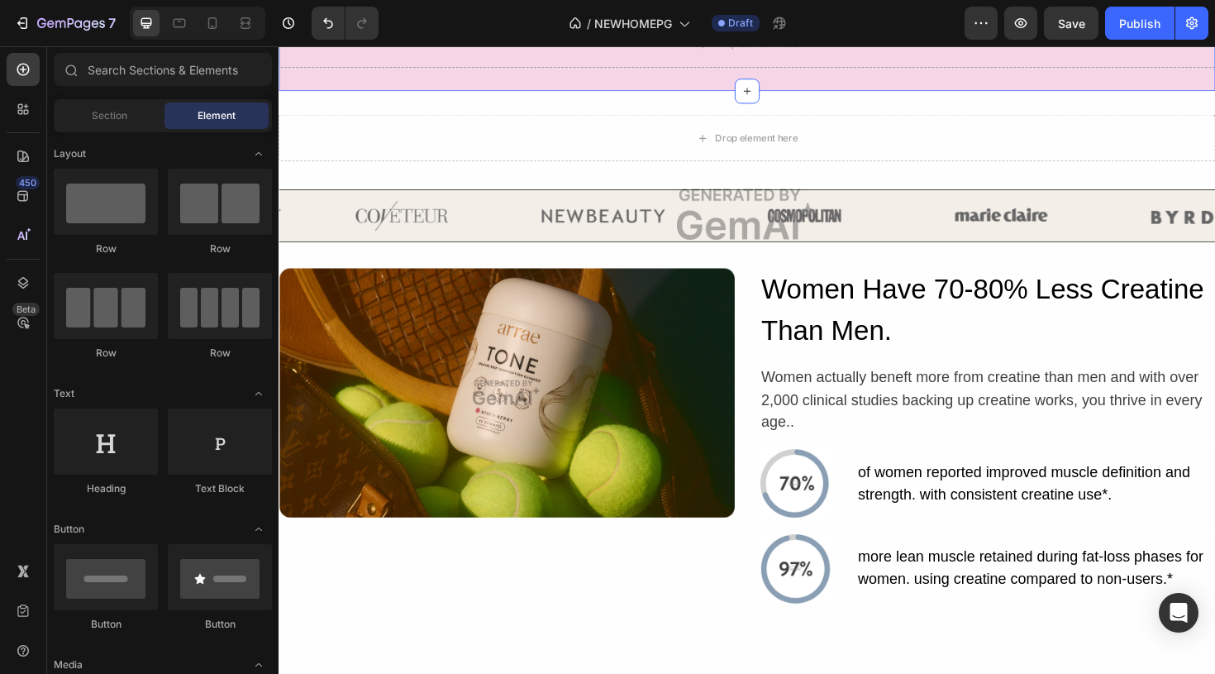
click at [594, 93] on div "Drop element here Section 13/25" at bounding box center [775, 43] width 992 height 99
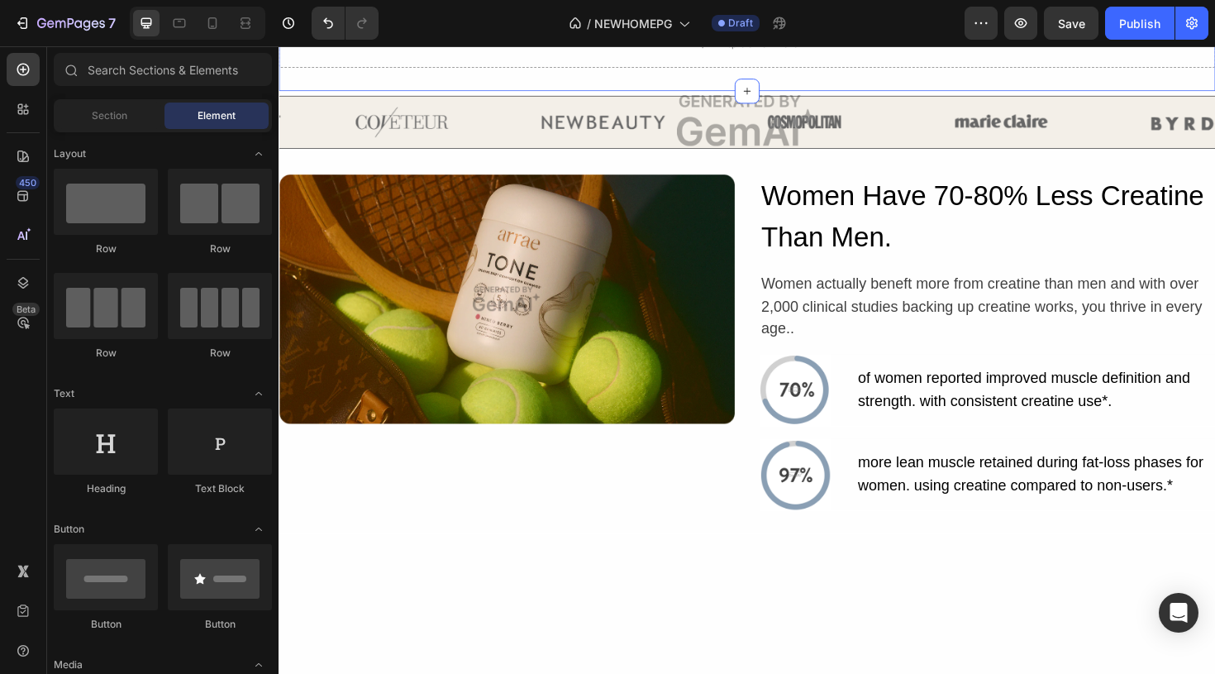
click at [1077, 93] on div "Drop element here Section 13/25" at bounding box center [775, 43] width 992 height 99
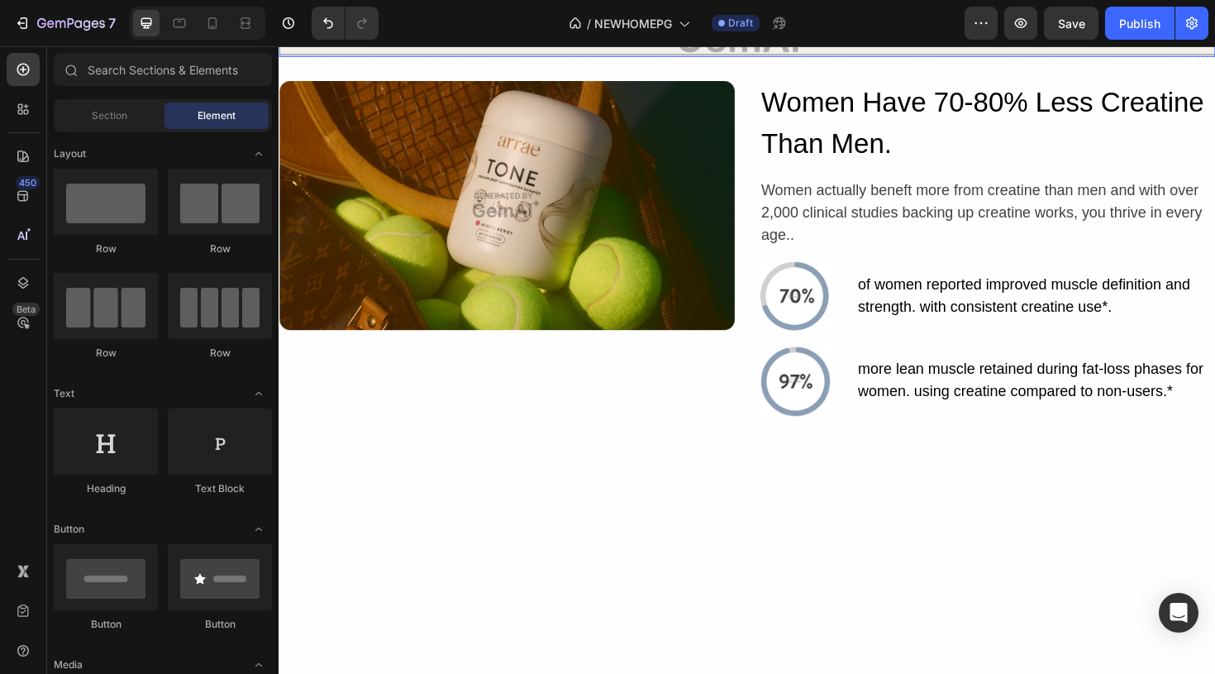
click at [995, 57] on img at bounding box center [775, 25] width 992 height 63
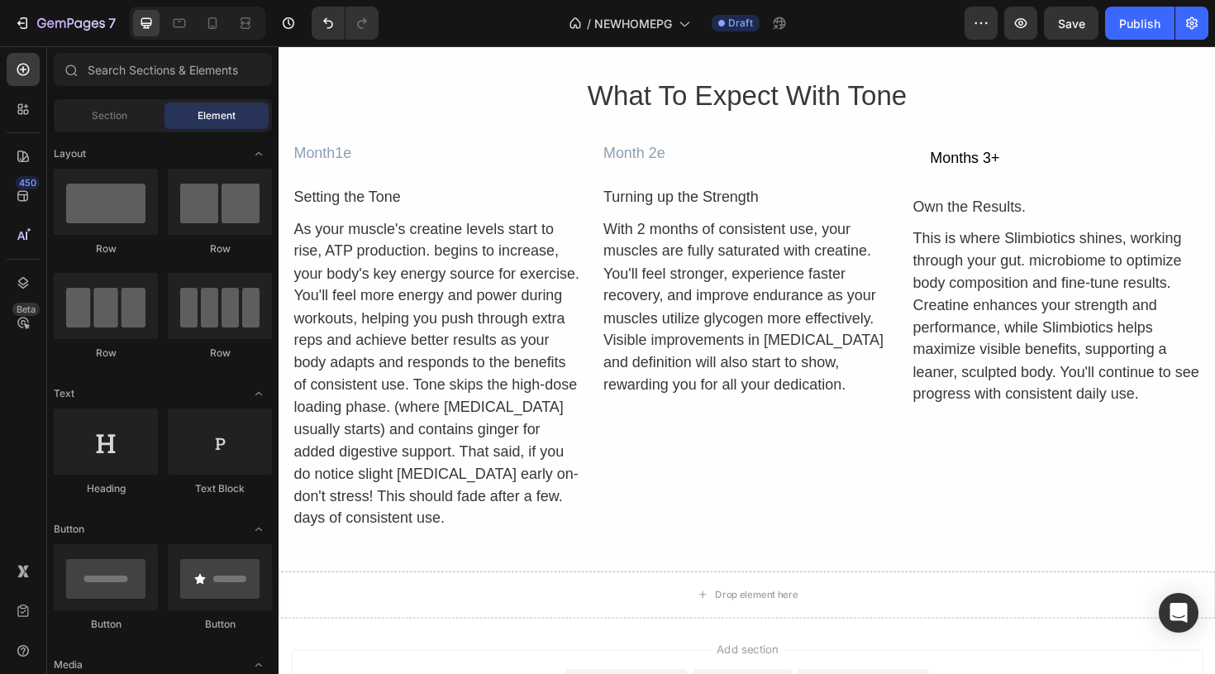
scroll to position [7106, 0]
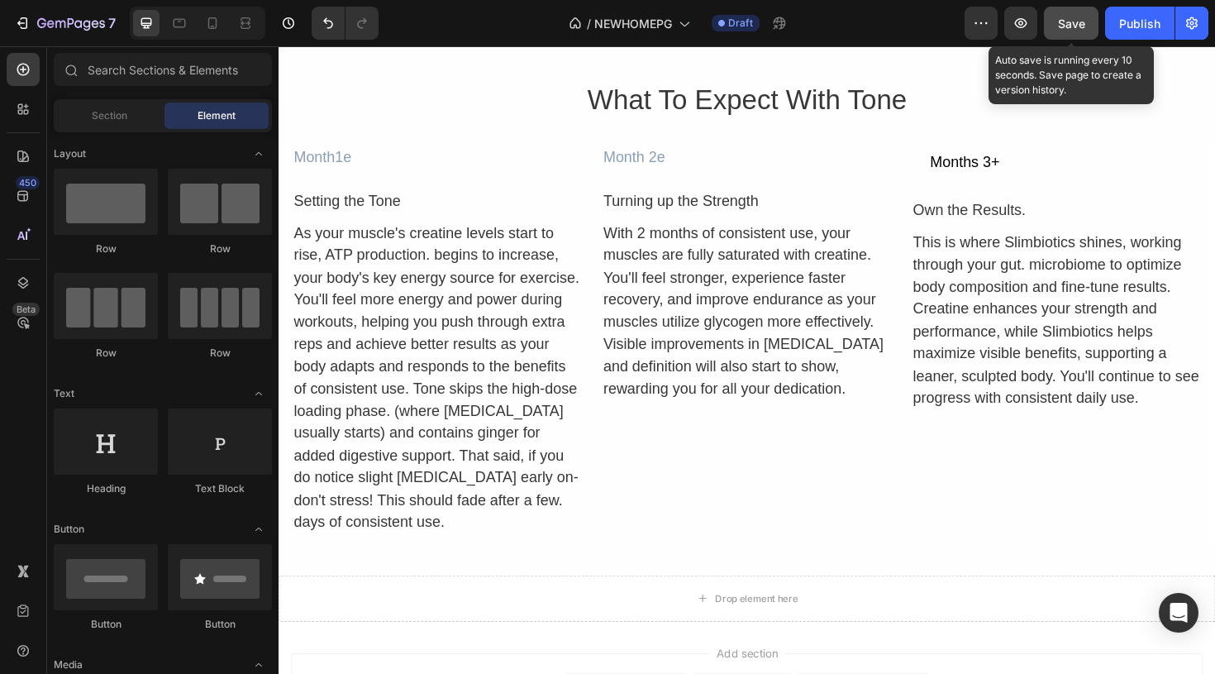
click at [1065, 26] on span "Save" at bounding box center [1071, 24] width 27 height 14
